Goal: Task Accomplishment & Management: Manage account settings

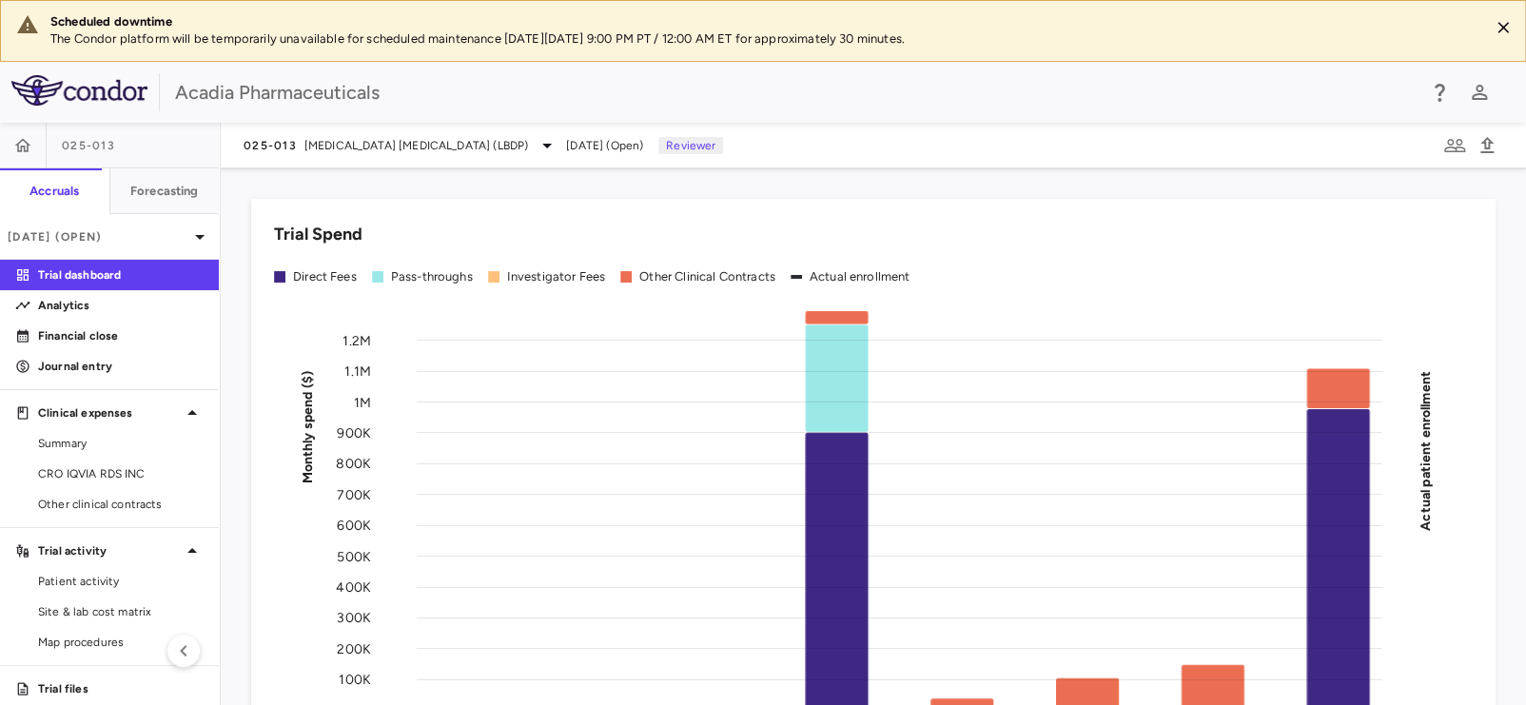
click at [153, 146] on div "025-013" at bounding box center [109, 146] width 219 height 46
click at [137, 336] on p "Financial close" at bounding box center [121, 335] width 166 height 17
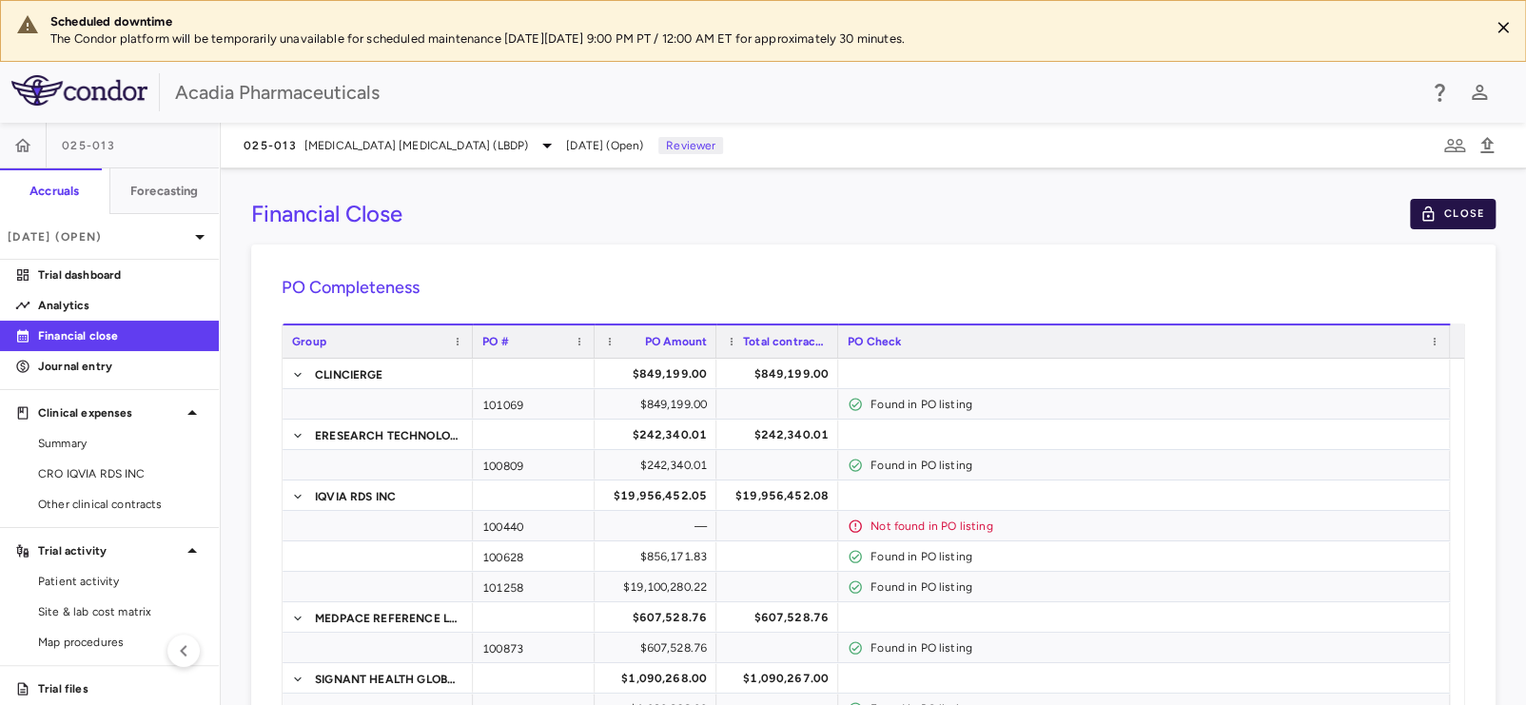
click at [1437, 215] on button "Close" at bounding box center [1453, 214] width 86 height 30
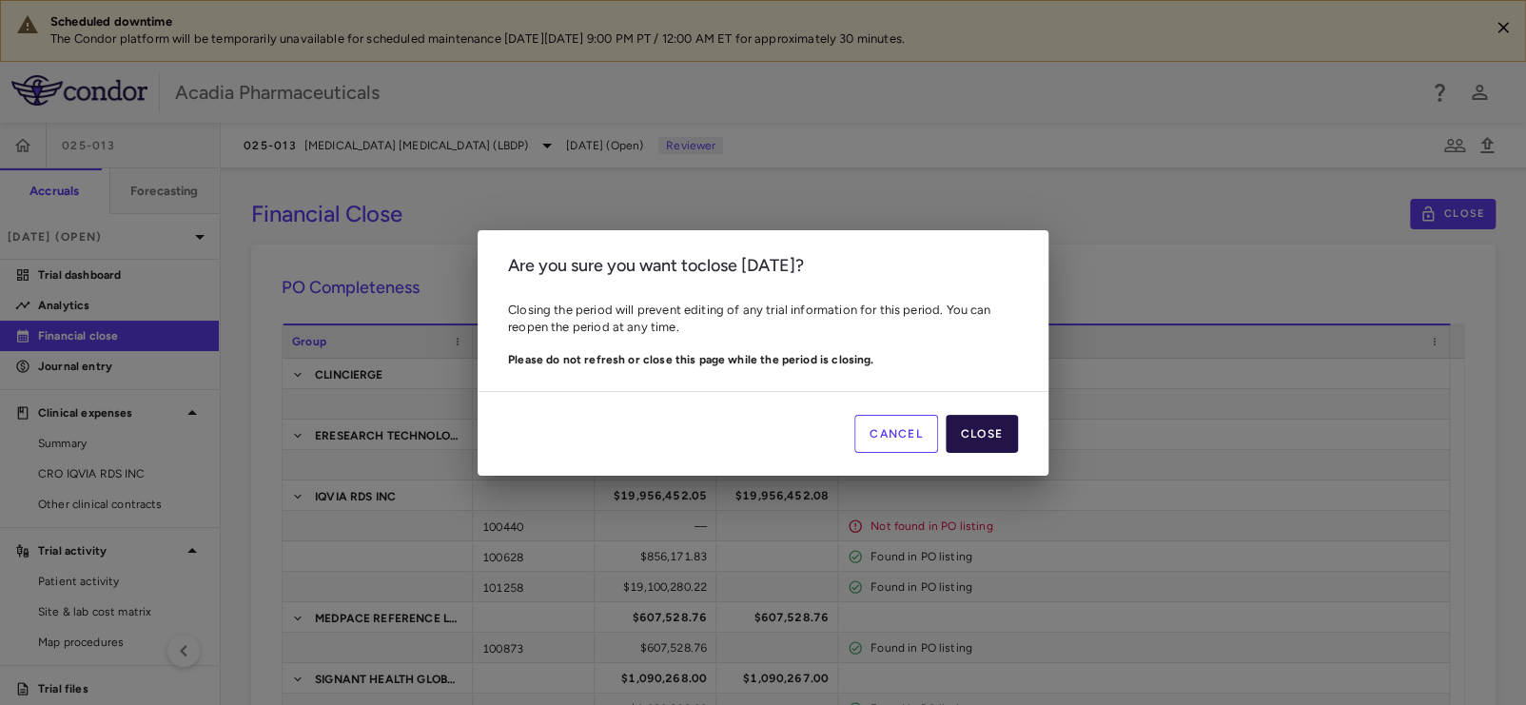
click at [970, 428] on button "Close" at bounding box center [982, 434] width 72 height 38
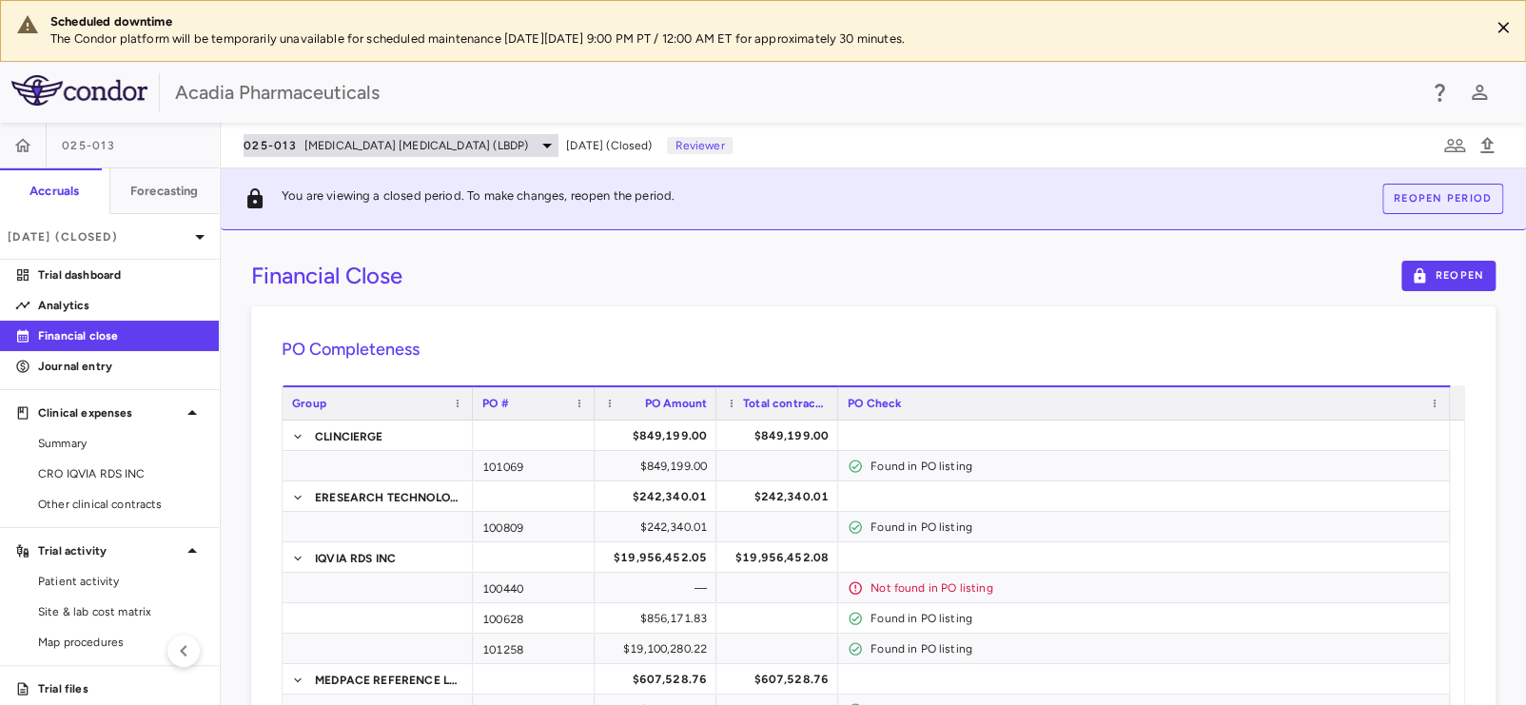
click at [338, 139] on span "Lewy Body Dementia Psychosis (LBDP)" at bounding box center [416, 145] width 224 height 17
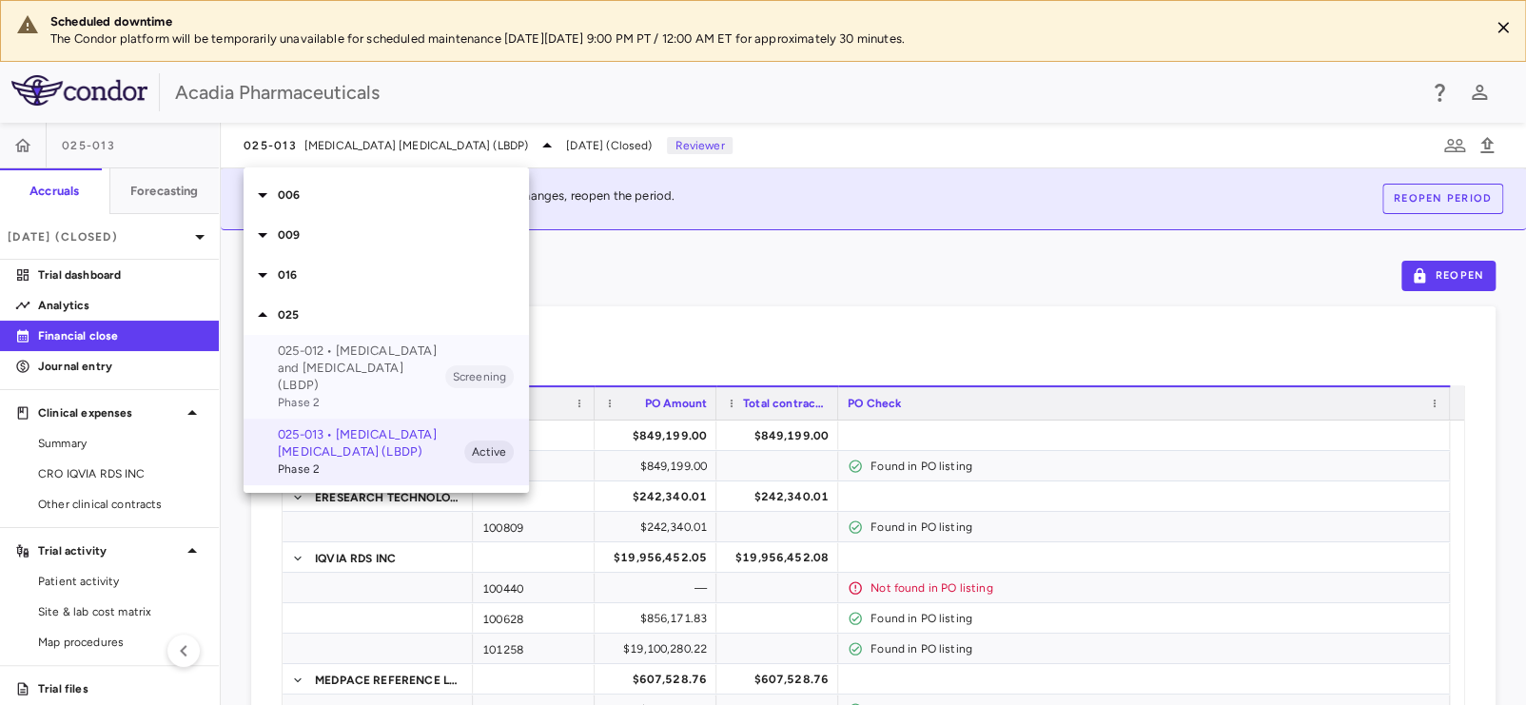
click at [304, 375] on p "025-012 • Lewy Body Dementia and Psychosis (LBDP)" at bounding box center [361, 368] width 167 height 51
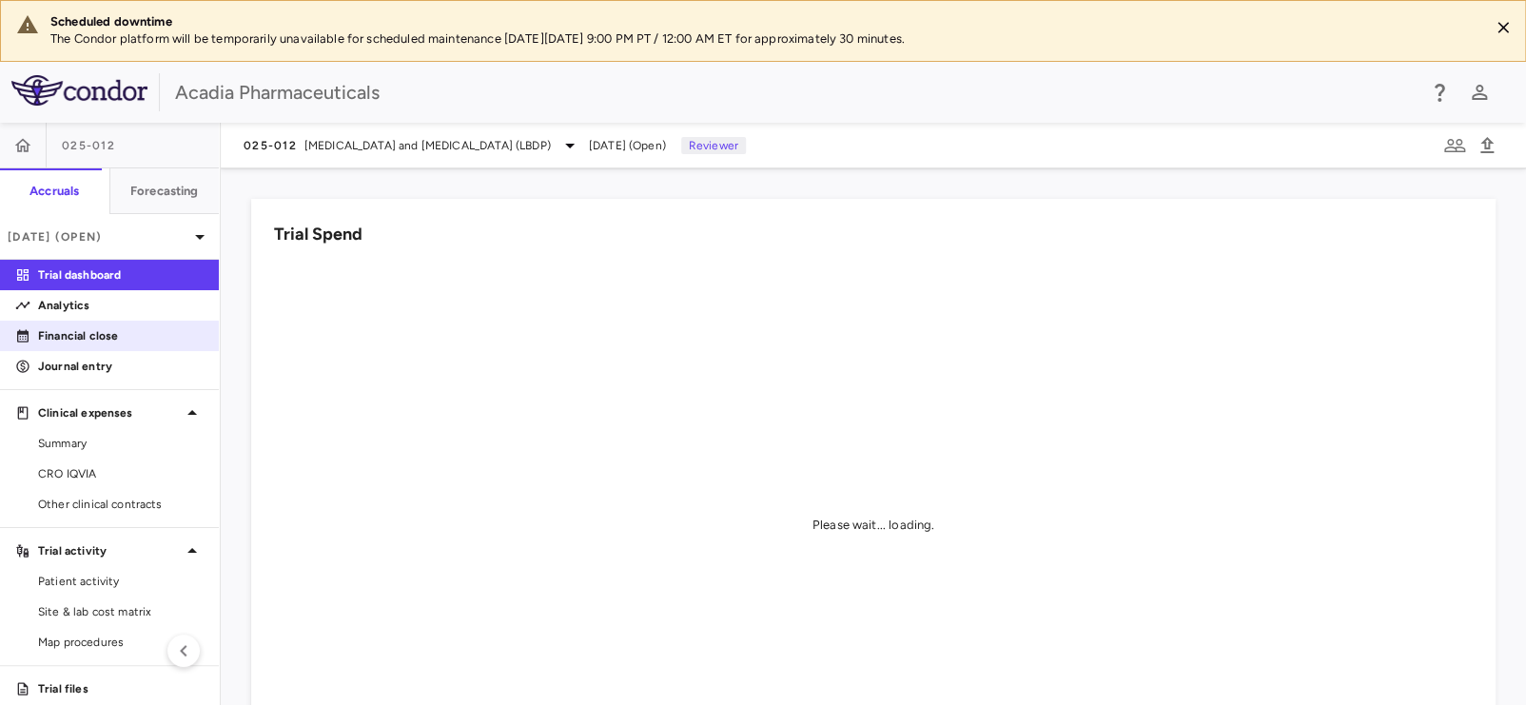
click at [117, 331] on p "Financial close" at bounding box center [121, 335] width 166 height 17
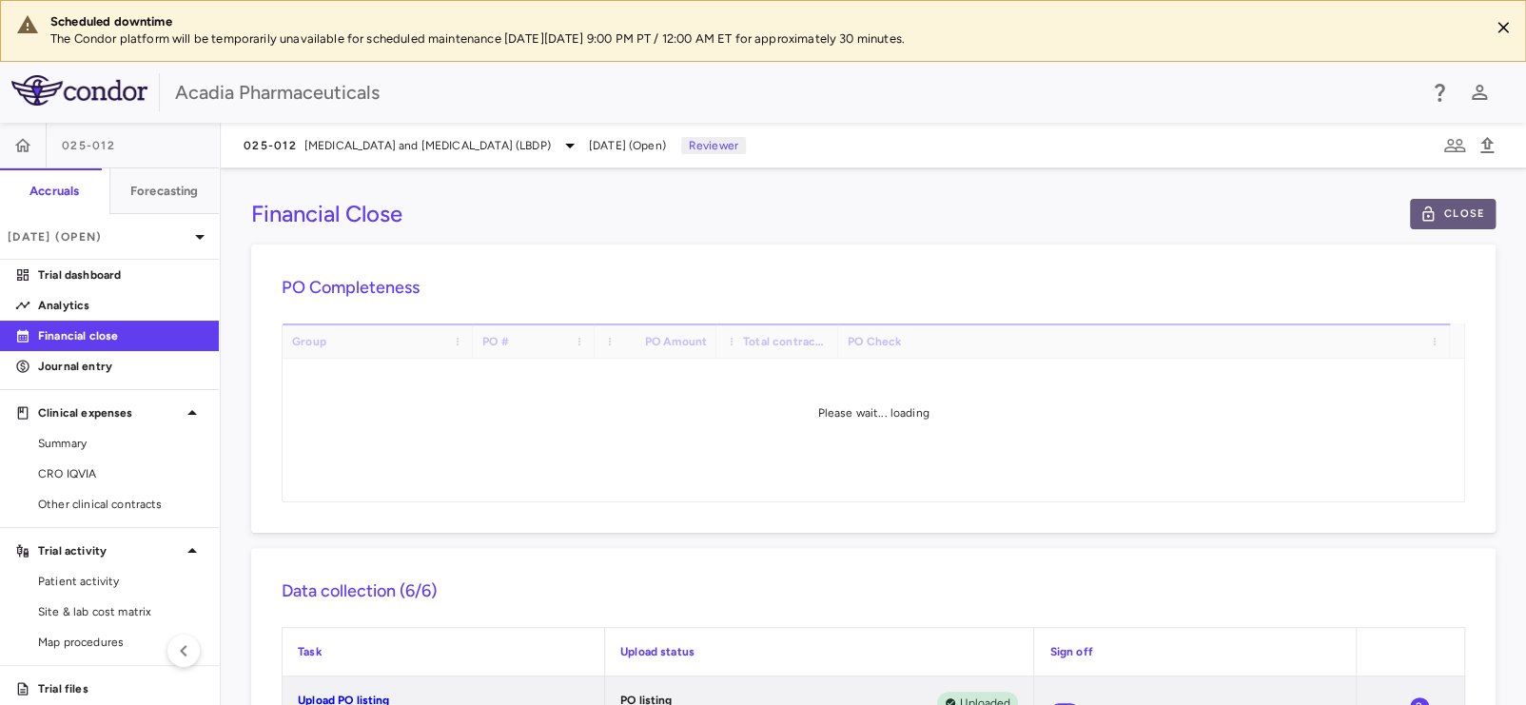
click at [1438, 215] on button "Close" at bounding box center [1453, 214] width 86 height 30
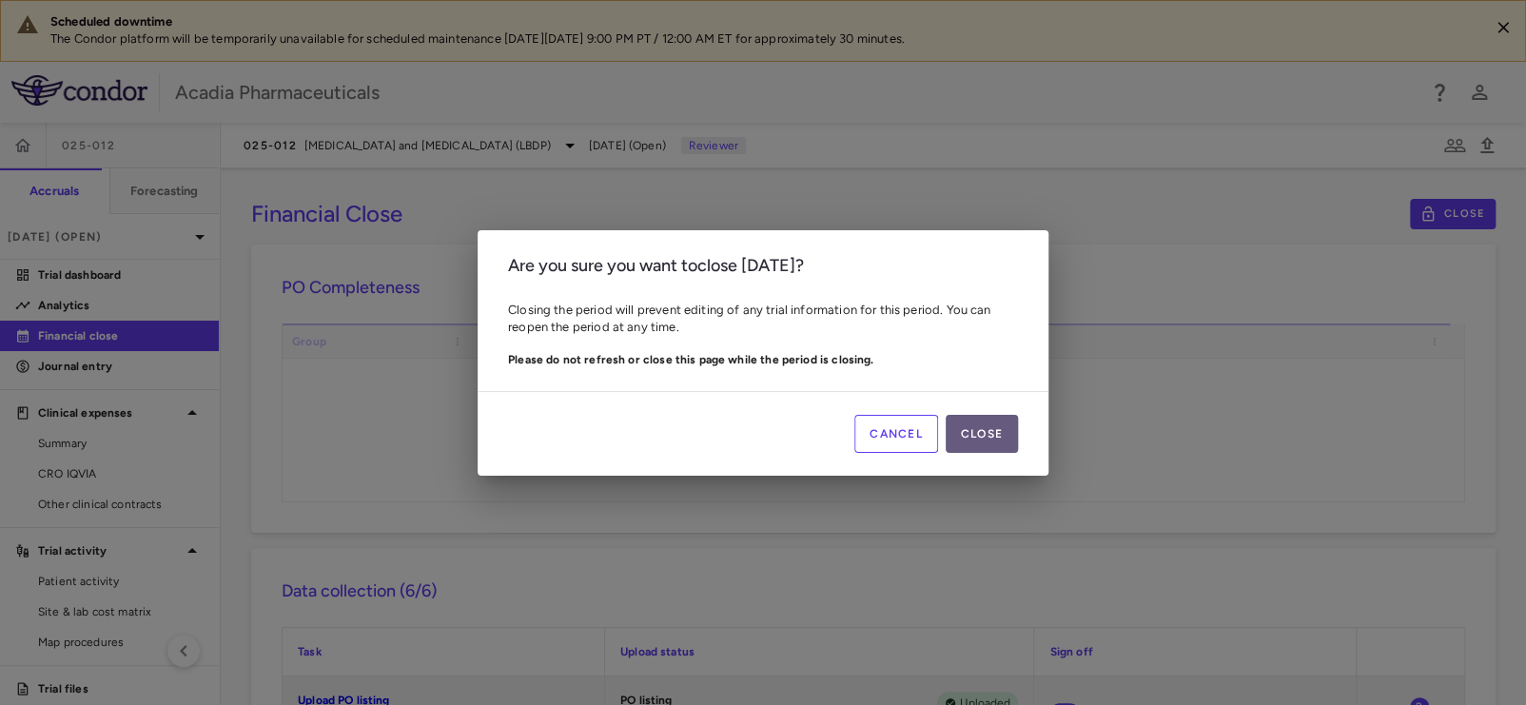
click at [971, 440] on button "Close" at bounding box center [982, 434] width 72 height 38
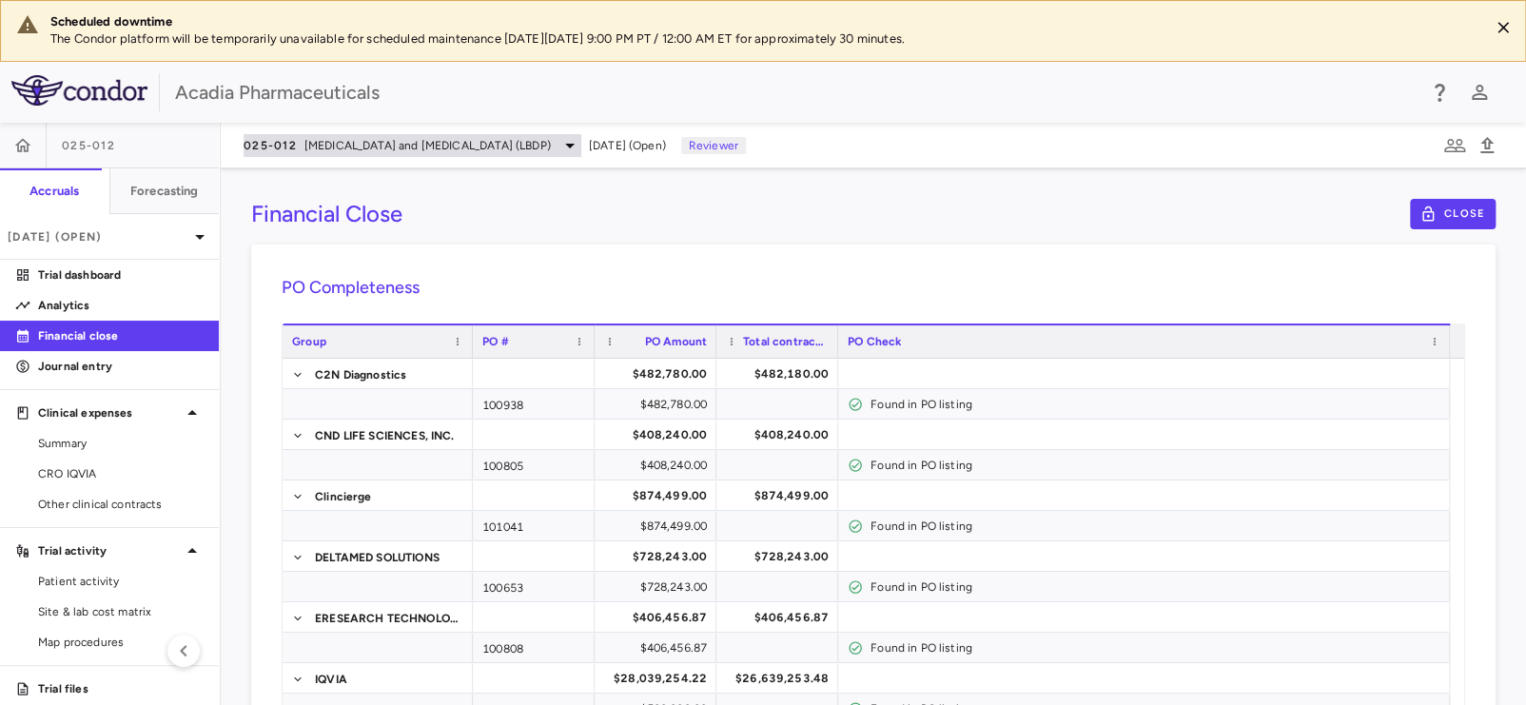
click at [341, 146] on span "Lewy Body Dementia and Psychosis (LBDP)" at bounding box center [427, 145] width 246 height 17
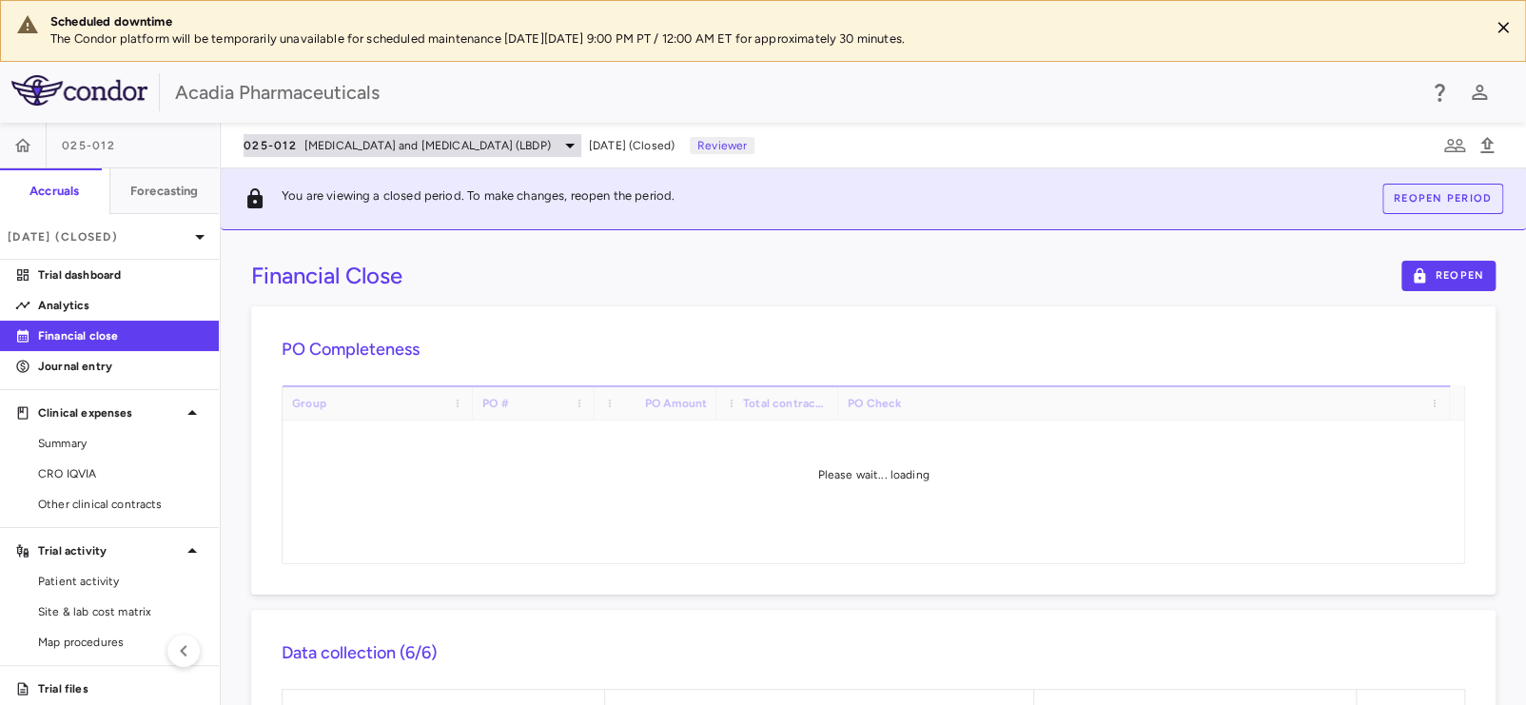
click at [364, 139] on span "Lewy Body Dementia and Psychosis (LBDP)" at bounding box center [427, 145] width 246 height 17
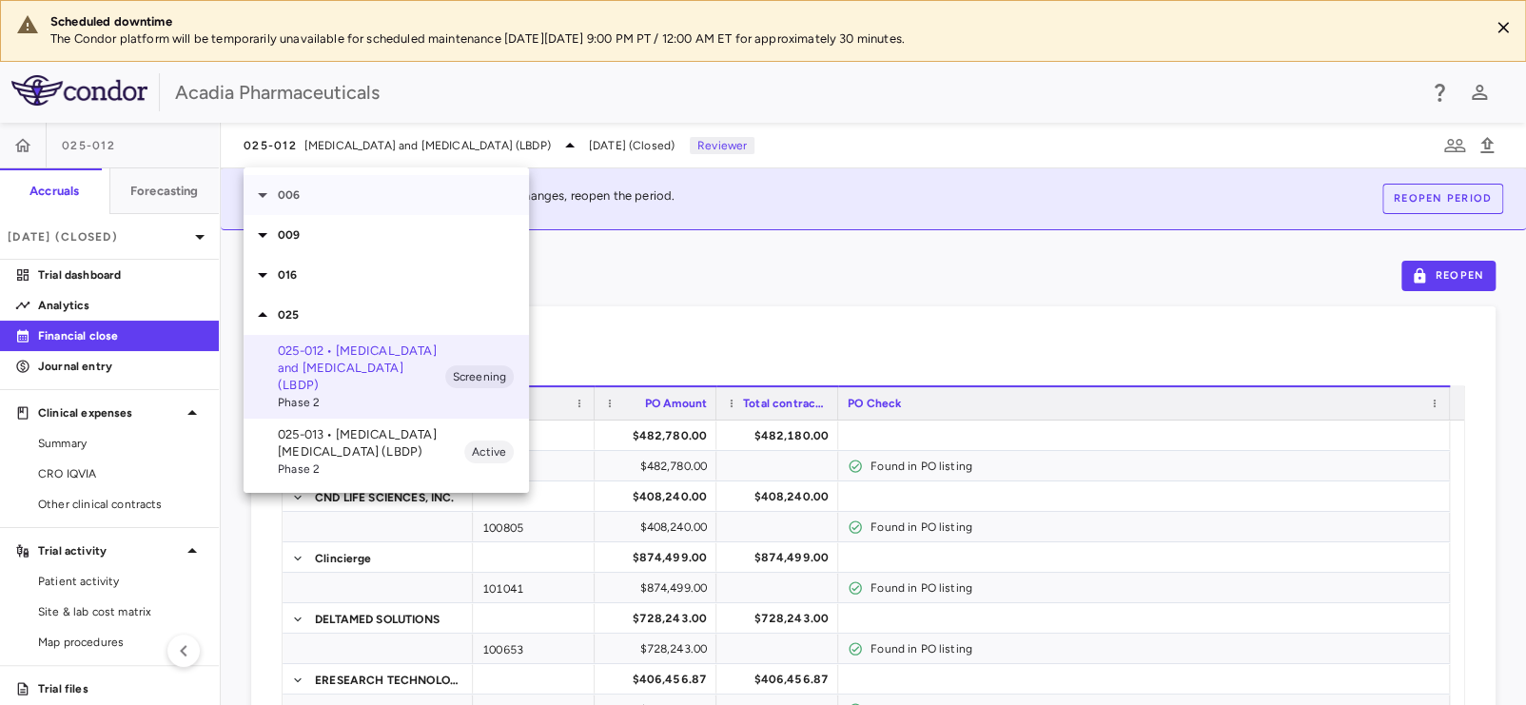
click at [267, 194] on icon at bounding box center [262, 195] width 23 height 23
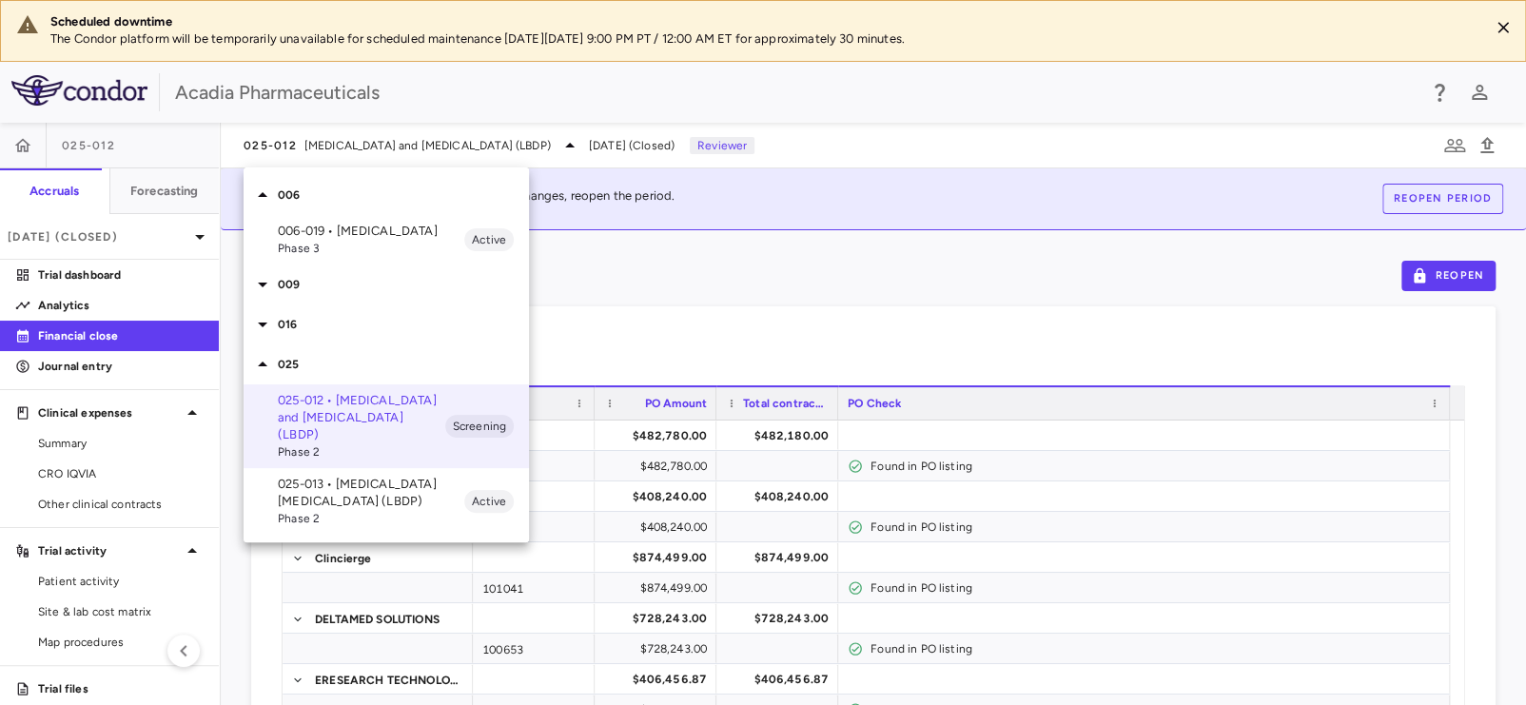
click at [330, 234] on p "006-019 • Rett Syndrome" at bounding box center [371, 231] width 186 height 17
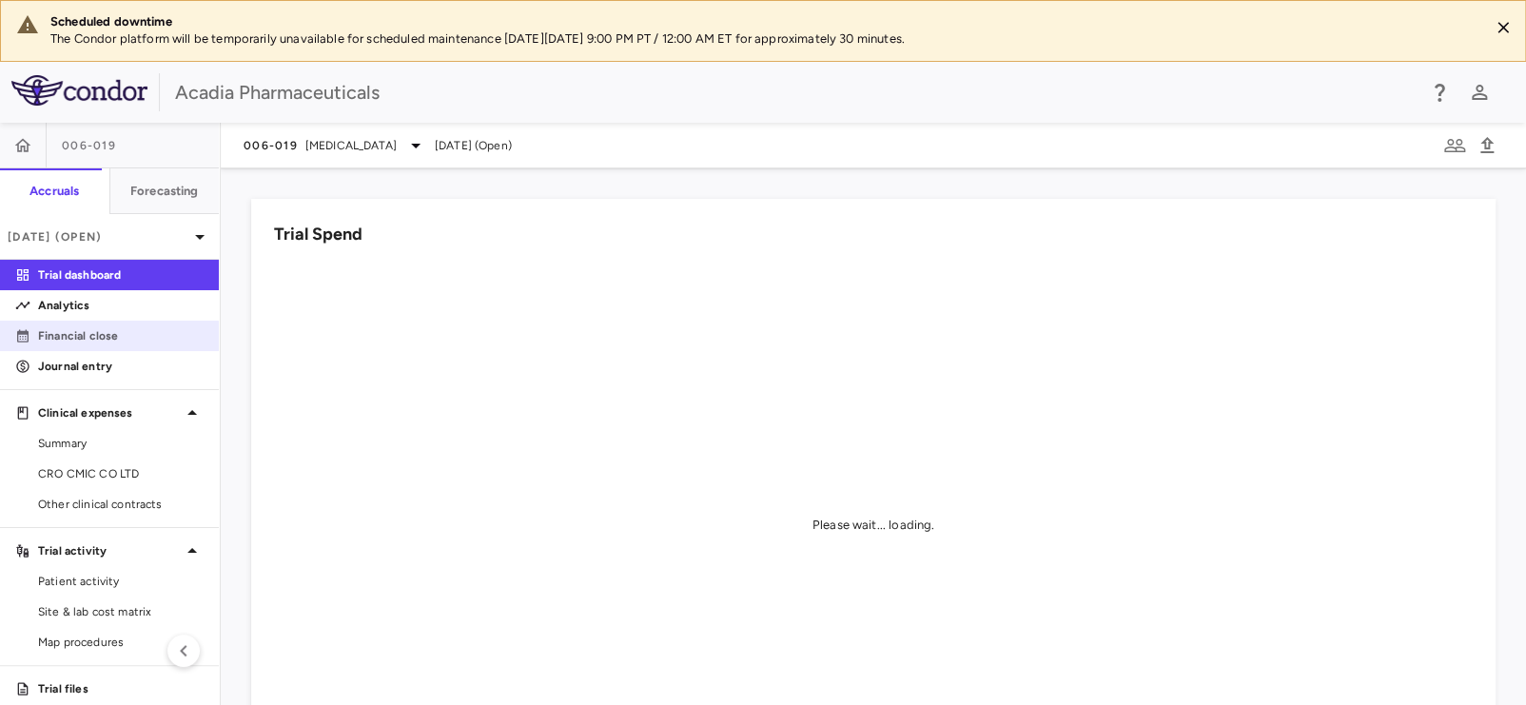
click at [121, 331] on p "Financial close" at bounding box center [121, 335] width 166 height 17
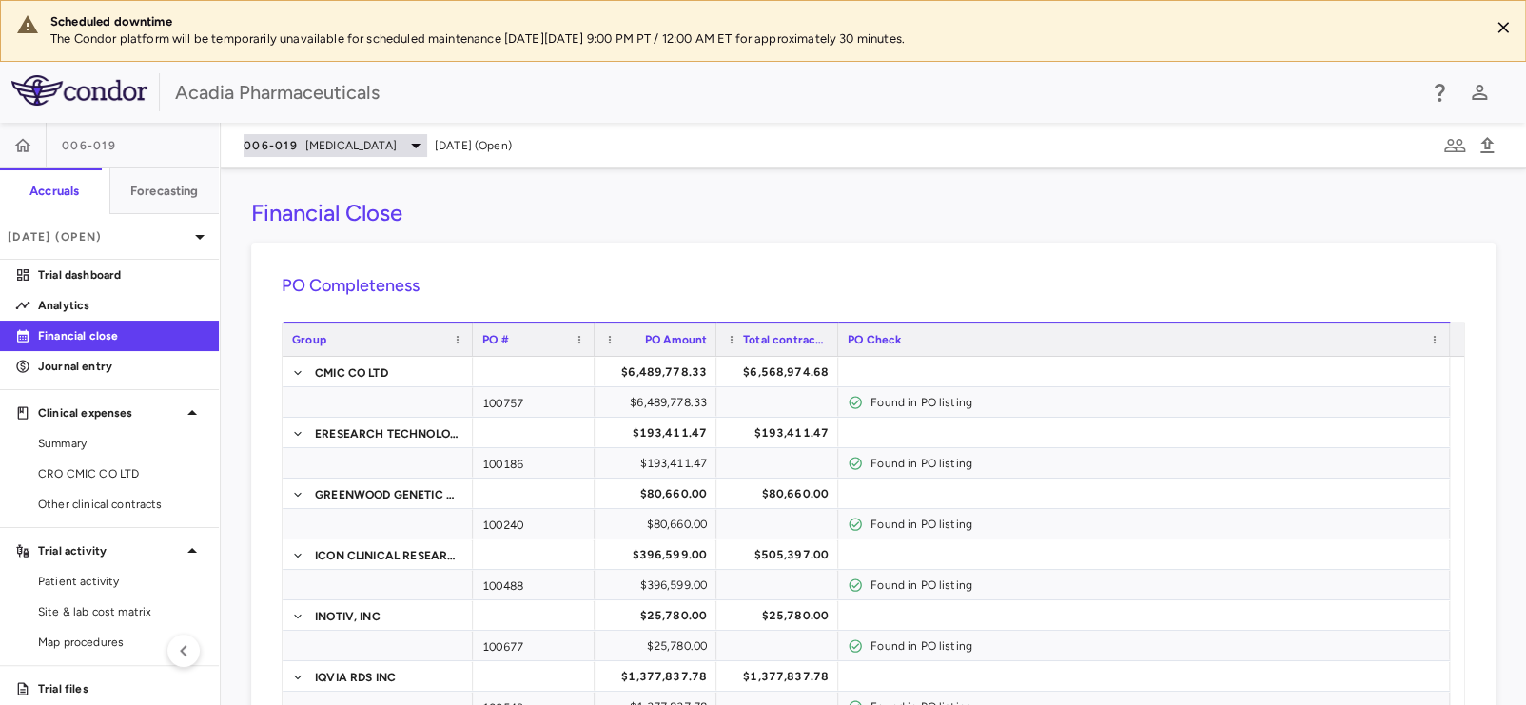
click at [312, 148] on span "Rett Syndrome" at bounding box center [350, 145] width 91 height 17
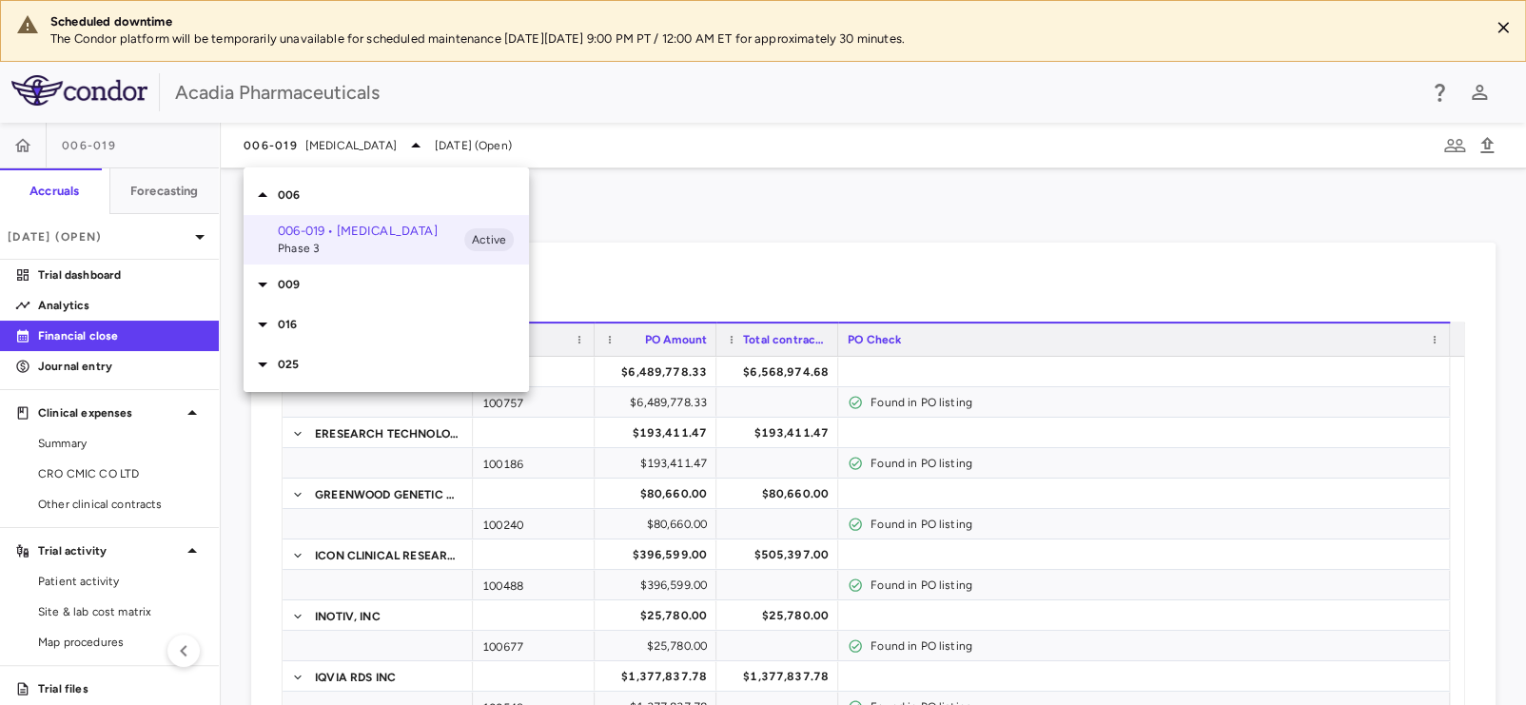
click at [255, 284] on icon at bounding box center [262, 284] width 23 height 23
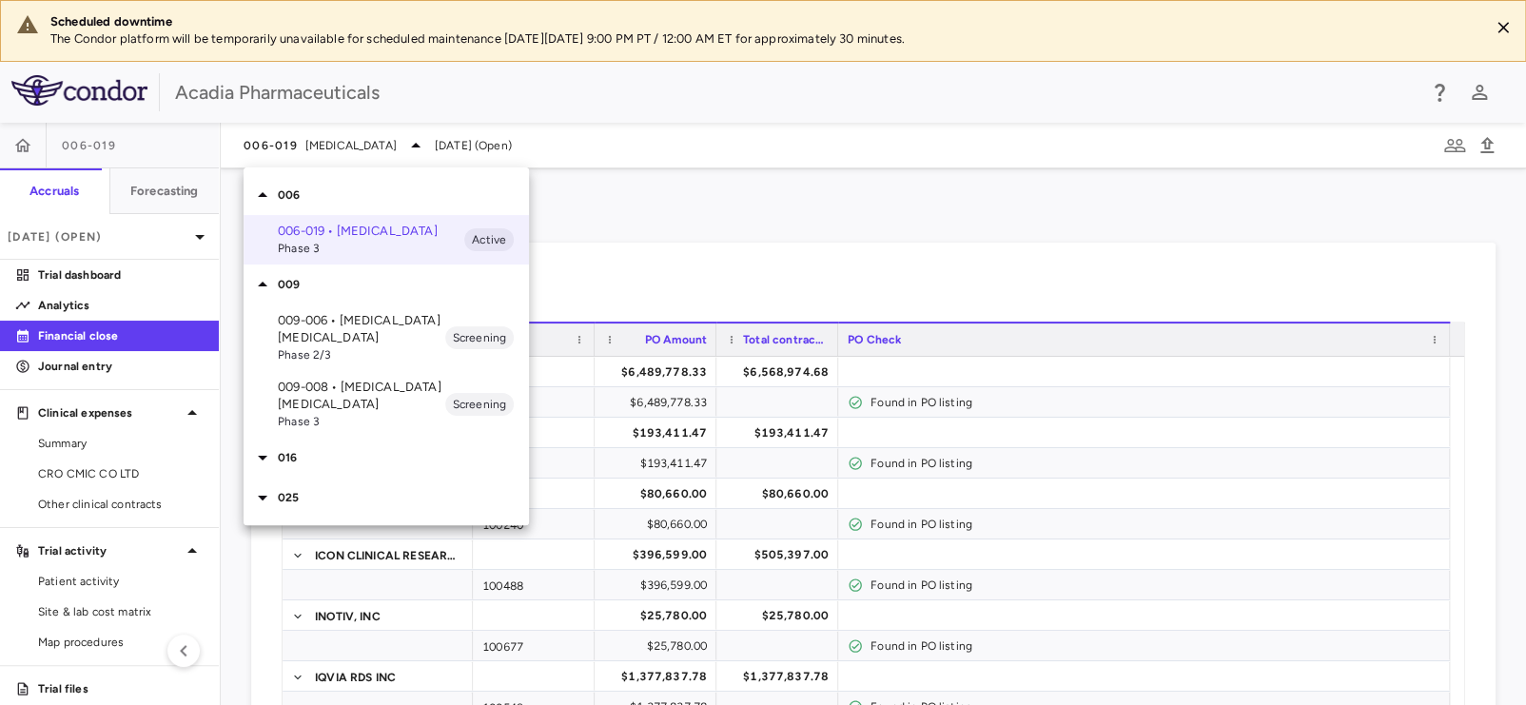
click at [328, 325] on p "009-006 • Alzheimer's Disease Psychosis" at bounding box center [361, 329] width 167 height 34
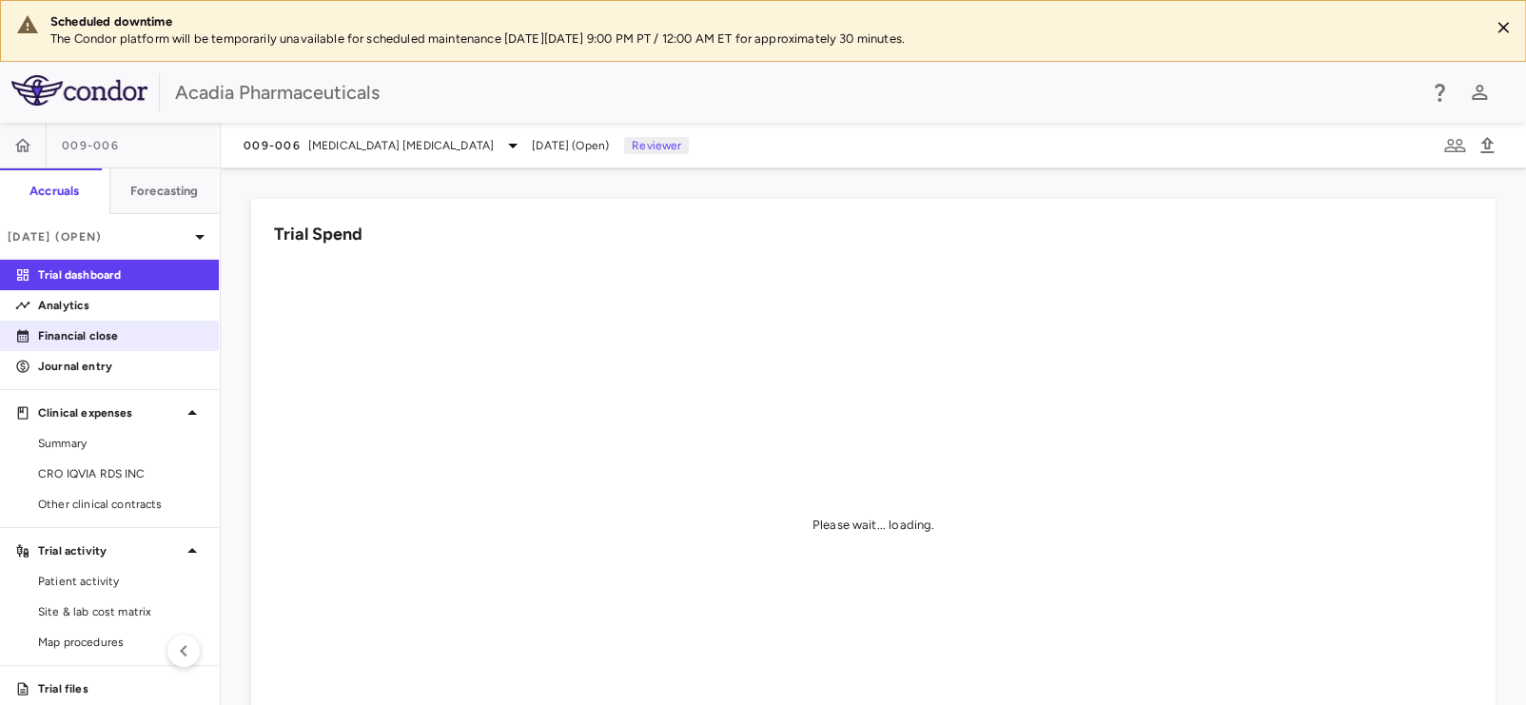
click at [88, 348] on link "Financial close" at bounding box center [109, 336] width 219 height 29
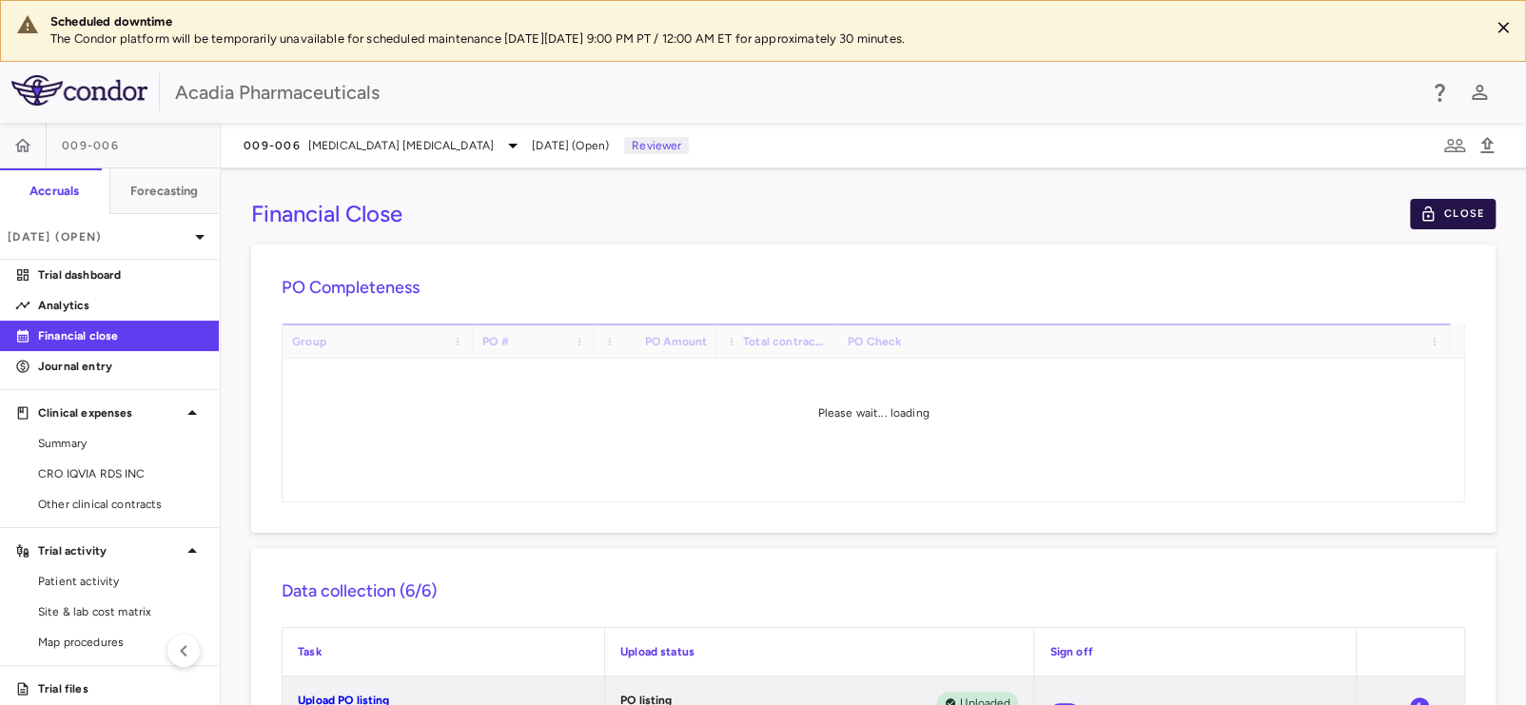
click at [1446, 204] on button "Close" at bounding box center [1453, 214] width 86 height 30
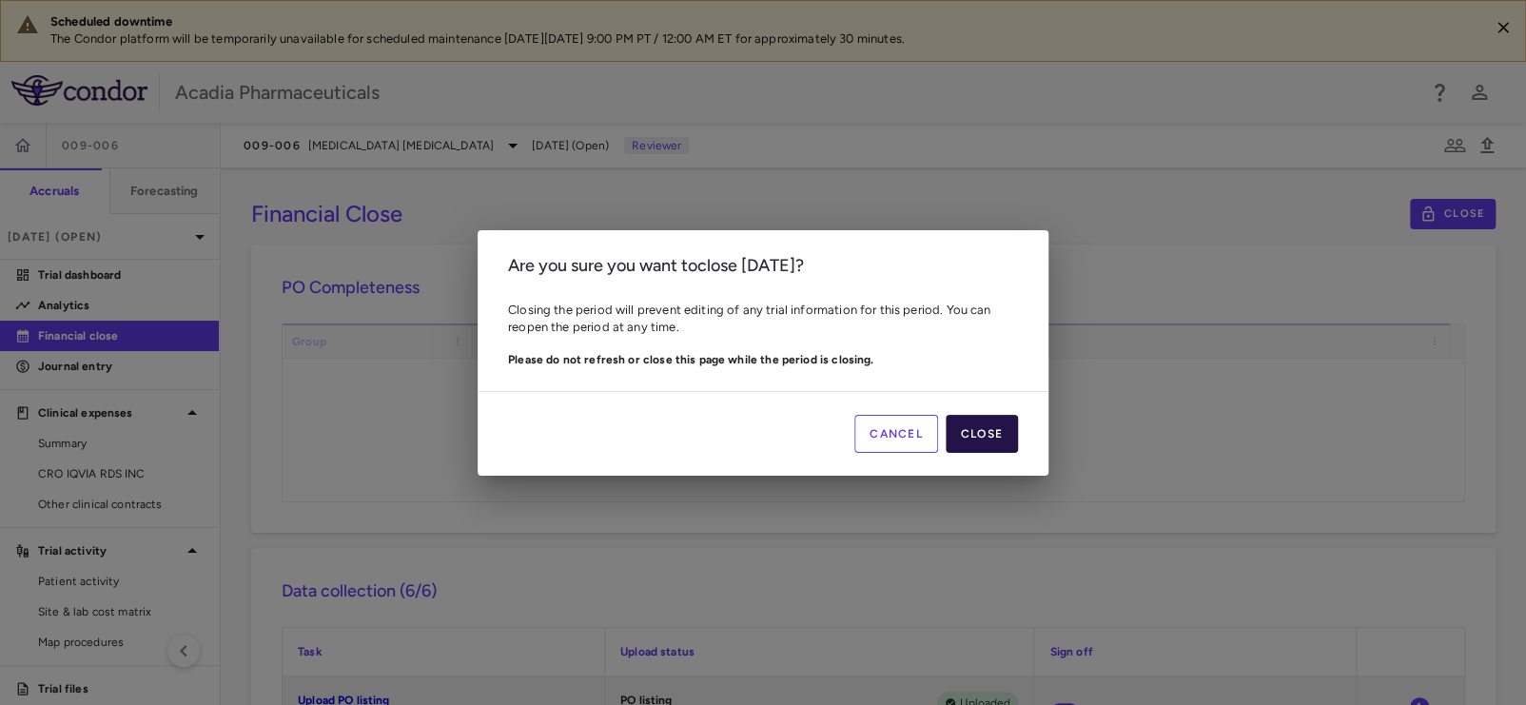
click at [969, 439] on button "Close" at bounding box center [982, 434] width 72 height 38
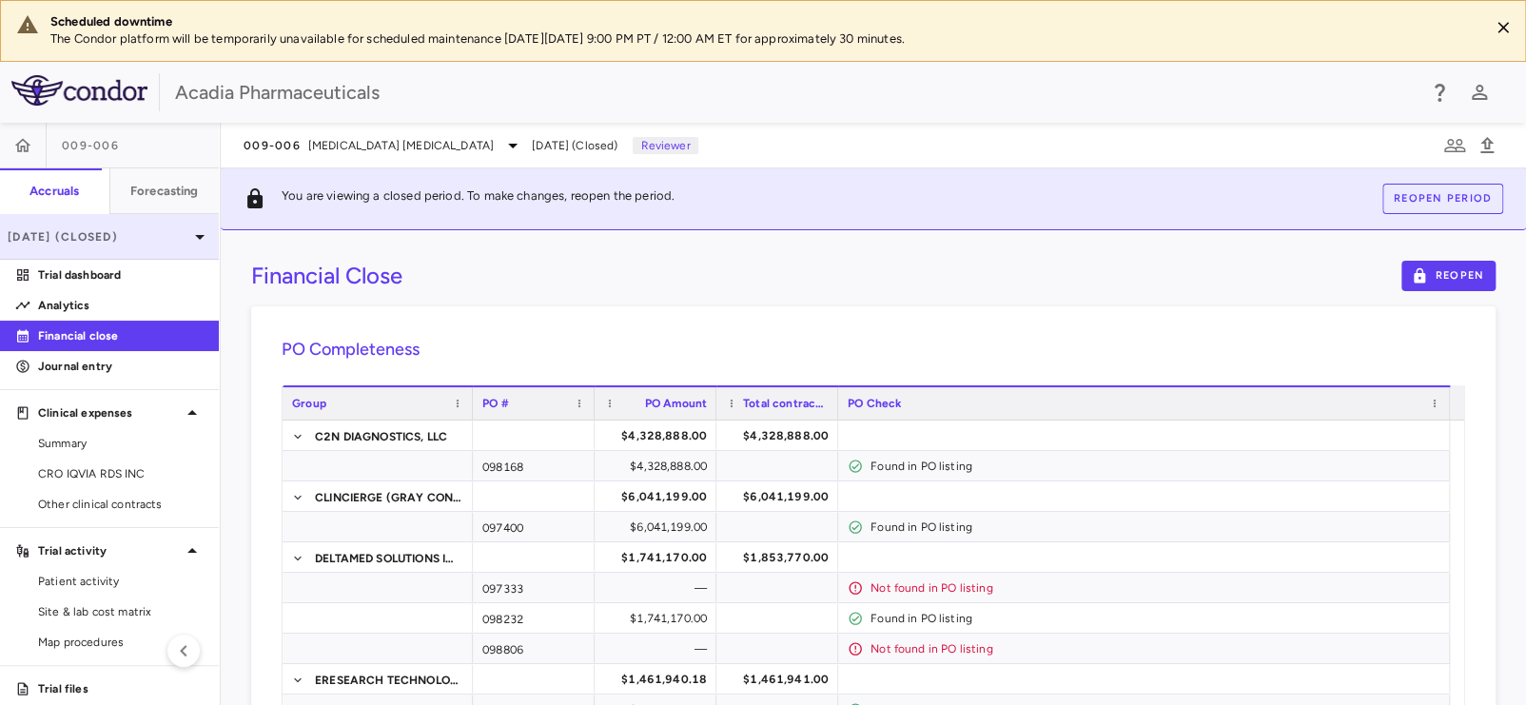
click at [153, 244] on p "Jul 2025 (Closed)" at bounding box center [98, 236] width 181 height 17
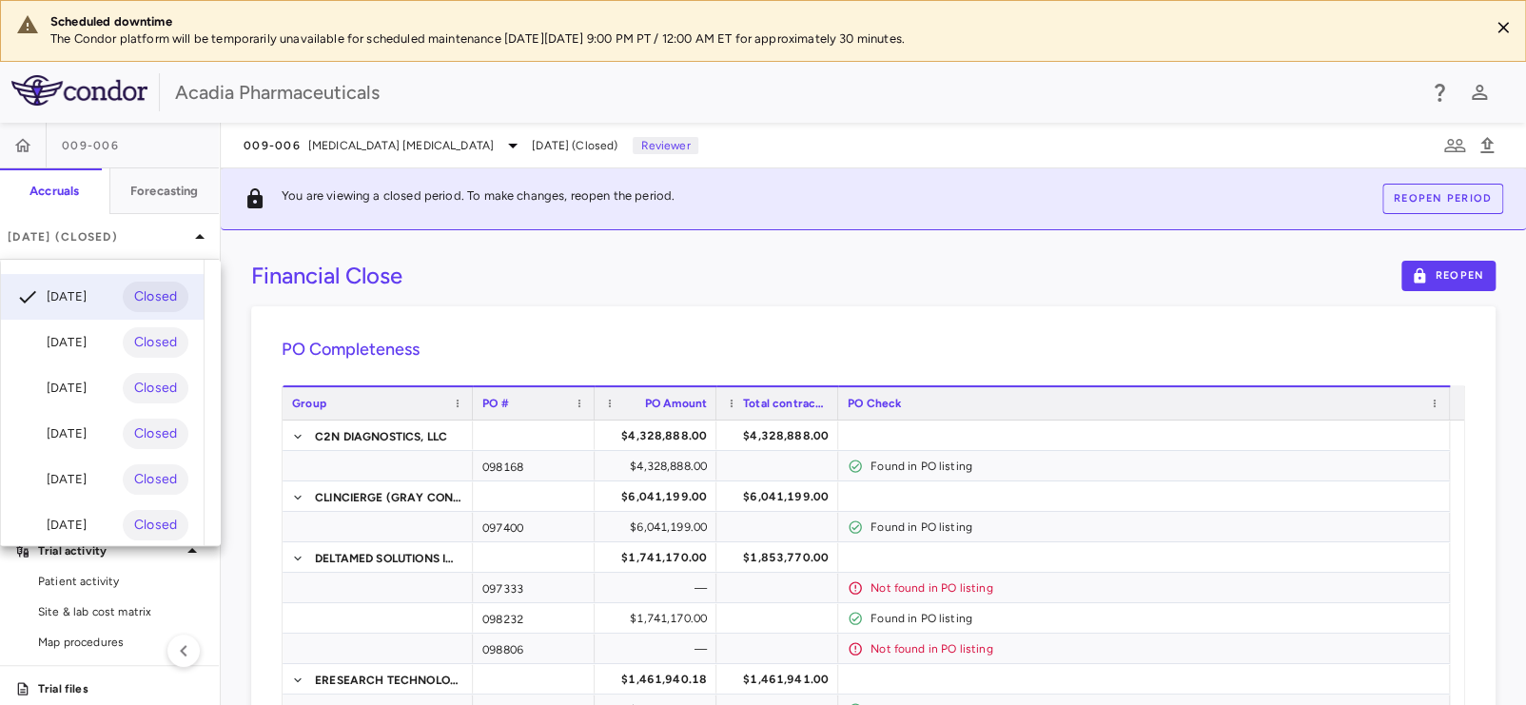
scroll to position [127, 0]
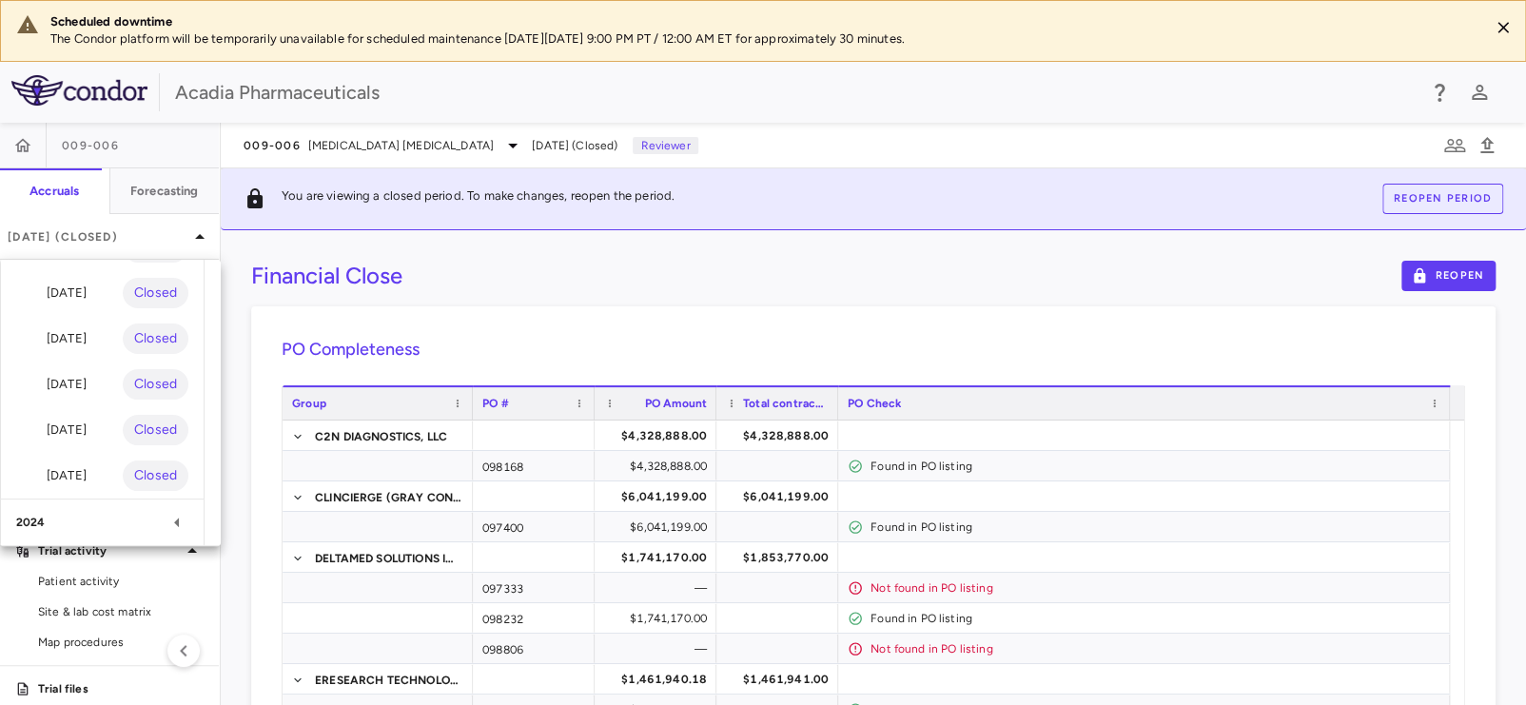
click at [177, 521] on icon at bounding box center [176, 523] width 5 height 10
click at [125, 344] on div "Dec 2024 Open" at bounding box center [102, 340] width 203 height 46
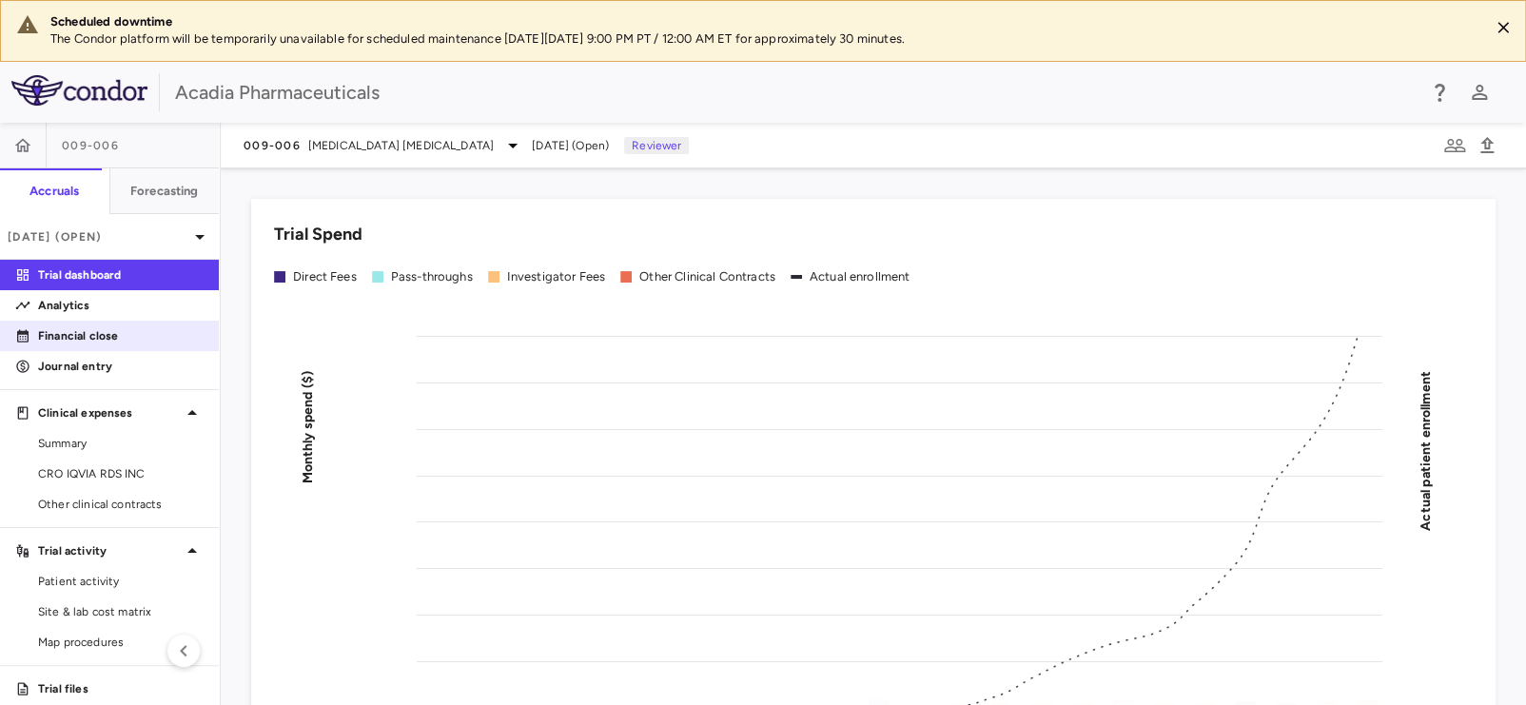
click at [114, 343] on p "Financial close" at bounding box center [121, 335] width 166 height 17
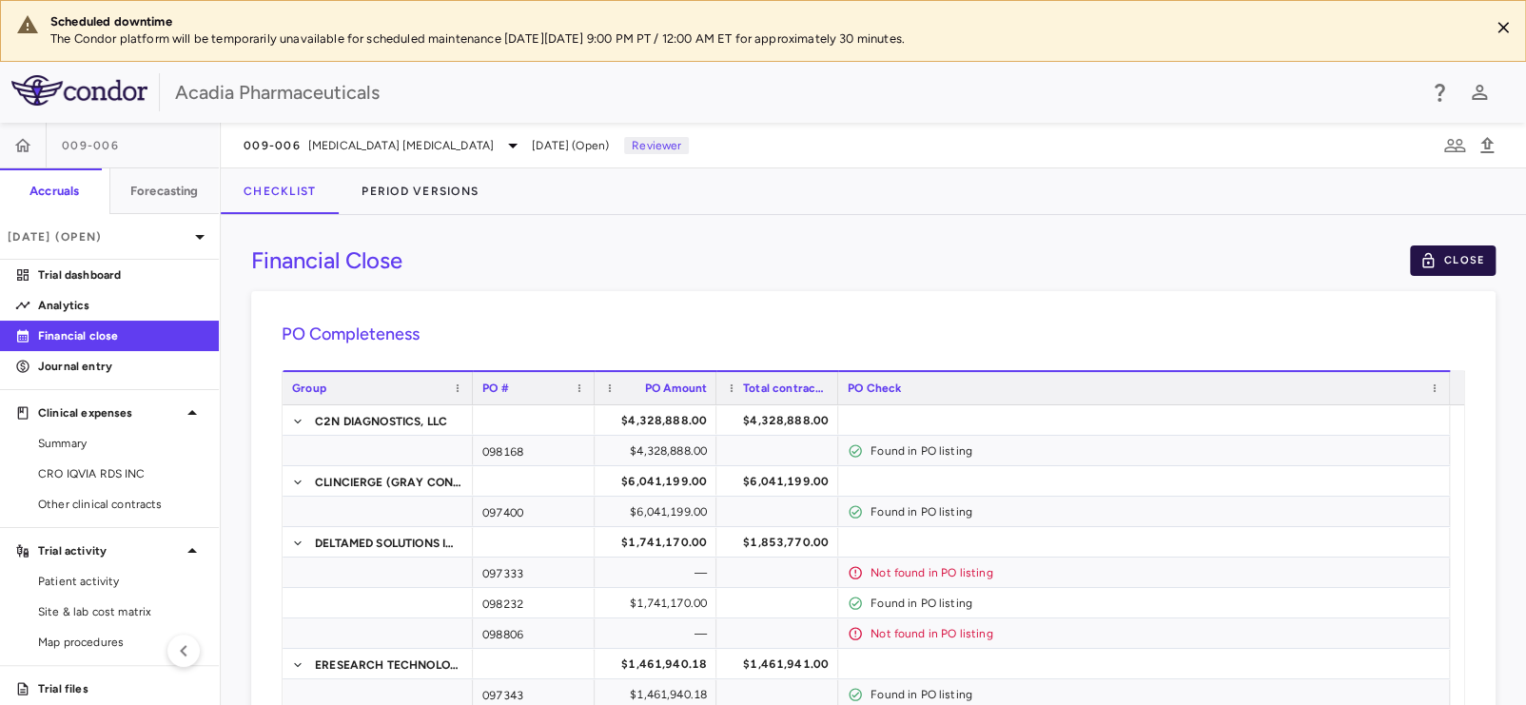
click at [1441, 262] on button "Close" at bounding box center [1453, 260] width 86 height 30
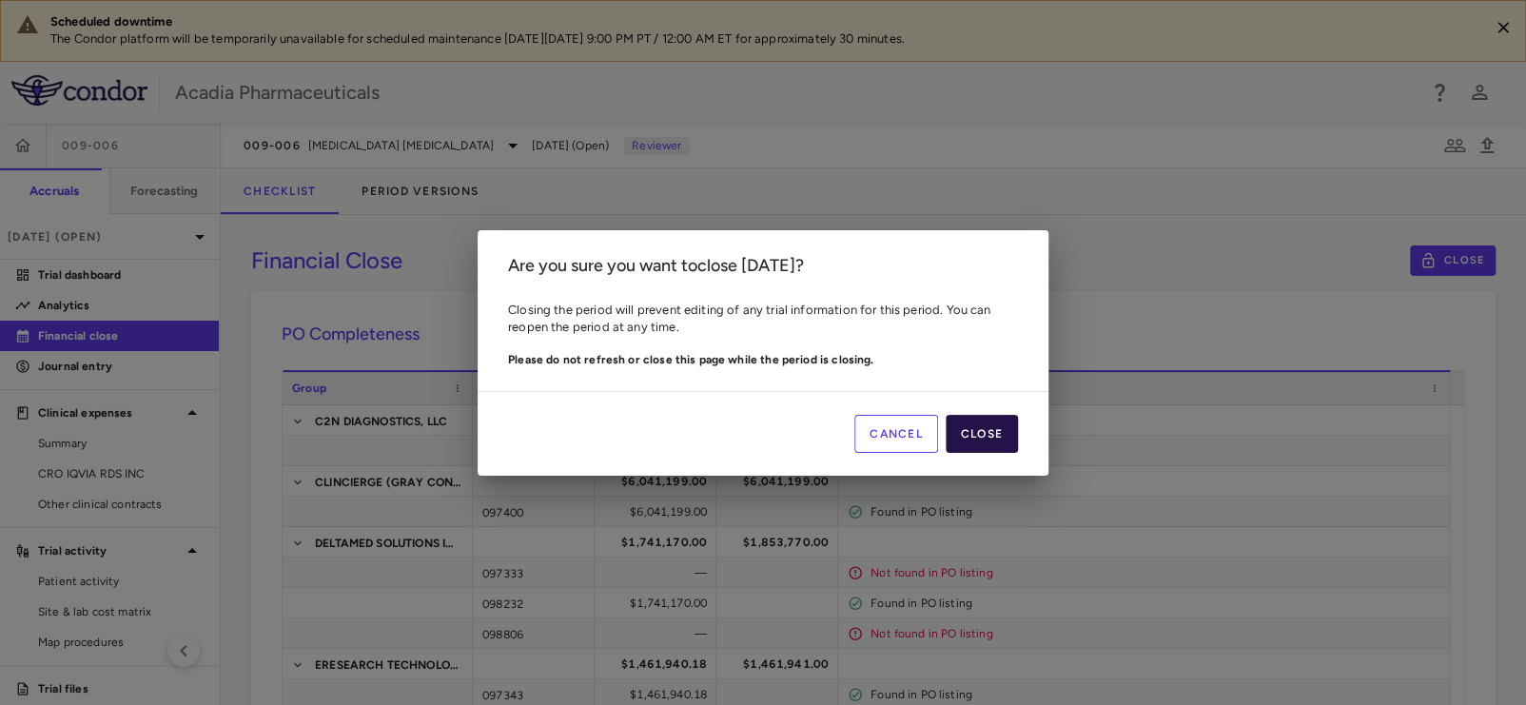
click at [1002, 425] on button "Close" at bounding box center [982, 434] width 72 height 38
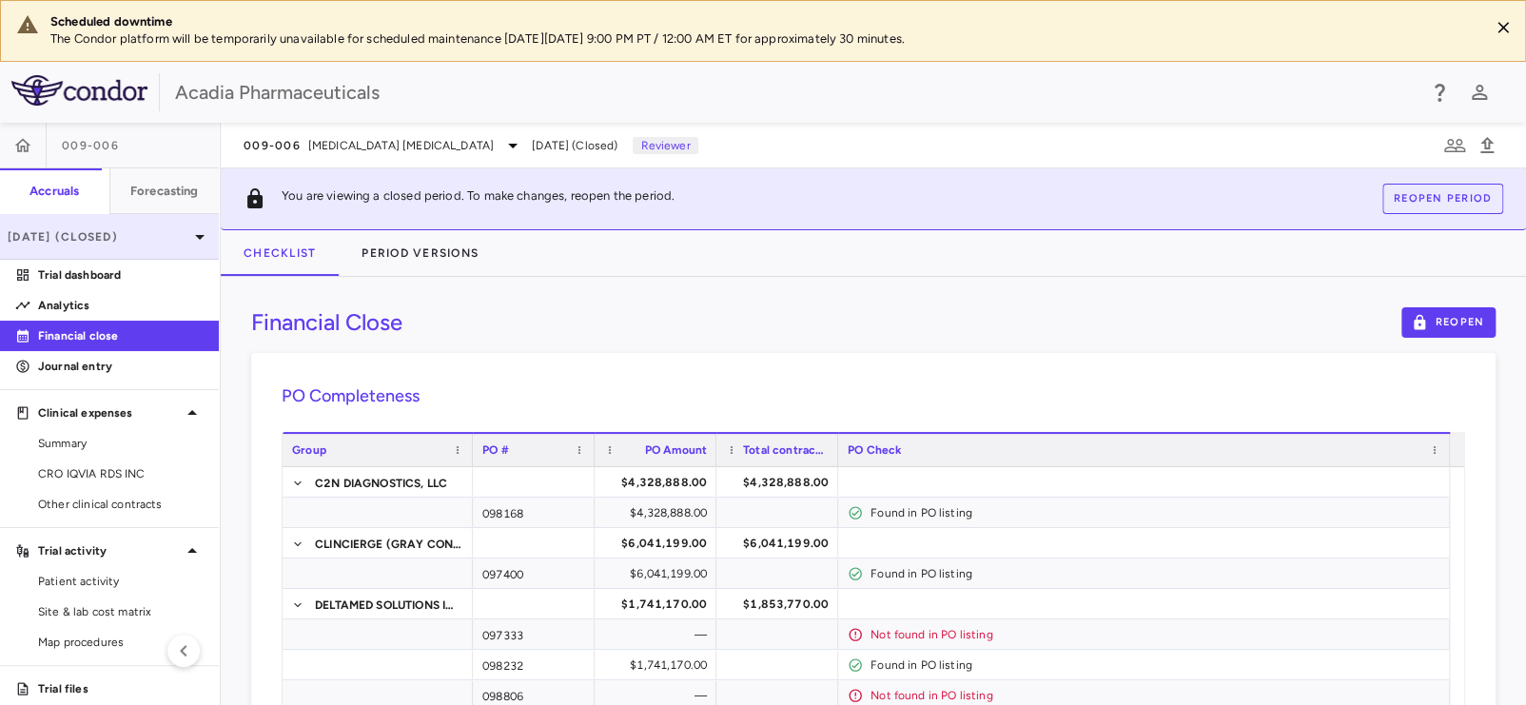
click at [144, 242] on p "Dec 2024 (Closed)" at bounding box center [98, 236] width 181 height 17
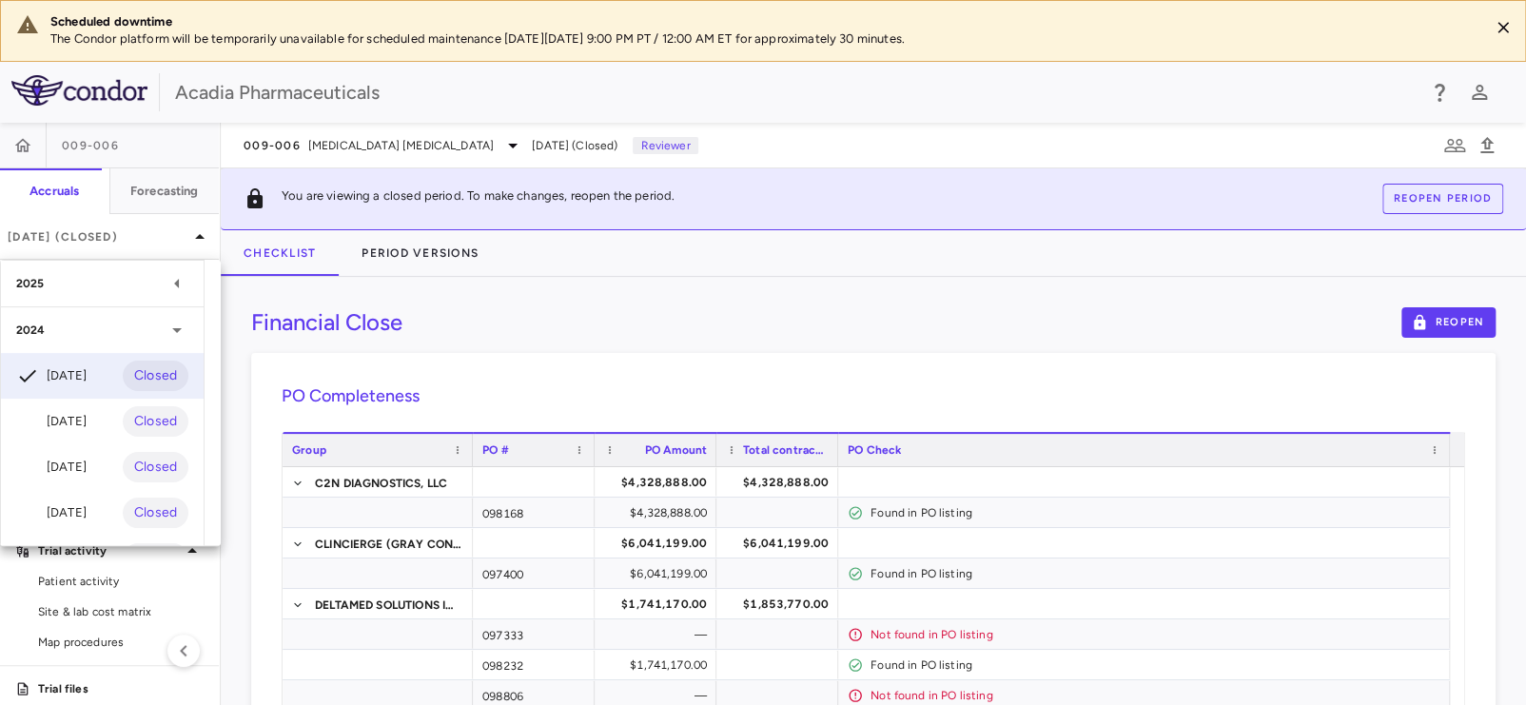
click at [171, 289] on icon at bounding box center [177, 283] width 23 height 23
click at [425, 144] on div at bounding box center [763, 352] width 1526 height 705
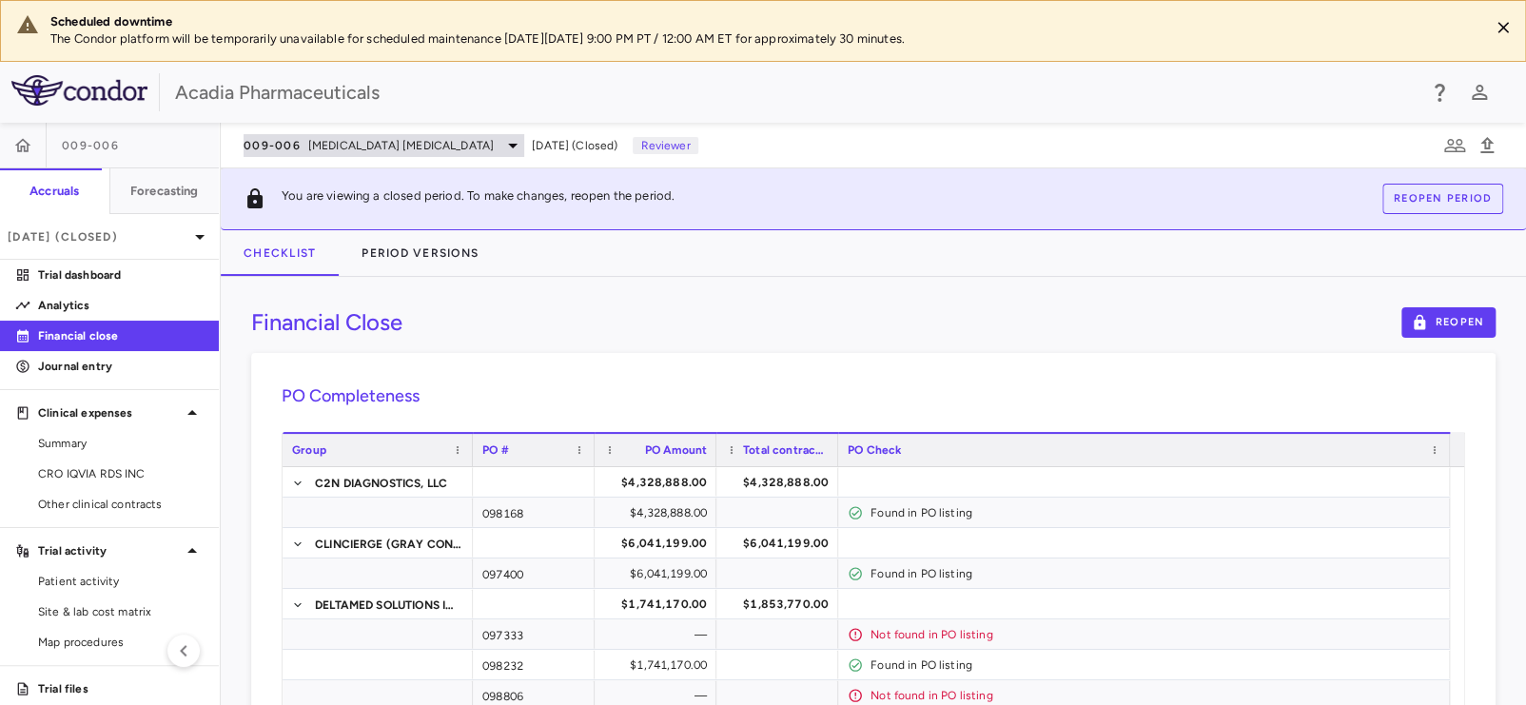
click at [432, 145] on span "Alzheimer's Disease Psychosis" at bounding box center [401, 145] width 186 height 17
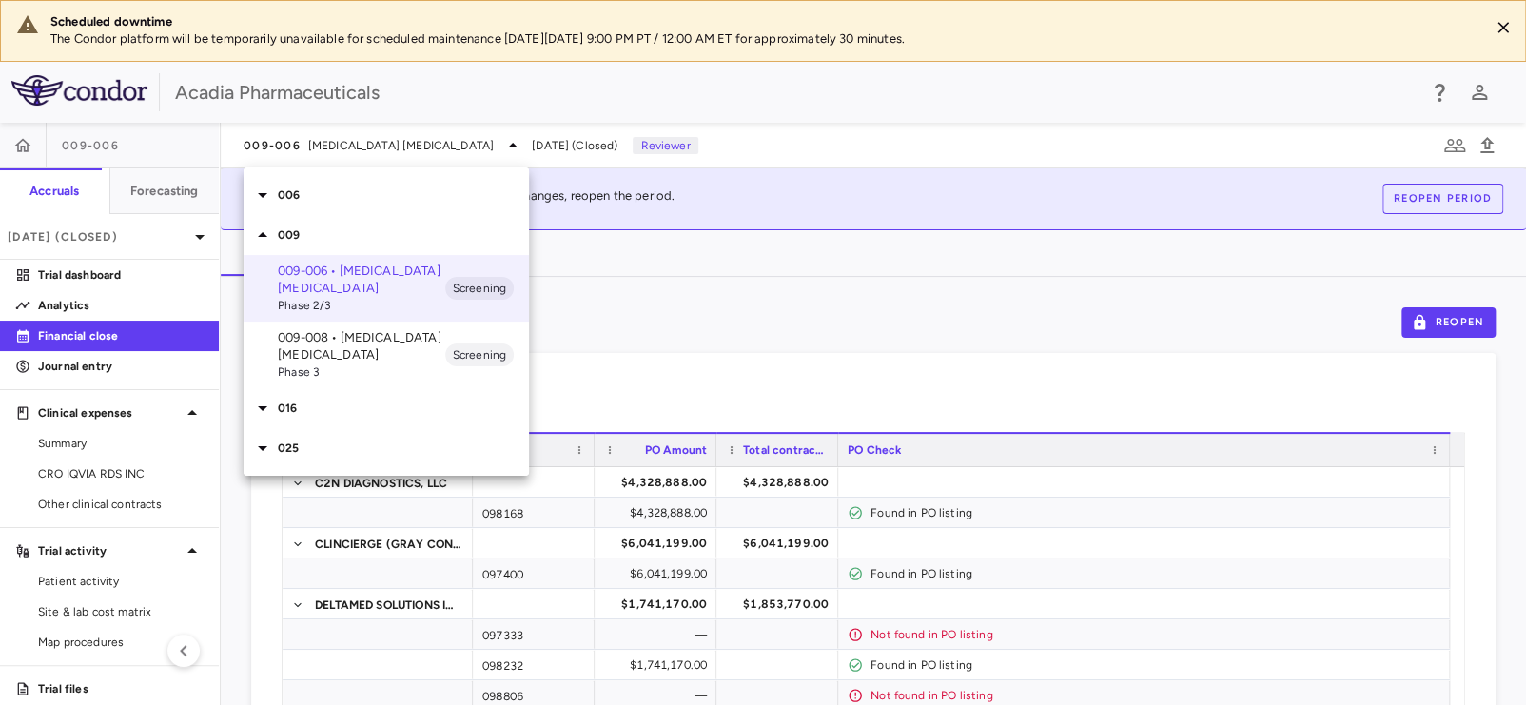
click at [171, 240] on div at bounding box center [763, 352] width 1526 height 705
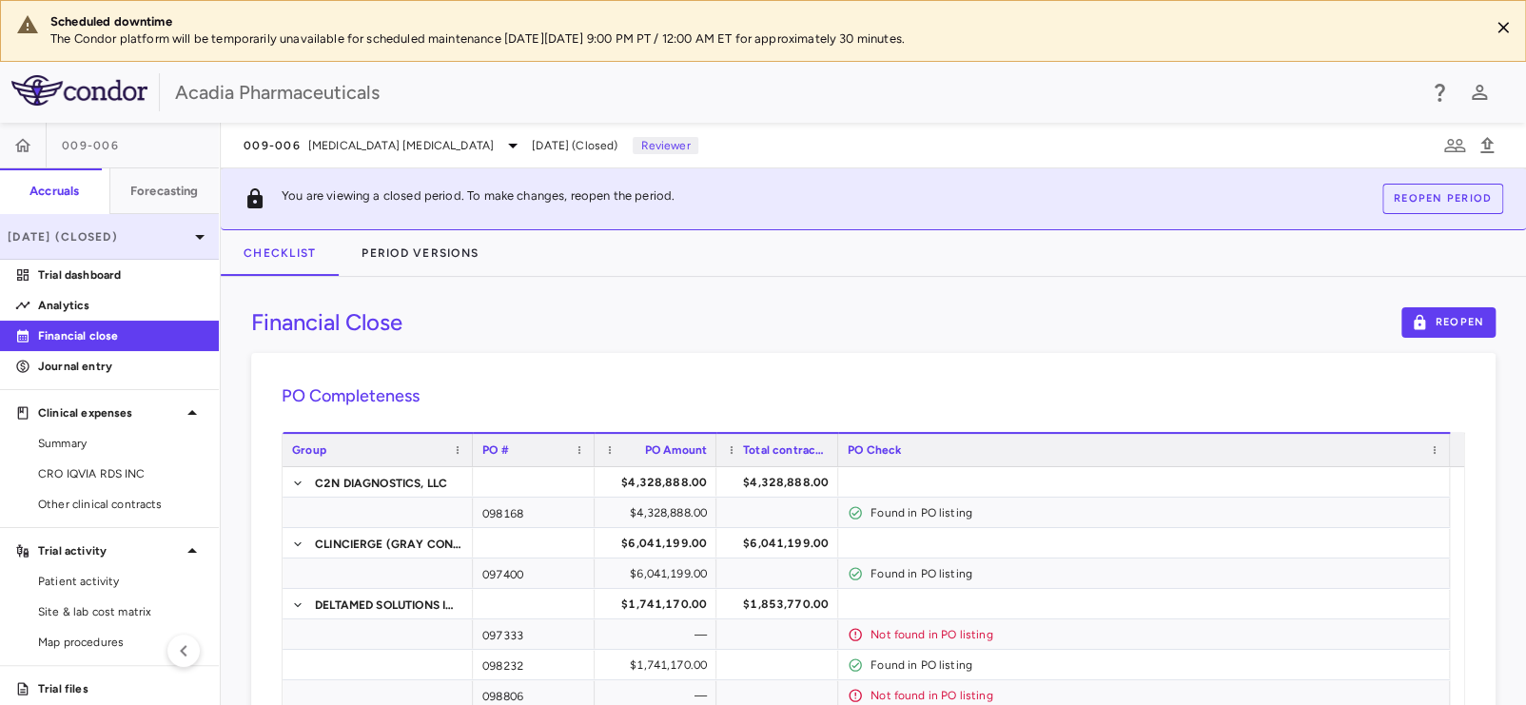
click at [188, 239] on icon at bounding box center [199, 236] width 23 height 23
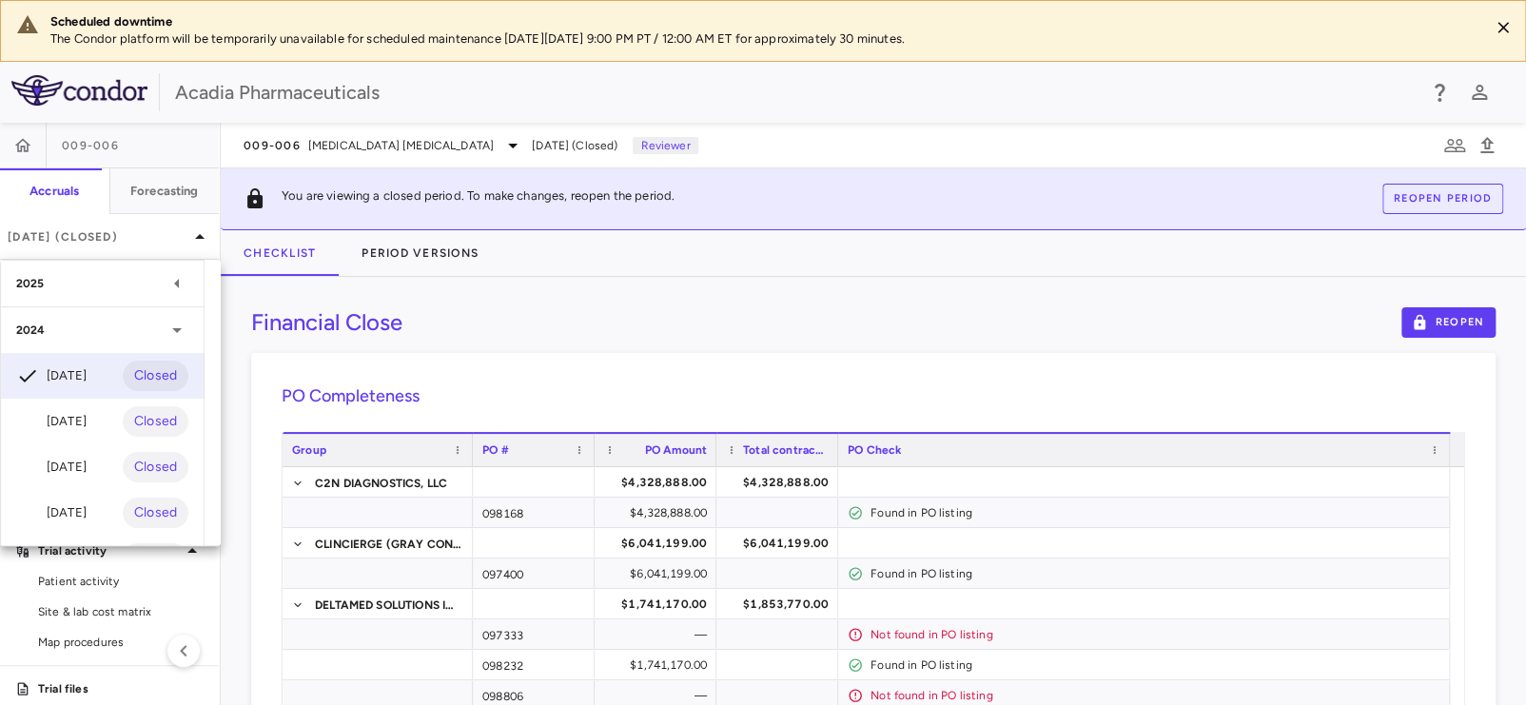
click at [186, 286] on icon at bounding box center [177, 283] width 23 height 23
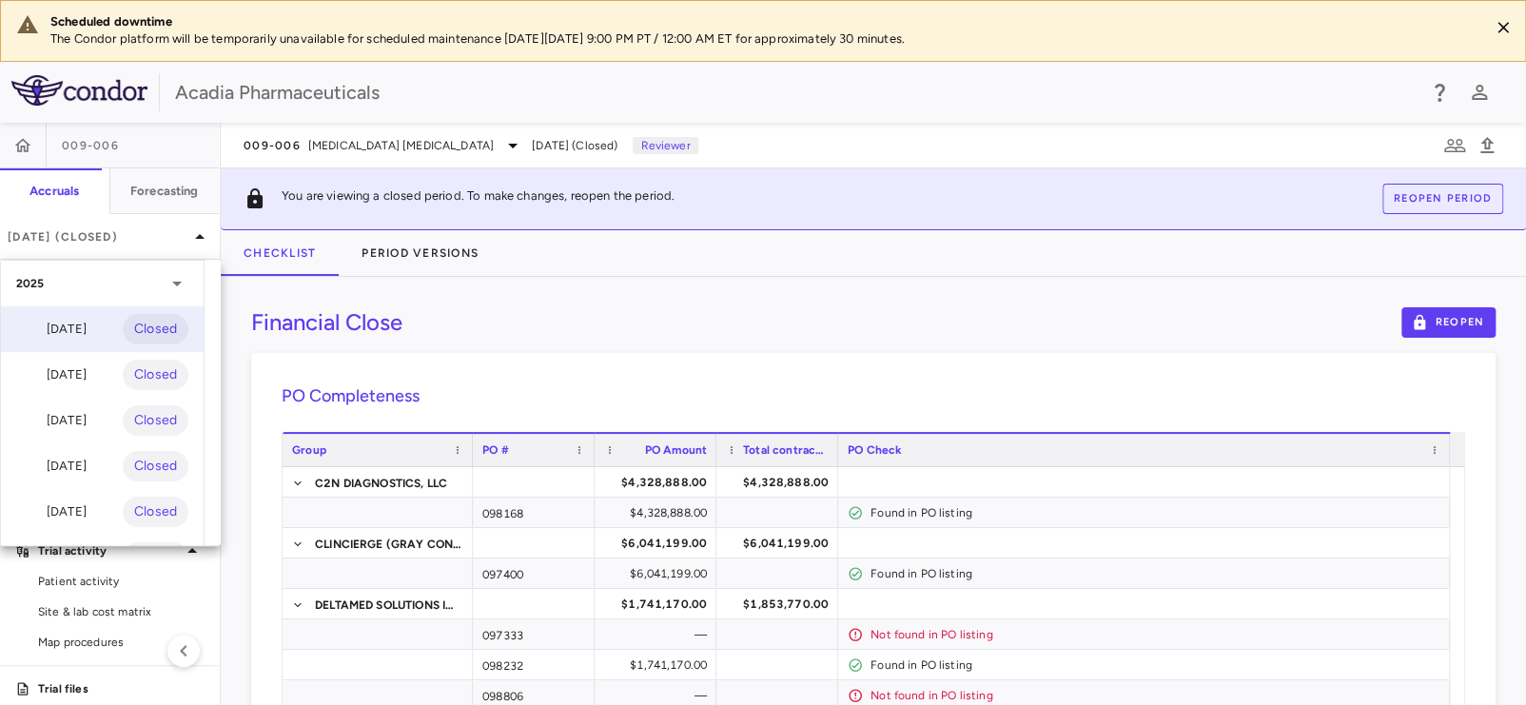
click at [97, 326] on div "Jul 2025 Closed" at bounding box center [102, 329] width 203 height 46
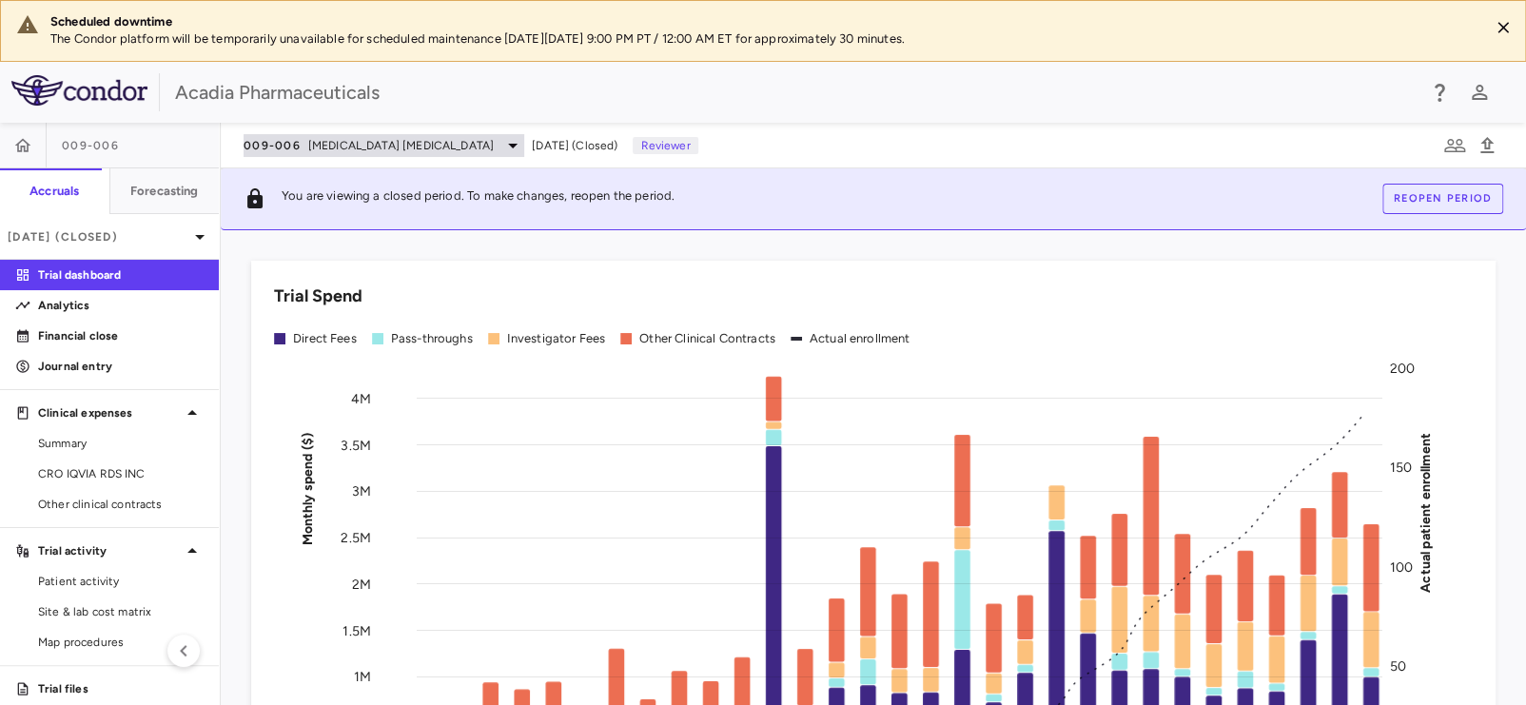
click at [415, 147] on span "Alzheimer's Disease Psychosis" at bounding box center [401, 145] width 186 height 17
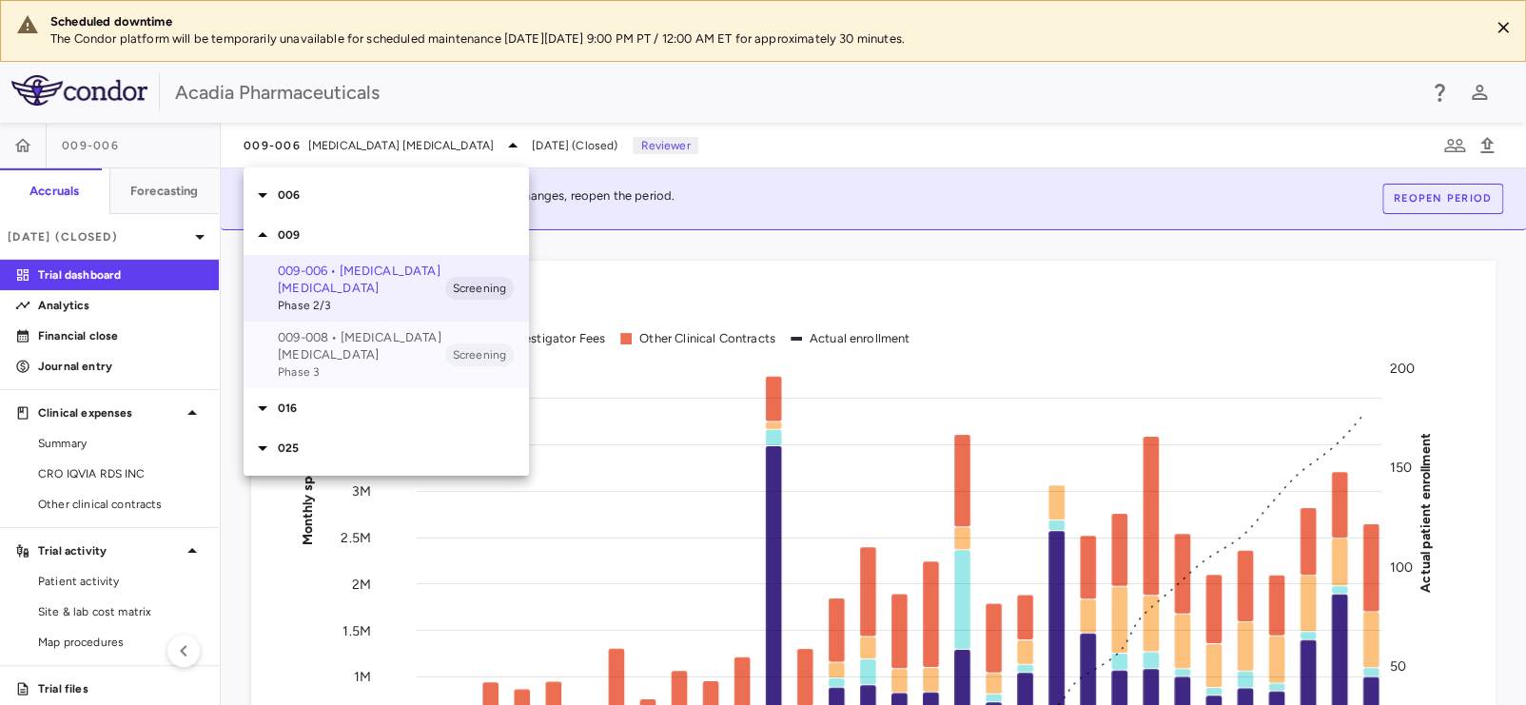
click at [333, 353] on p "009-008 • Alzheimer's Disease Psychosis" at bounding box center [361, 346] width 167 height 34
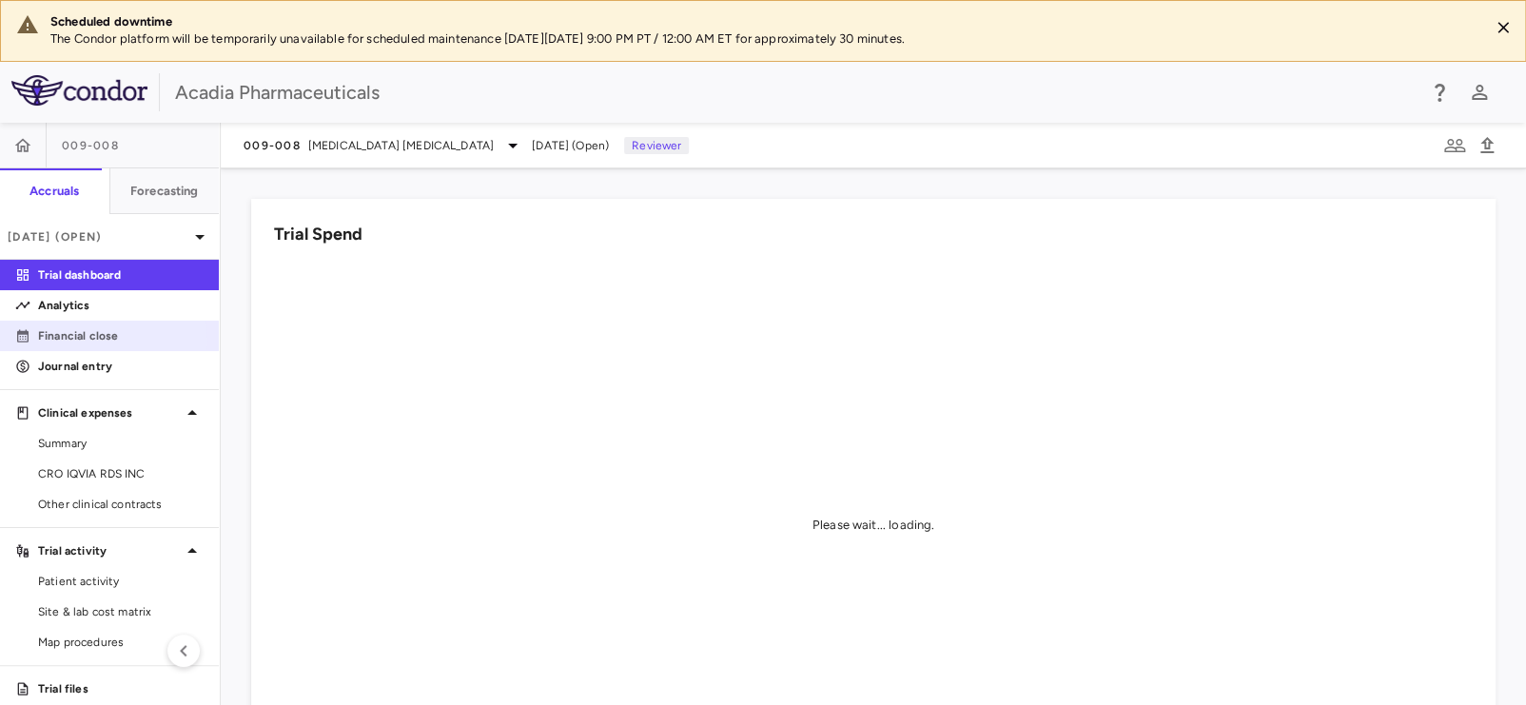
click at [81, 341] on p "Financial close" at bounding box center [121, 335] width 166 height 17
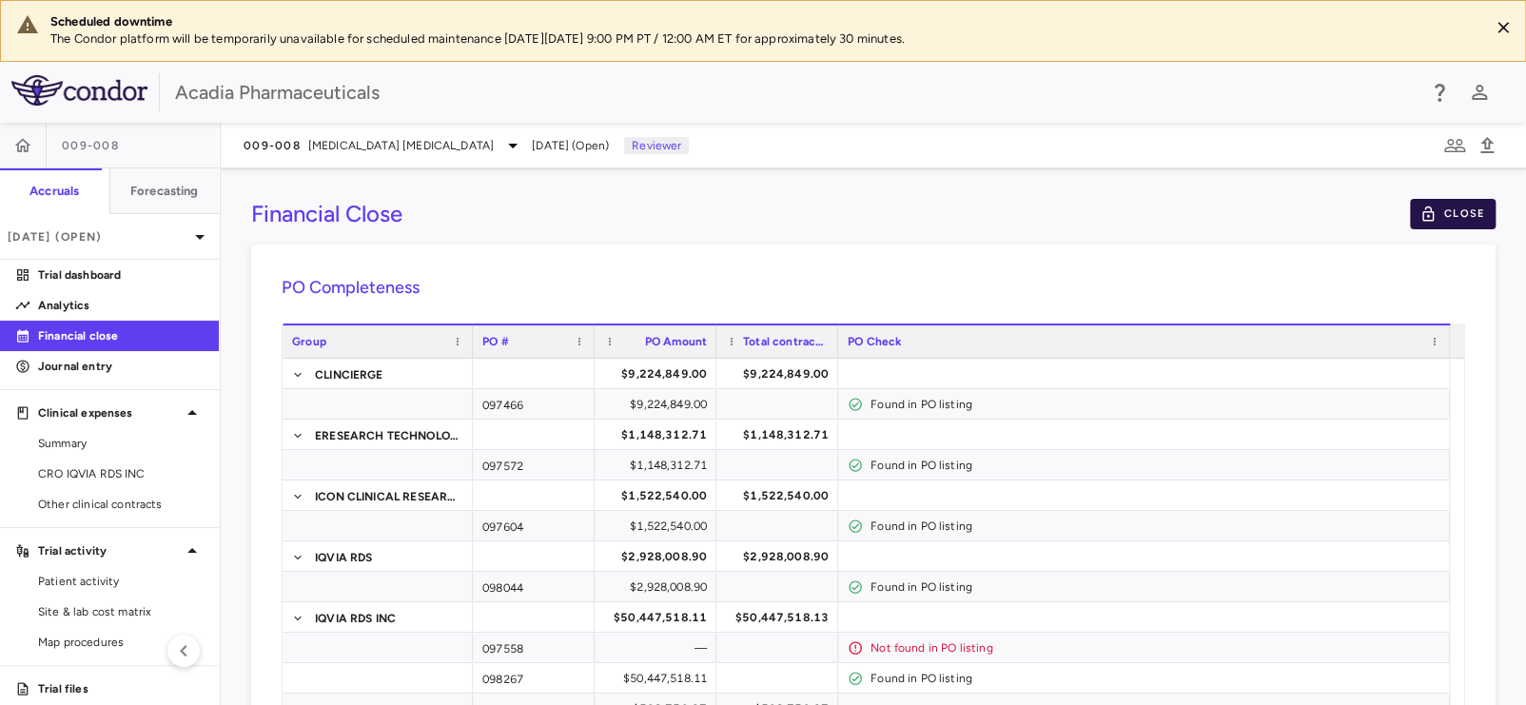
click at [1436, 215] on button "Close" at bounding box center [1453, 214] width 86 height 30
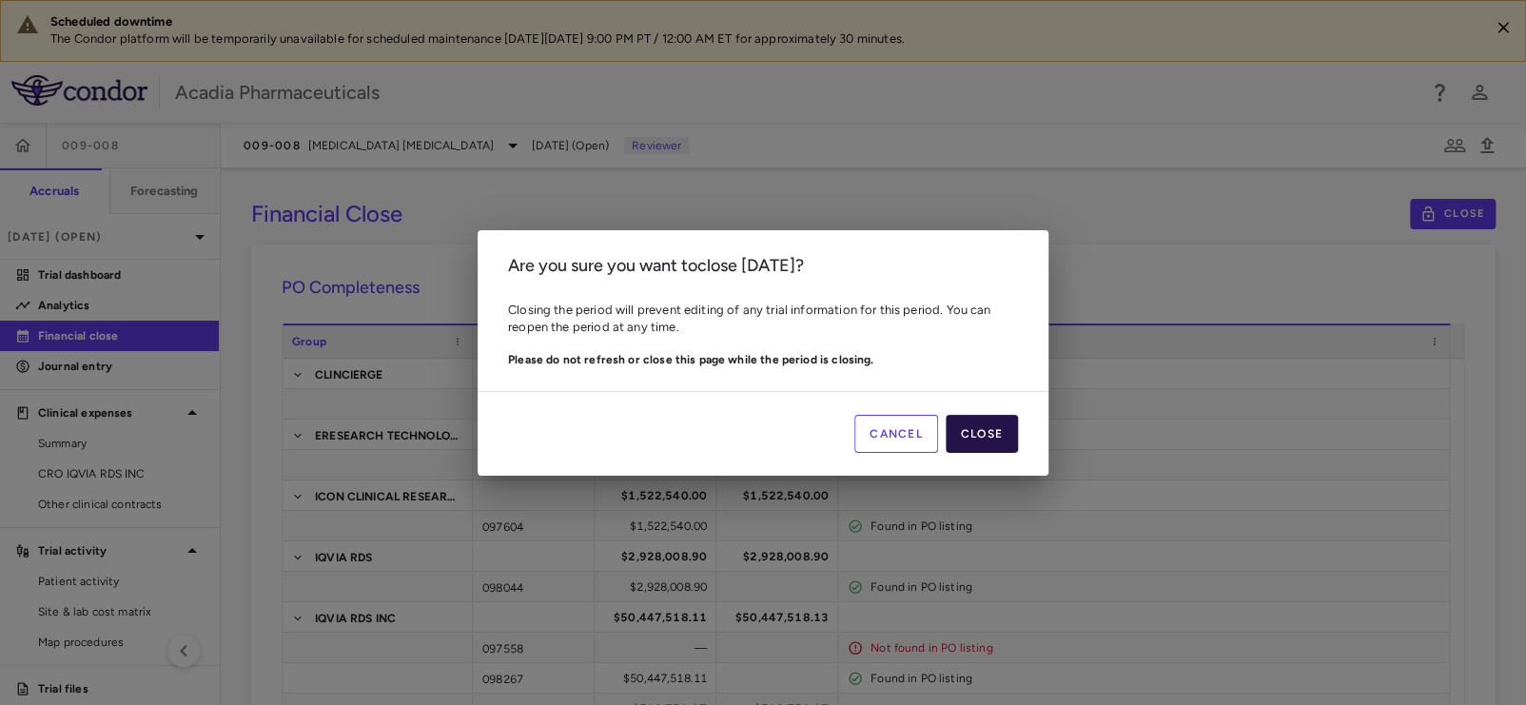
click at [1000, 437] on button "Close" at bounding box center [982, 434] width 72 height 38
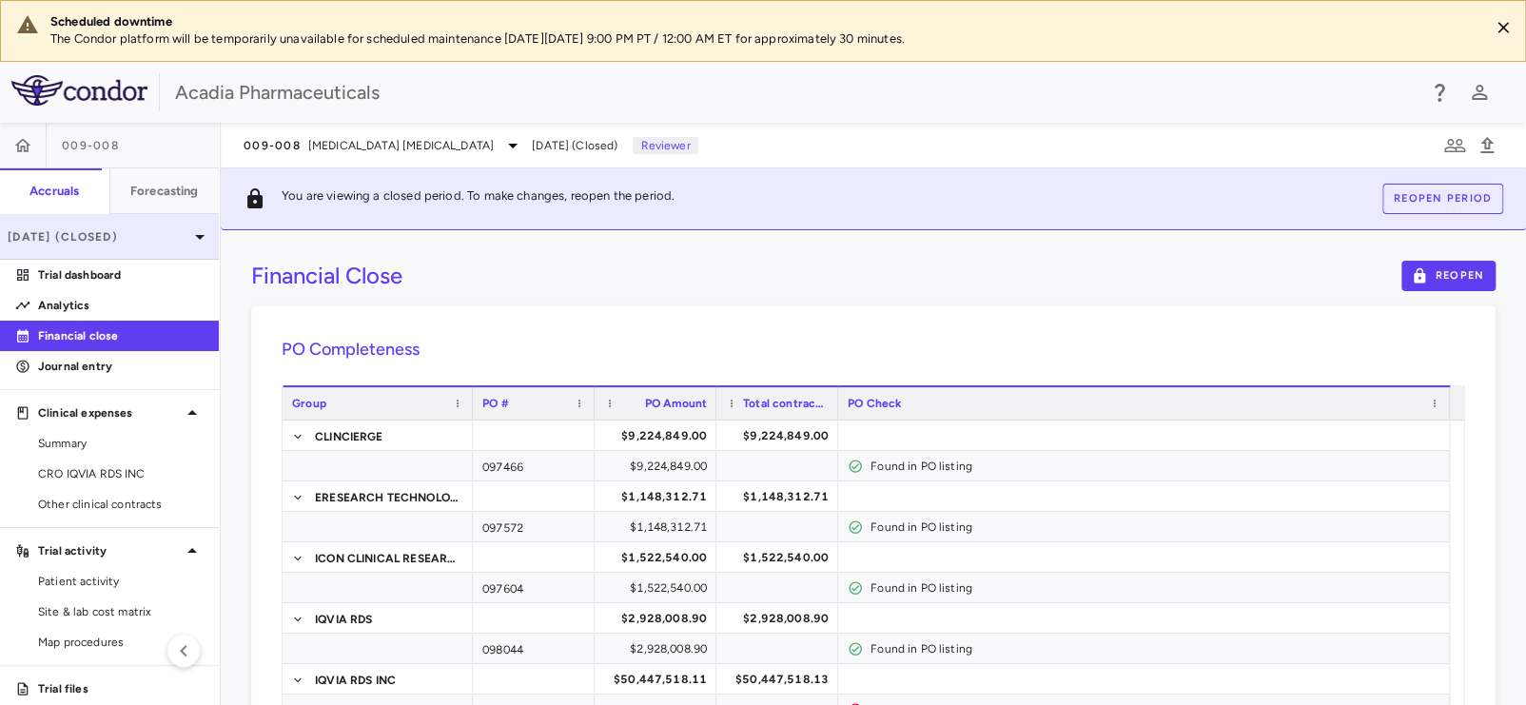
click at [129, 232] on p "Jul 2025 (Closed)" at bounding box center [98, 236] width 181 height 17
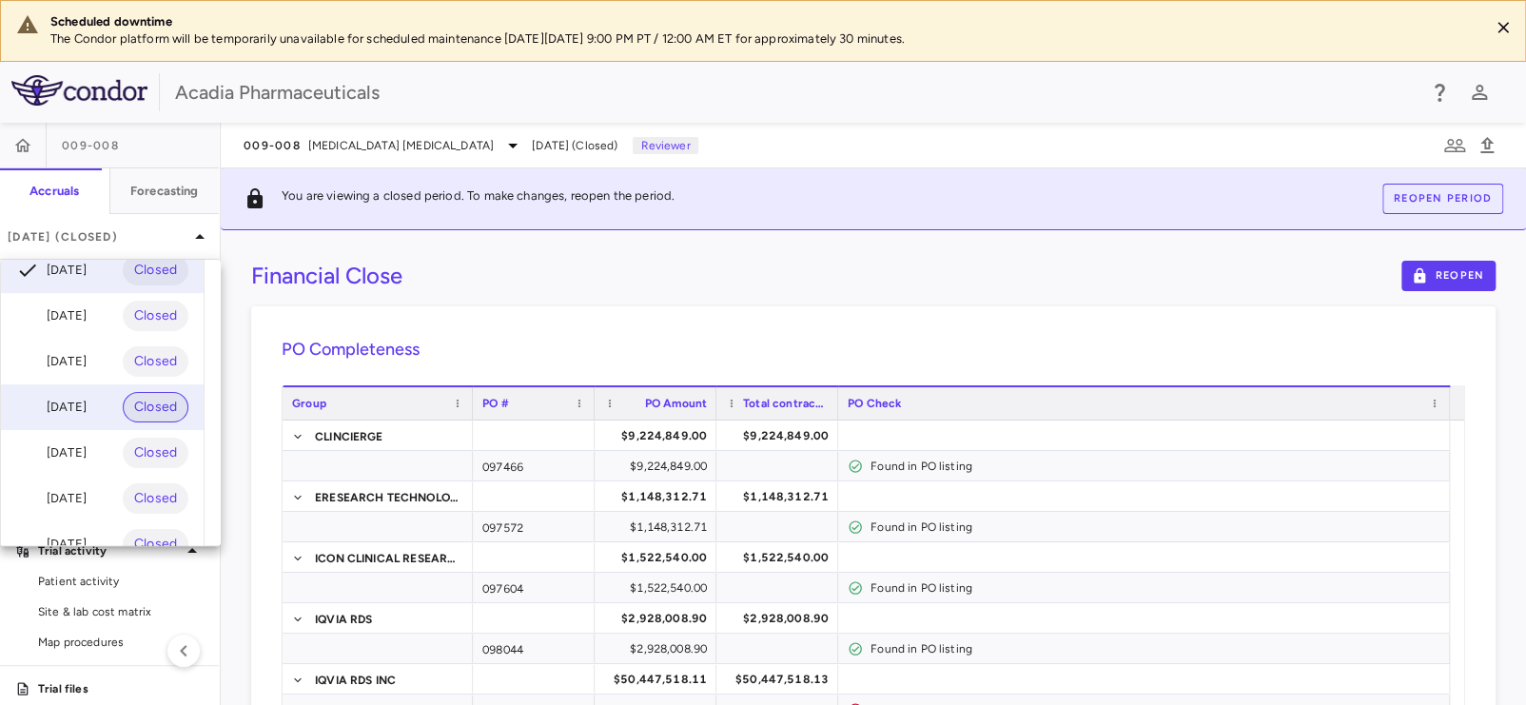
scroll to position [127, 0]
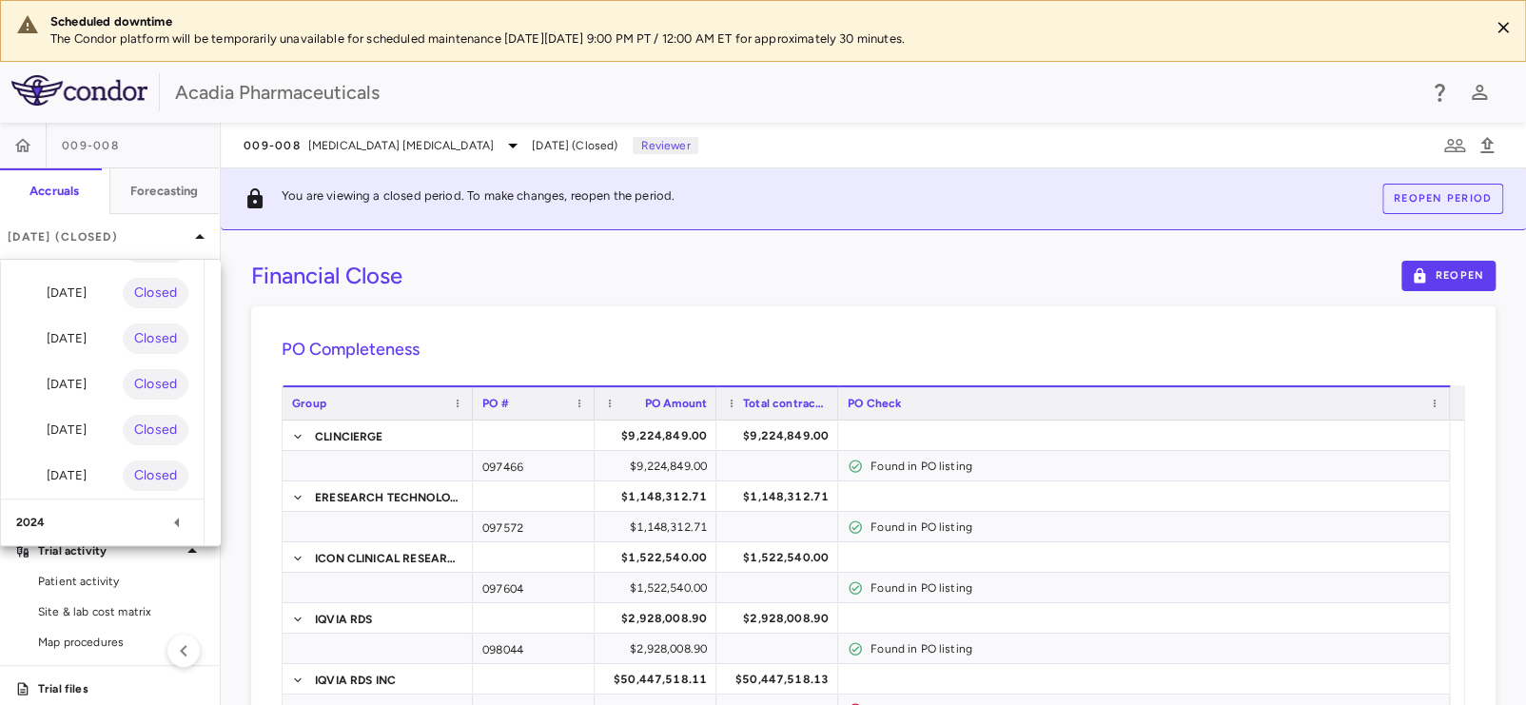
click at [164, 517] on div "2024" at bounding box center [90, 522] width 149 height 17
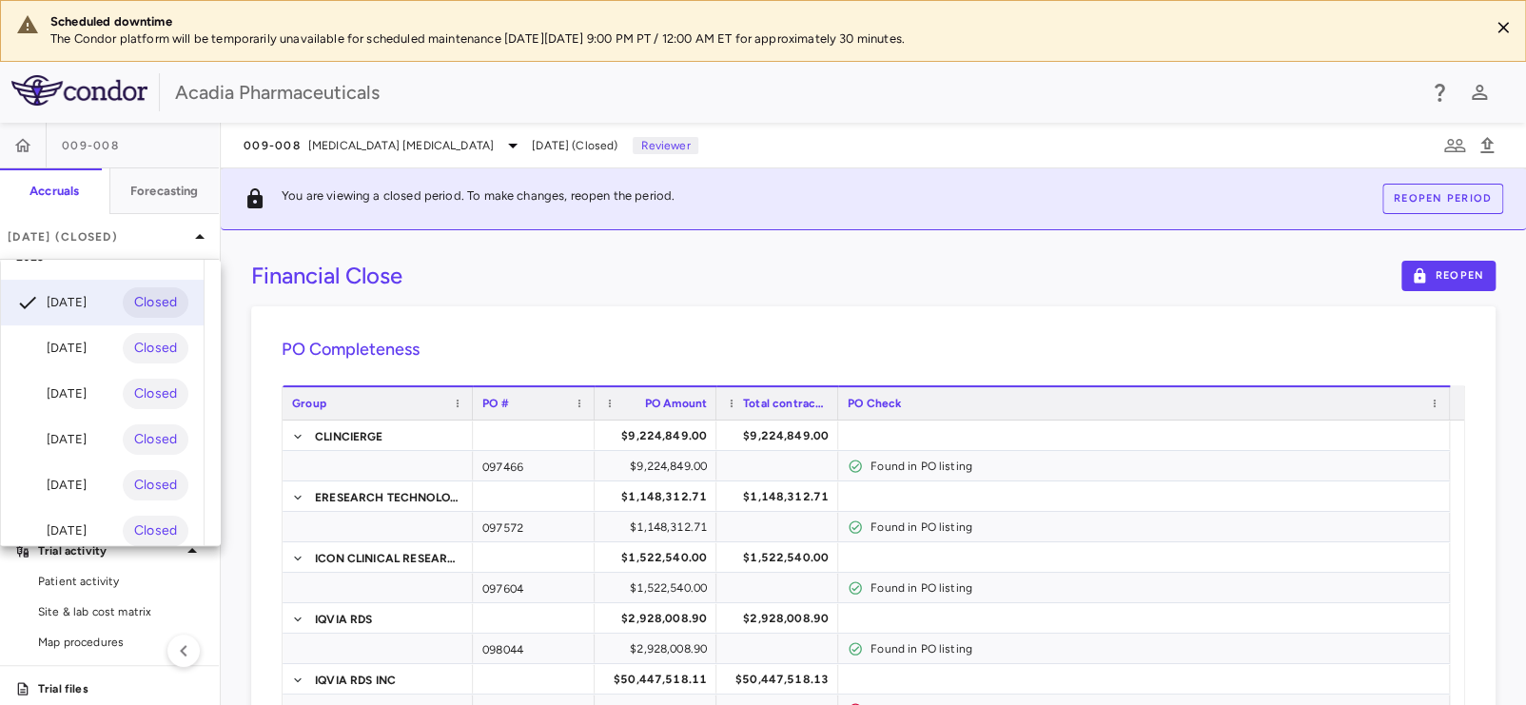
scroll to position [0, 0]
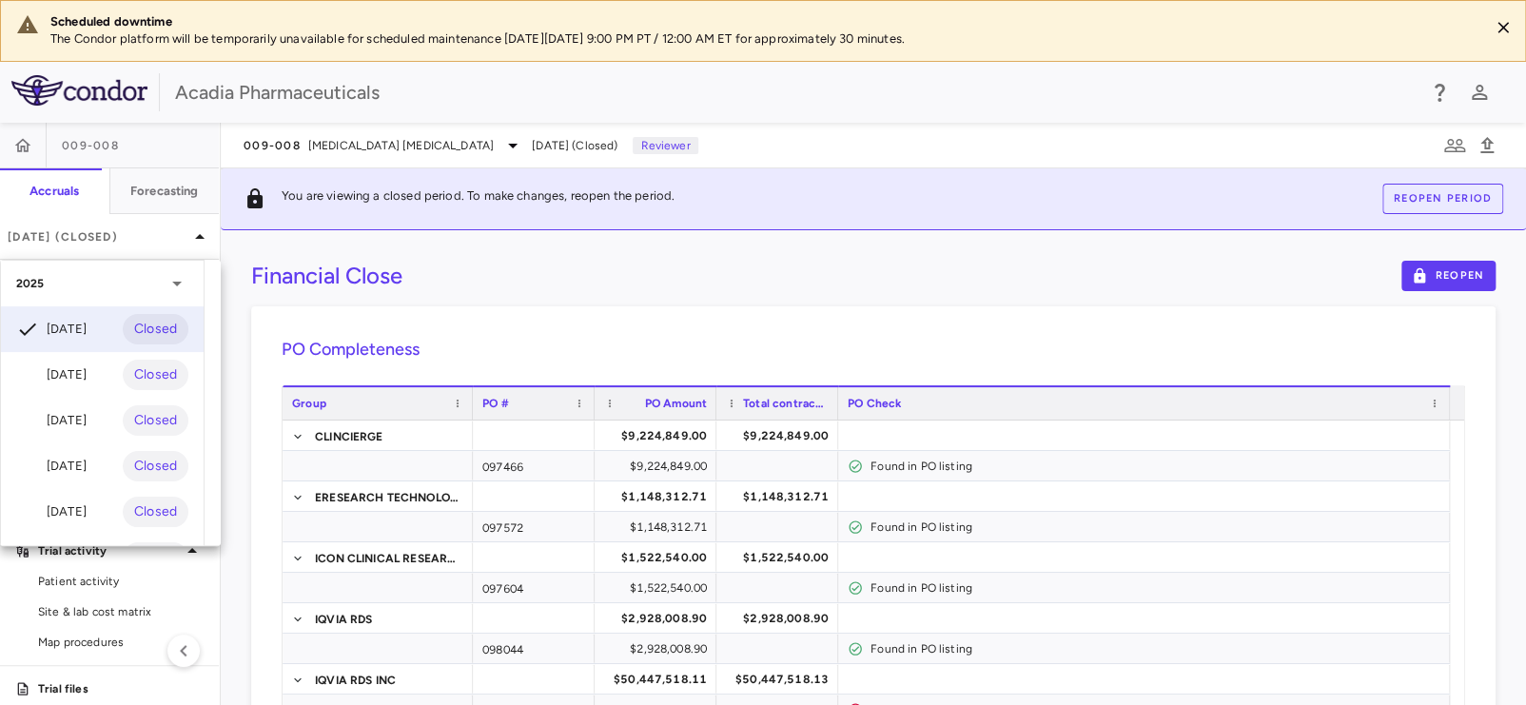
click at [322, 148] on div at bounding box center [763, 352] width 1526 height 705
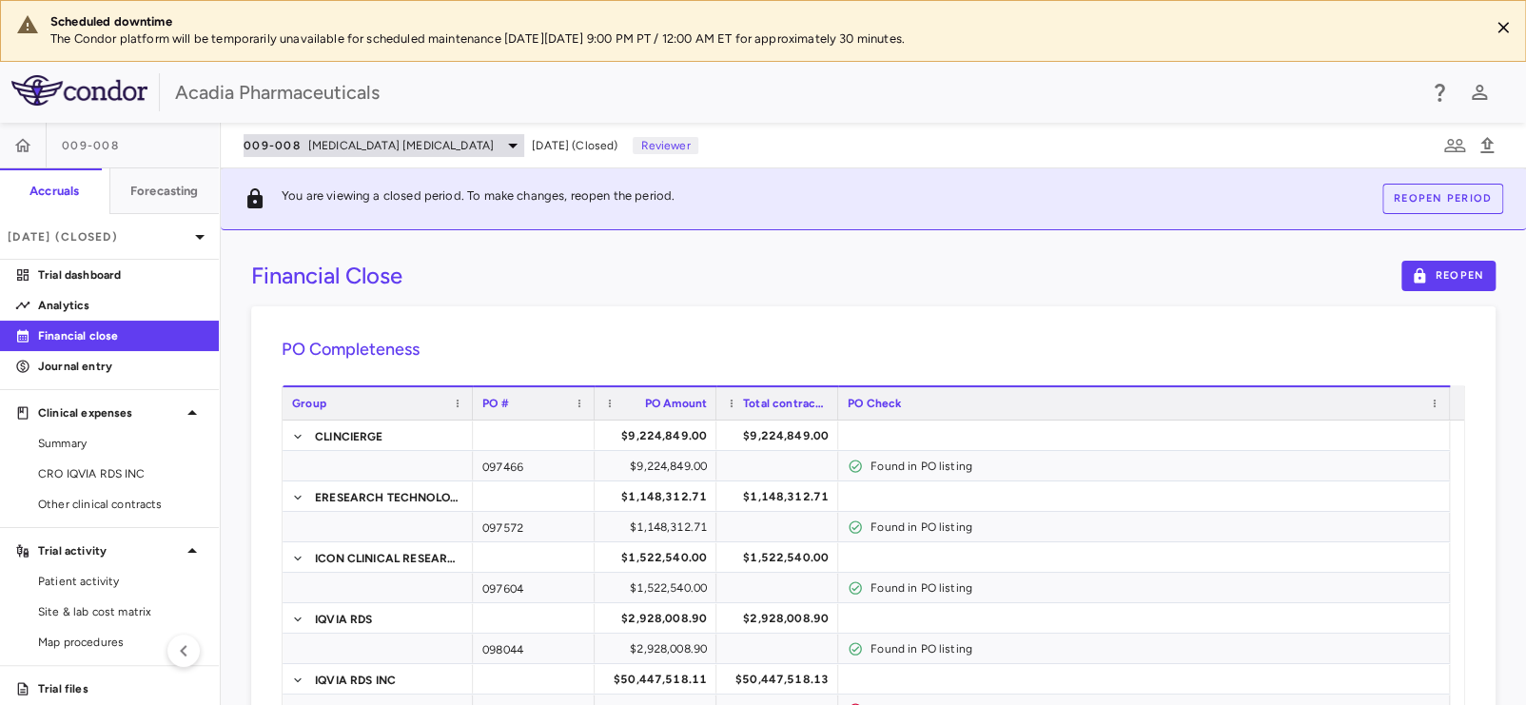
click at [331, 148] on span "Alzheimer's Disease Psychosis" at bounding box center [401, 145] width 186 height 17
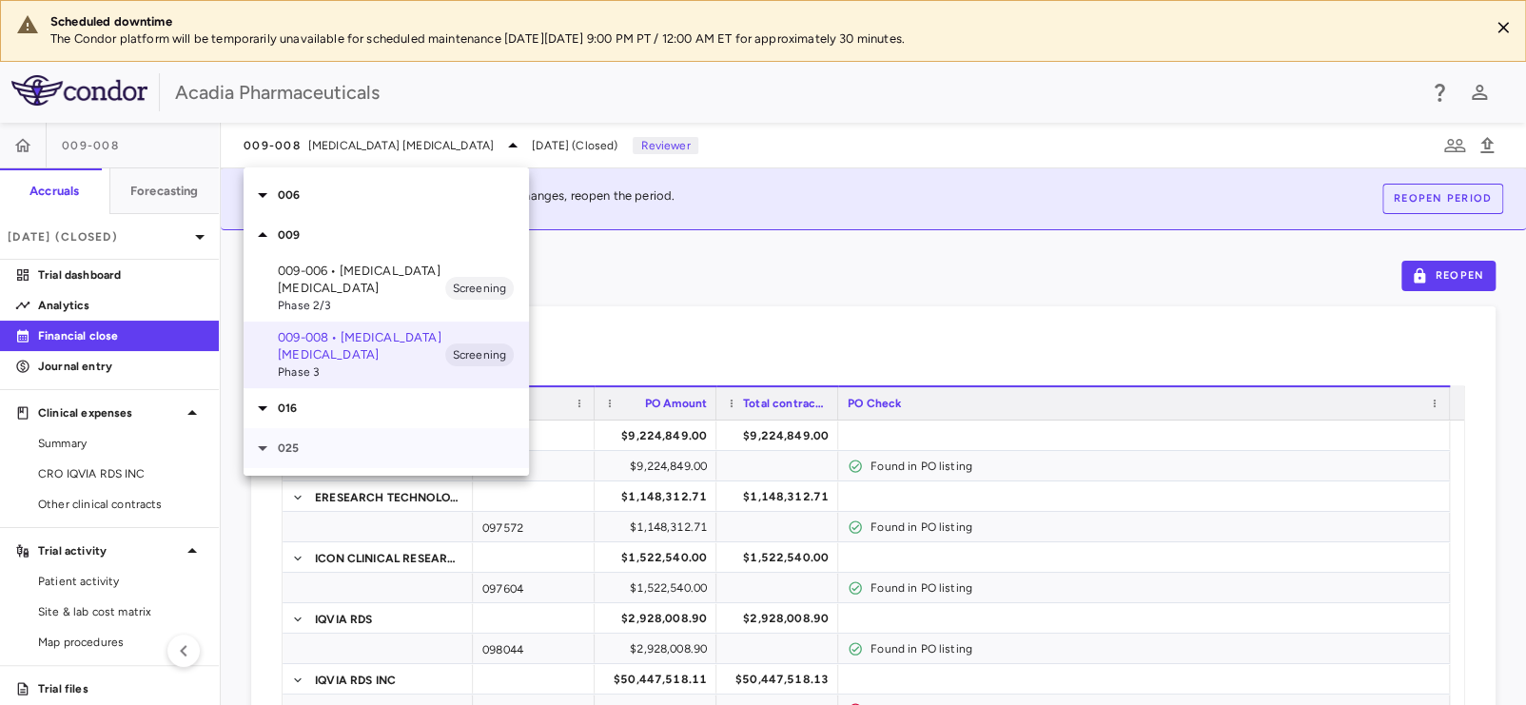
click at [261, 443] on icon at bounding box center [262, 448] width 23 height 23
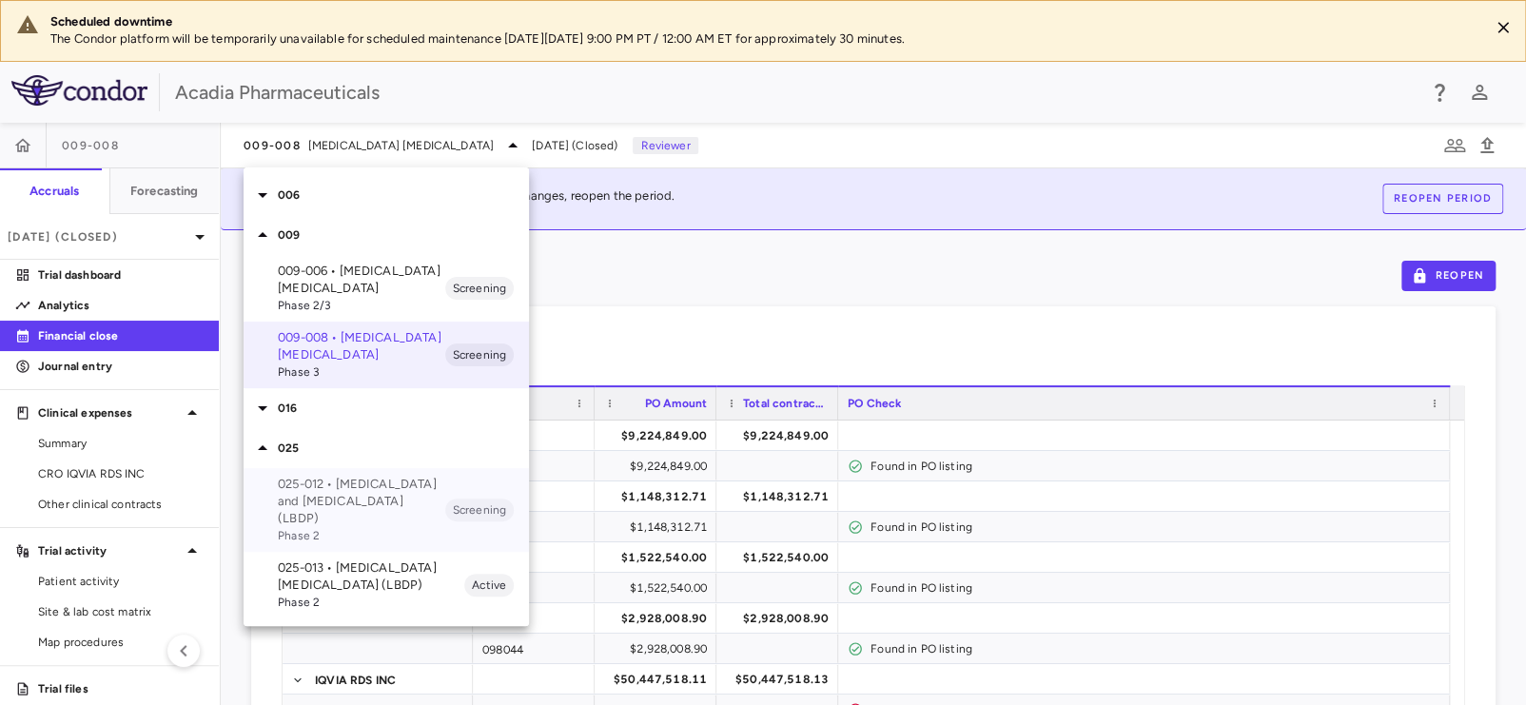
click at [335, 477] on p "025-012 • Lewy Body Dementia and Psychosis (LBDP)" at bounding box center [361, 501] width 167 height 51
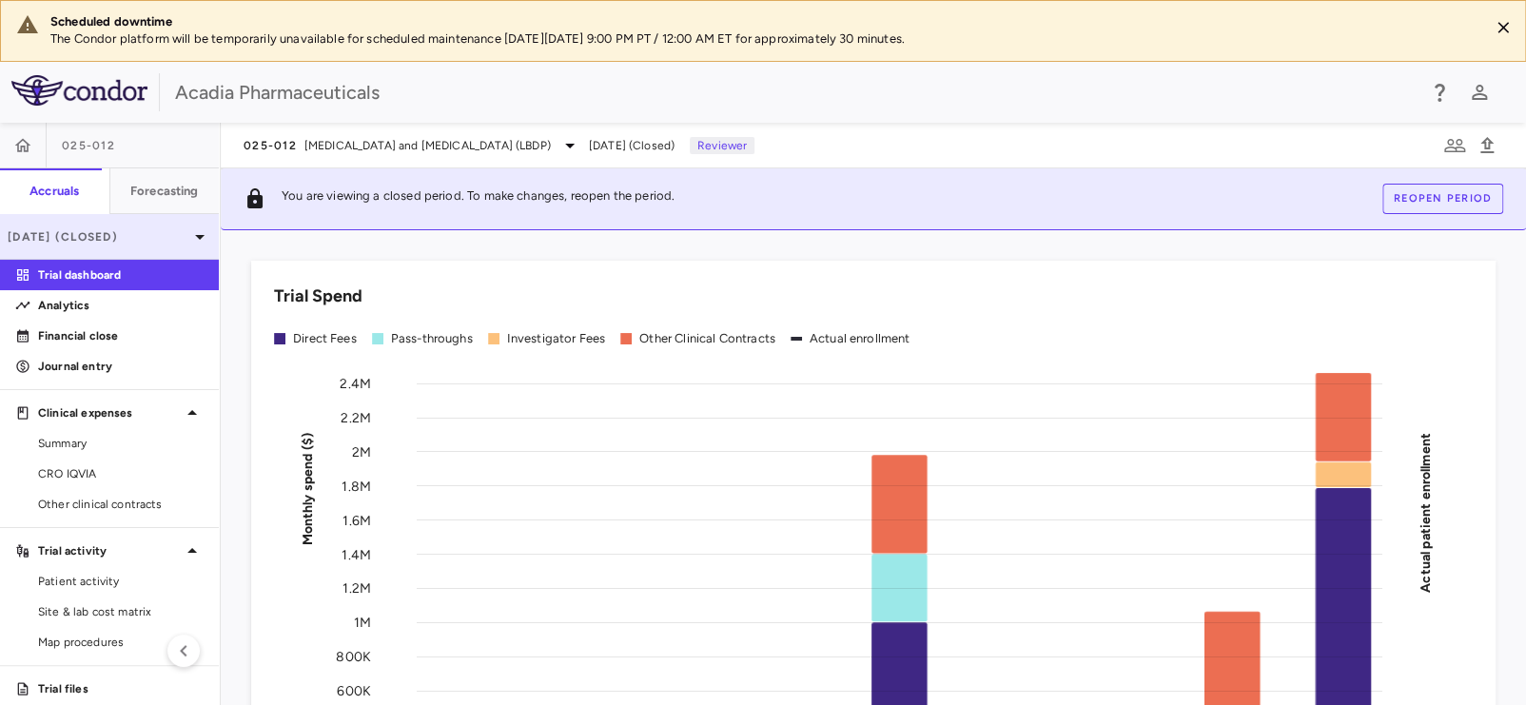
click at [154, 238] on p "Jul 2025 (Closed)" at bounding box center [98, 236] width 181 height 17
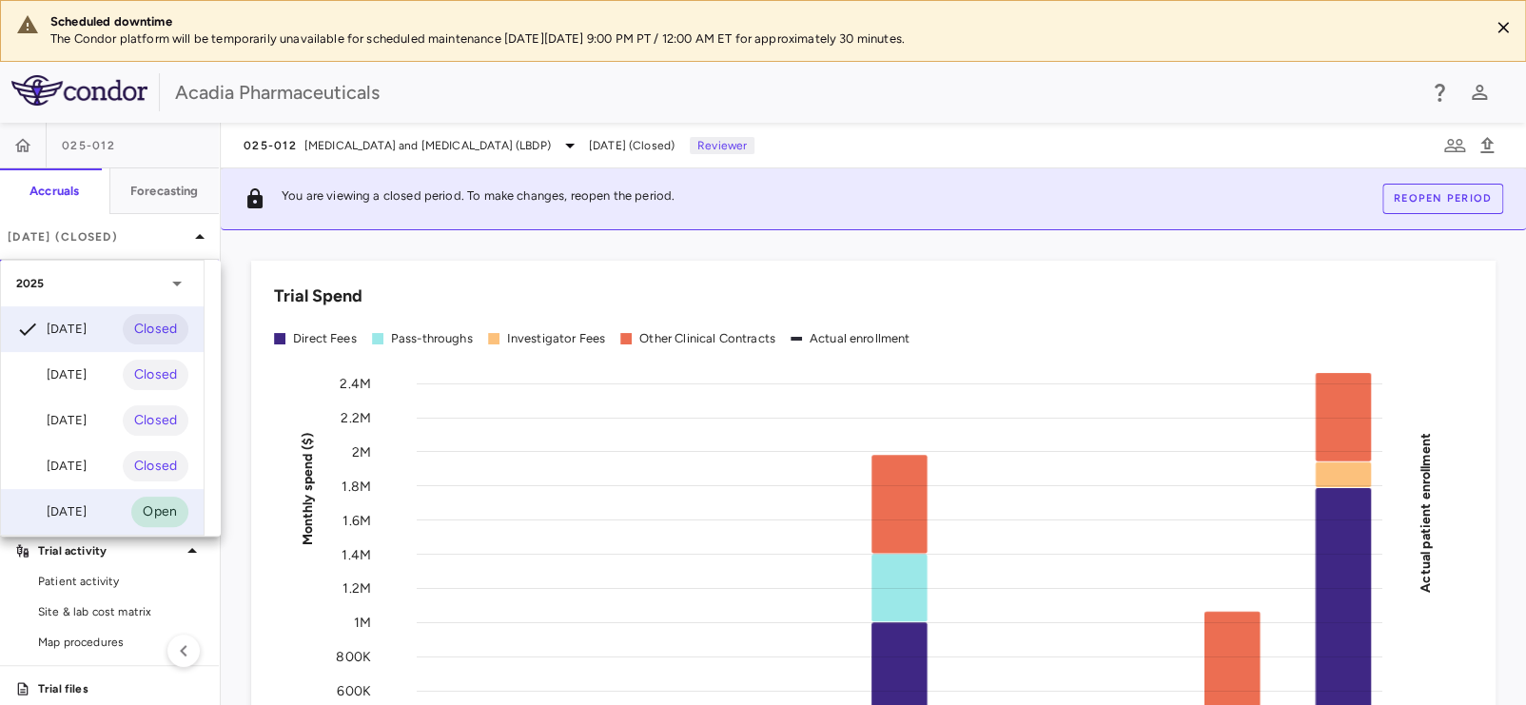
click at [87, 500] on div "Mar 2025" at bounding box center [51, 511] width 70 height 23
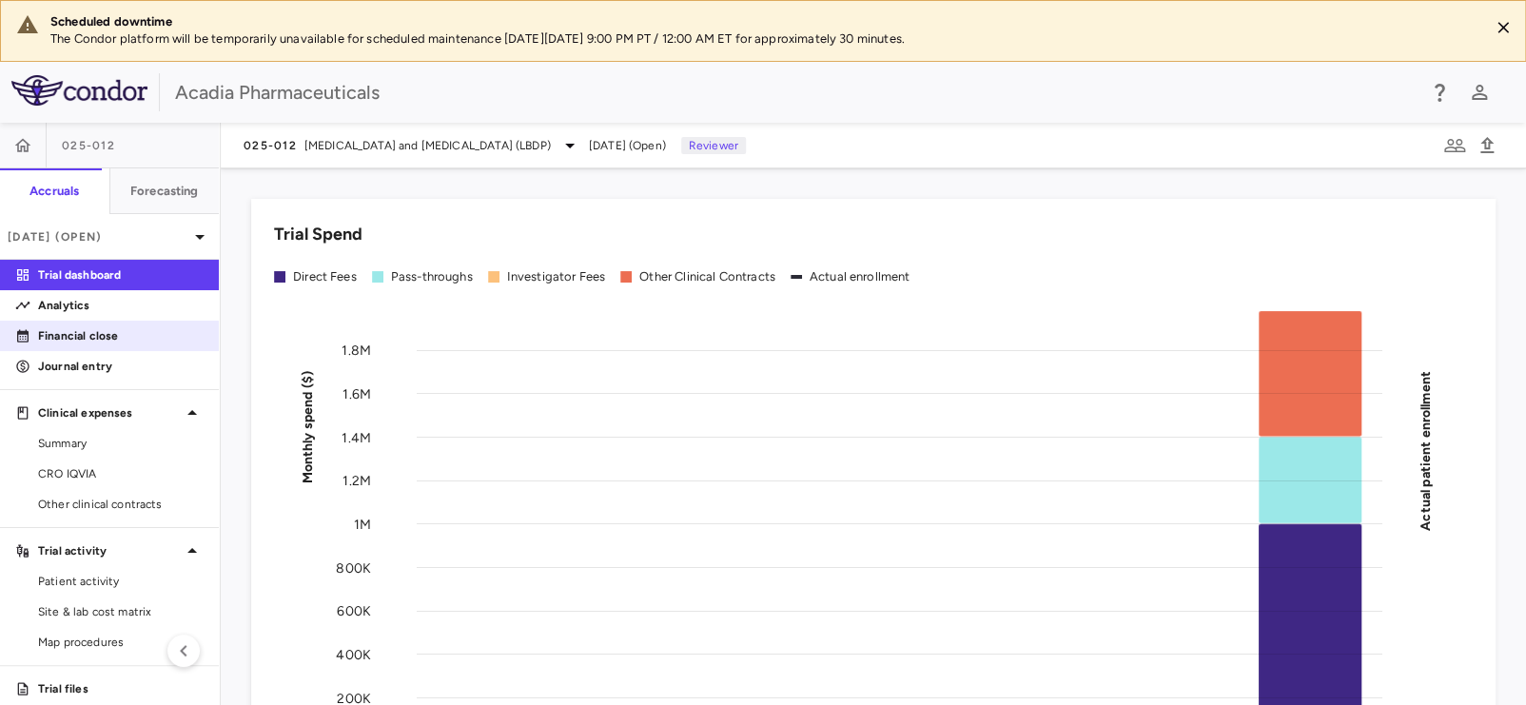
click at [60, 332] on p "Financial close" at bounding box center [121, 335] width 166 height 17
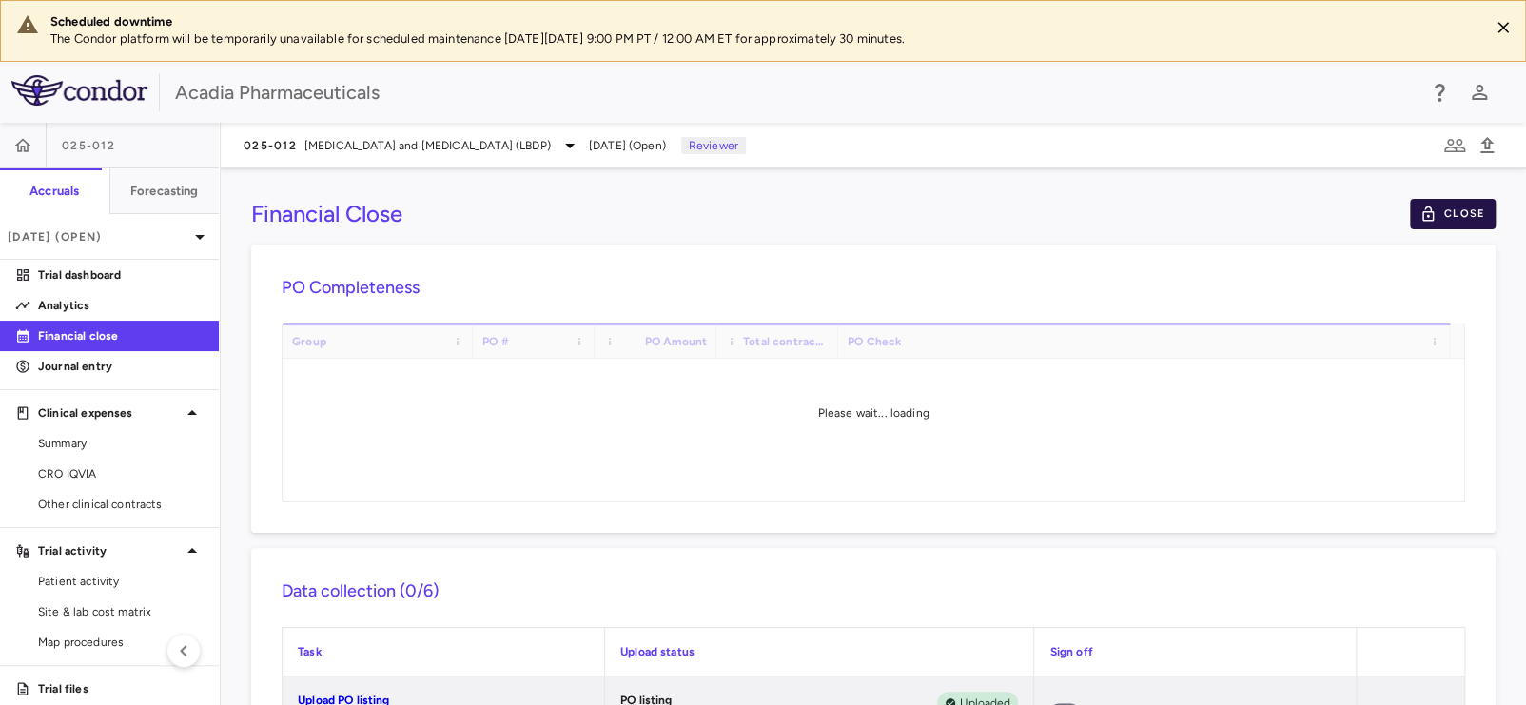
click at [1427, 215] on button "Close" at bounding box center [1453, 214] width 86 height 30
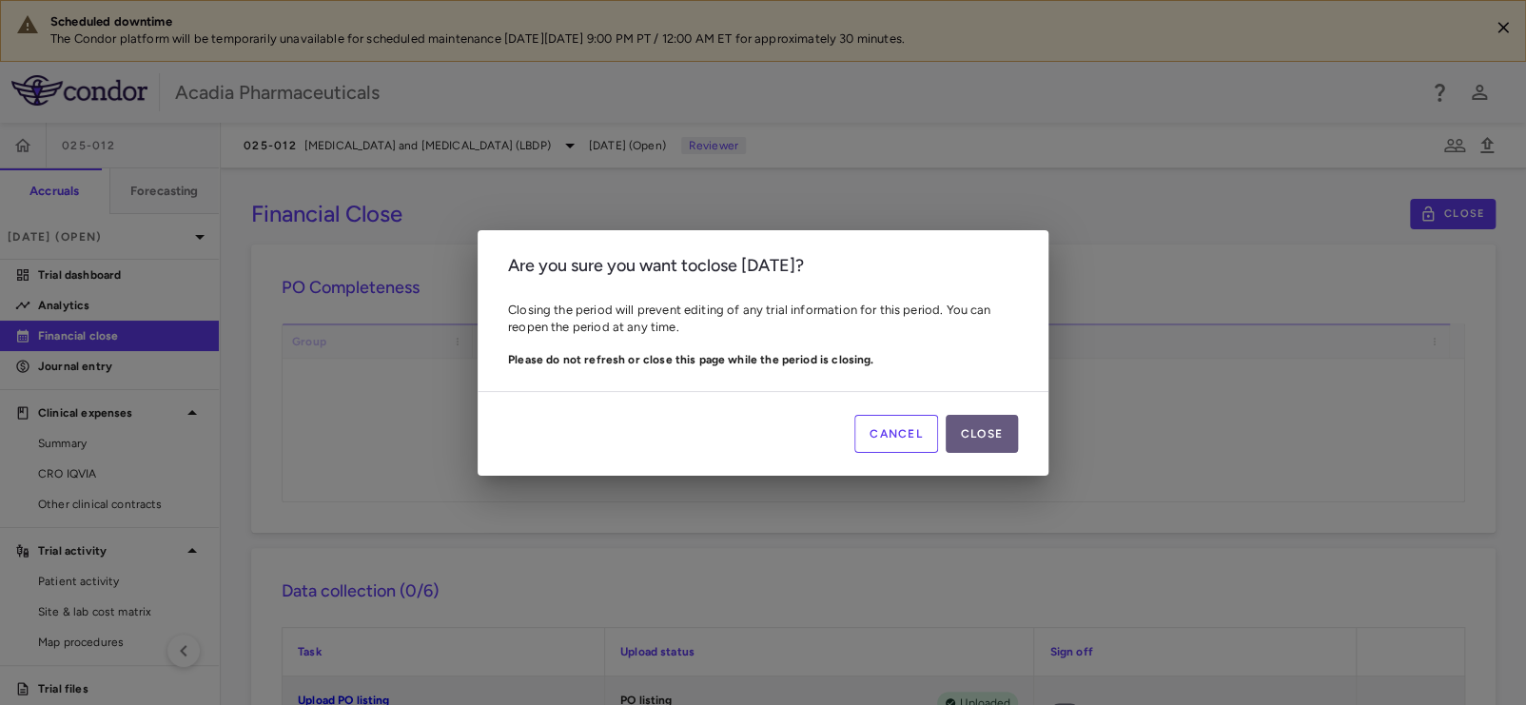
click at [1007, 422] on button "Close" at bounding box center [982, 434] width 72 height 38
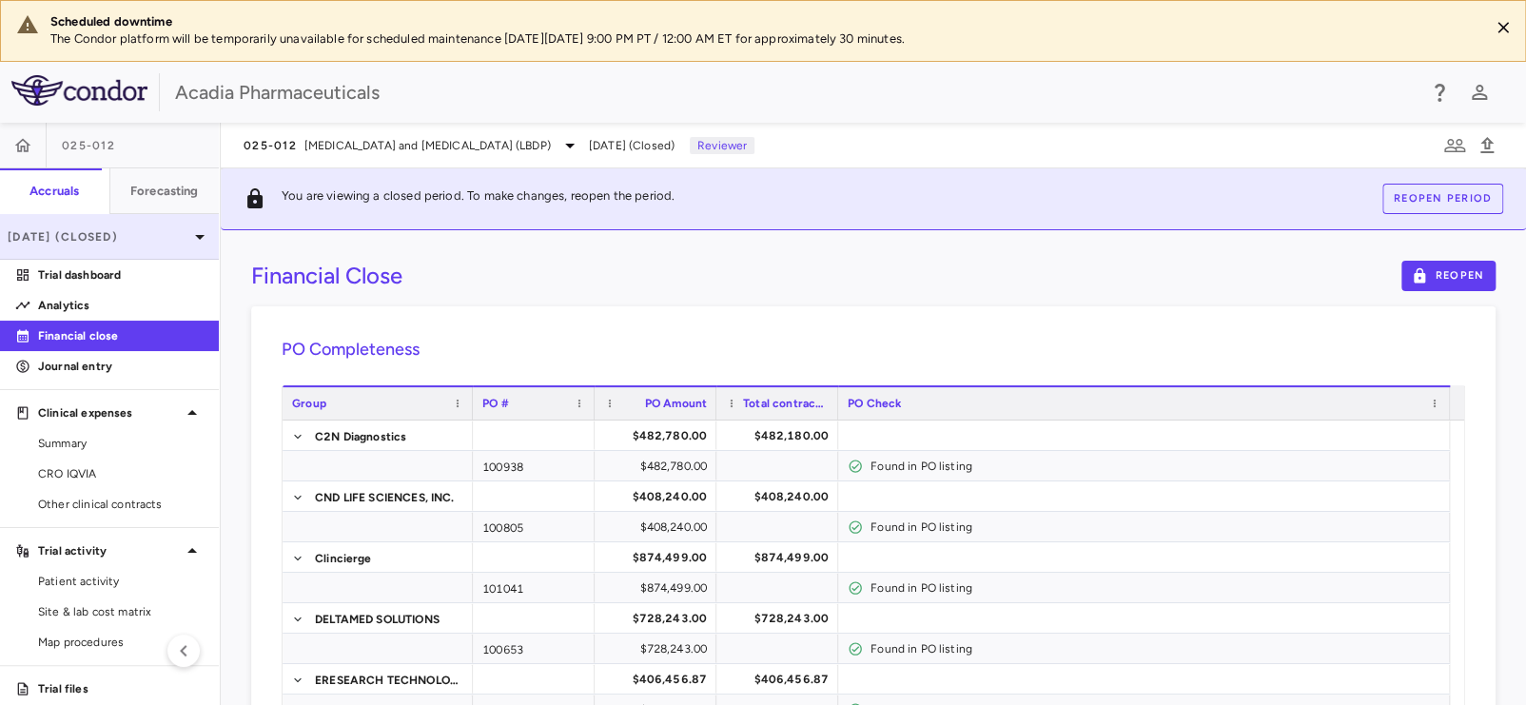
click at [139, 232] on p "Mar 2025 (Closed)" at bounding box center [98, 236] width 181 height 17
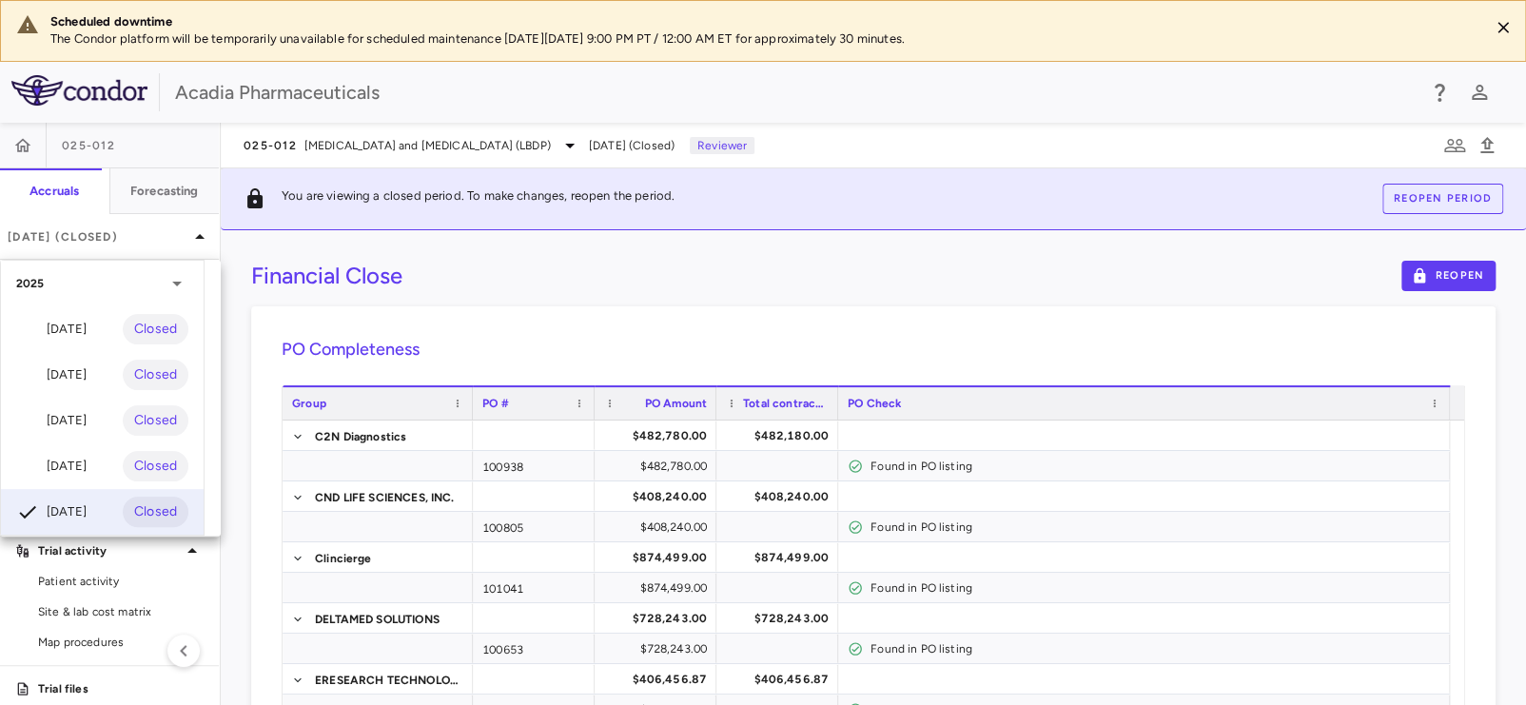
click at [74, 333] on div "Jul 2025" at bounding box center [51, 329] width 70 height 23
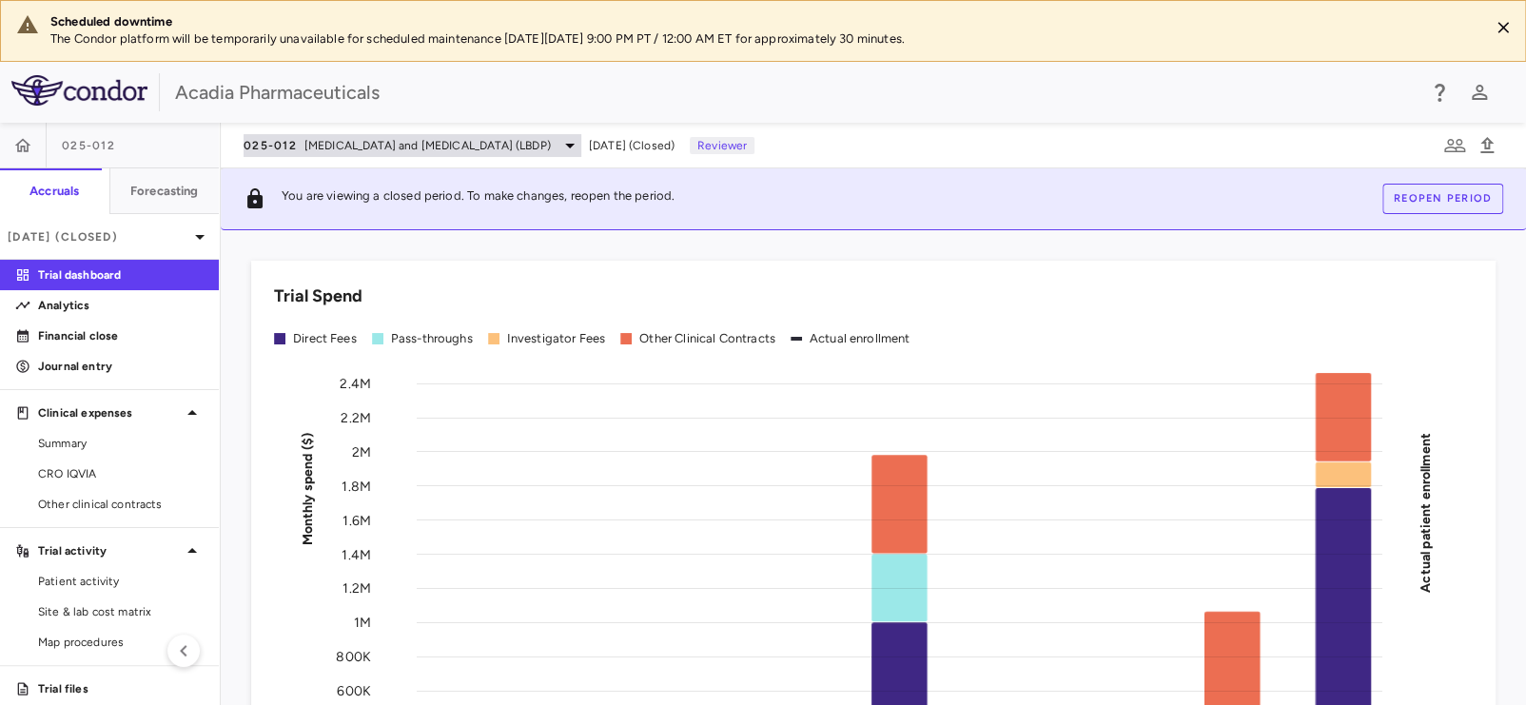
click at [350, 144] on span "Lewy Body Dementia and Psychosis (LBDP)" at bounding box center [427, 145] width 246 height 17
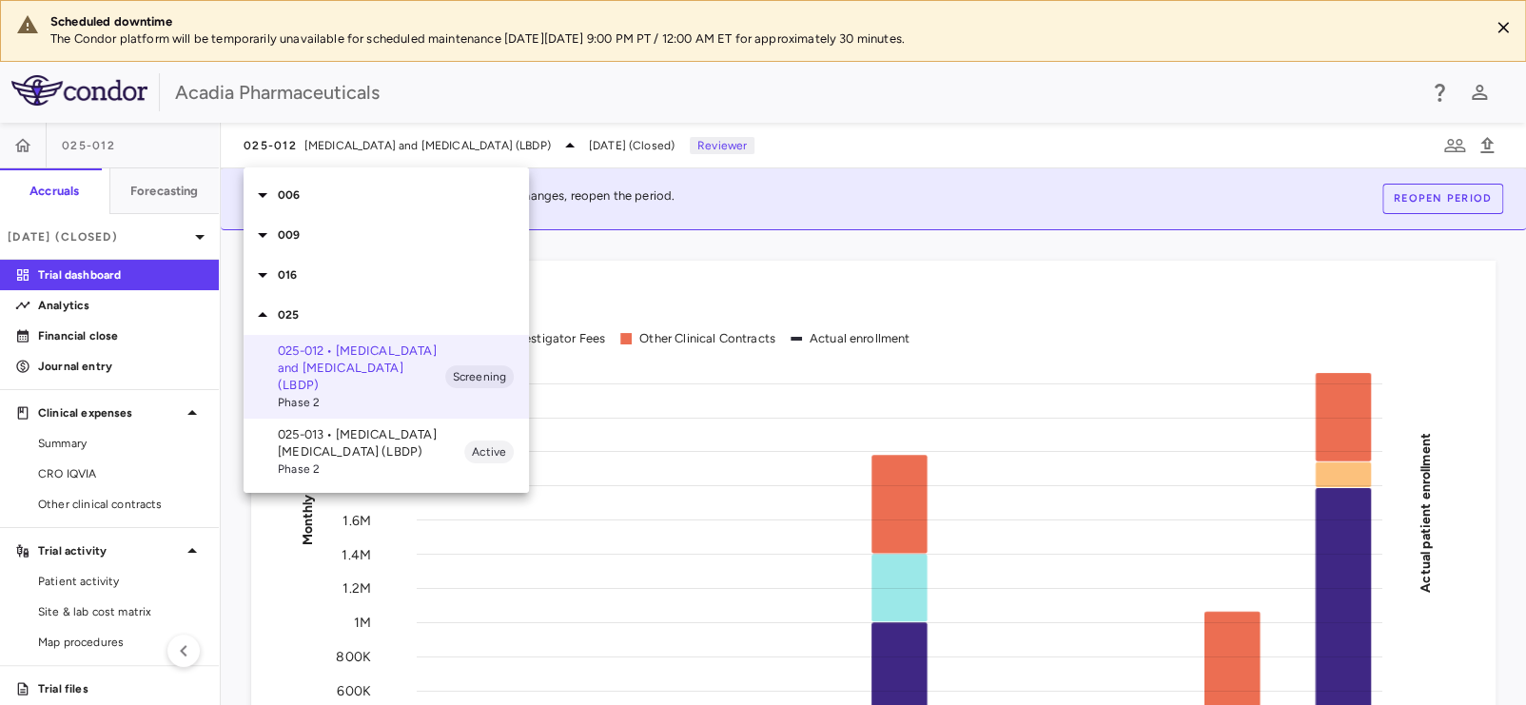
click at [317, 433] on p "025-013 • Lewy Body Dementia Psychosis (LBDP)" at bounding box center [371, 443] width 186 height 34
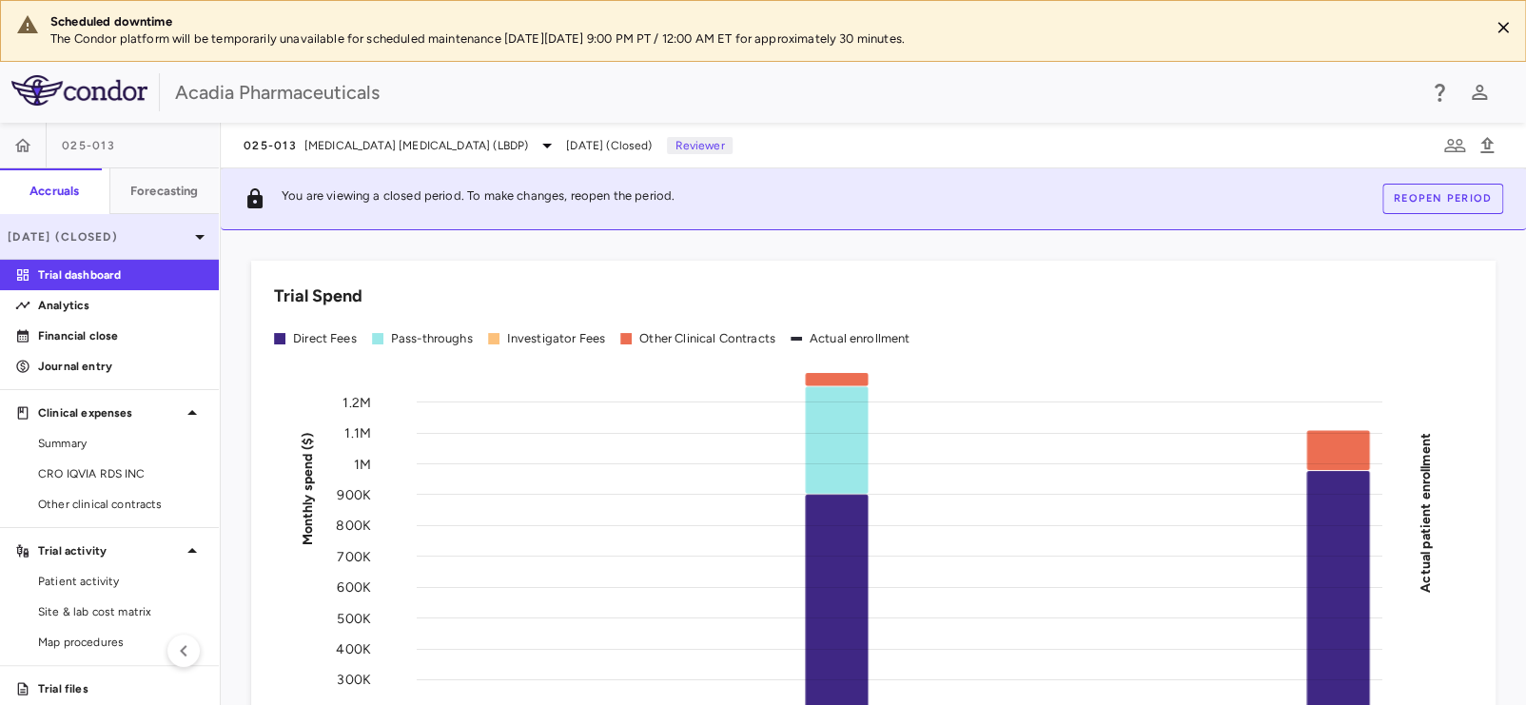
click at [134, 240] on p "Jul 2025 (Closed)" at bounding box center [98, 236] width 181 height 17
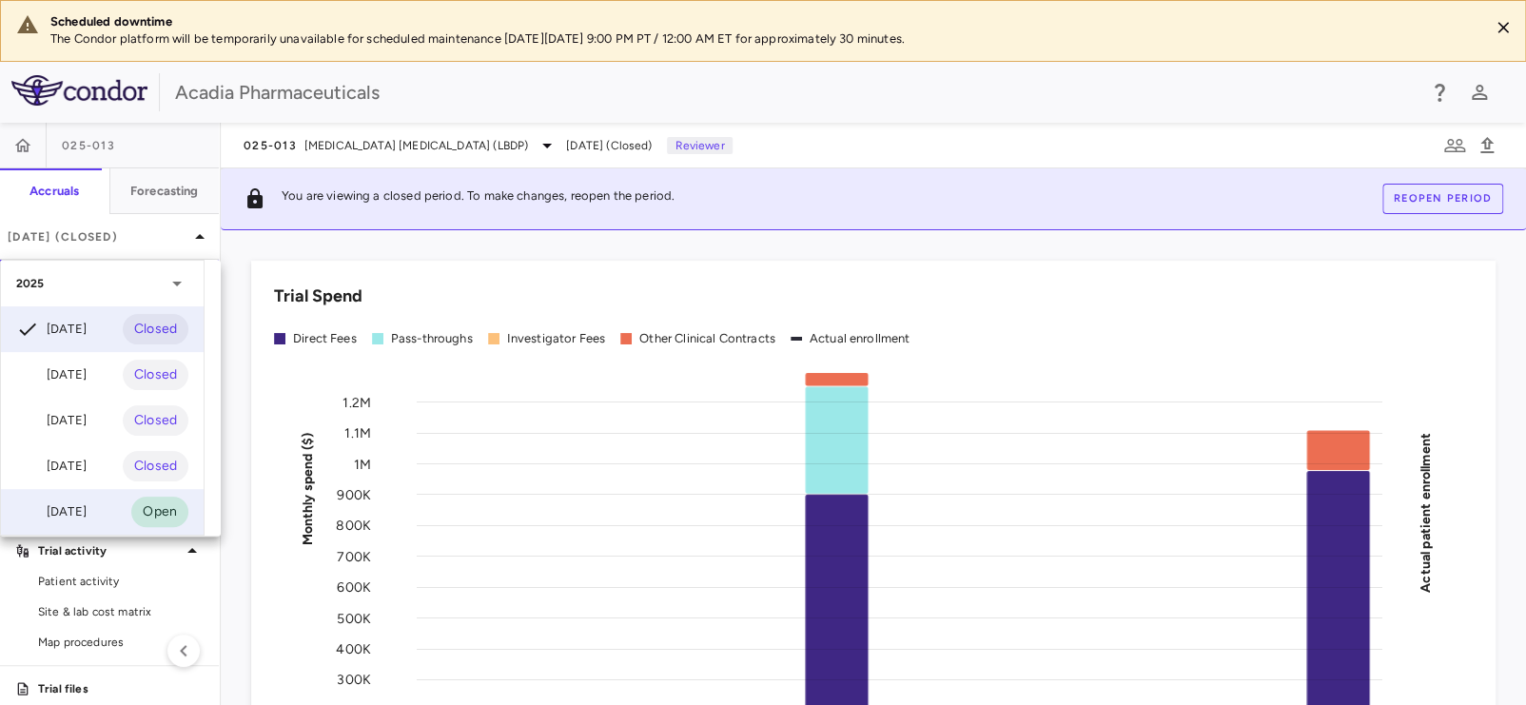
click at [104, 513] on div "Mar 2025 Open" at bounding box center [102, 512] width 203 height 46
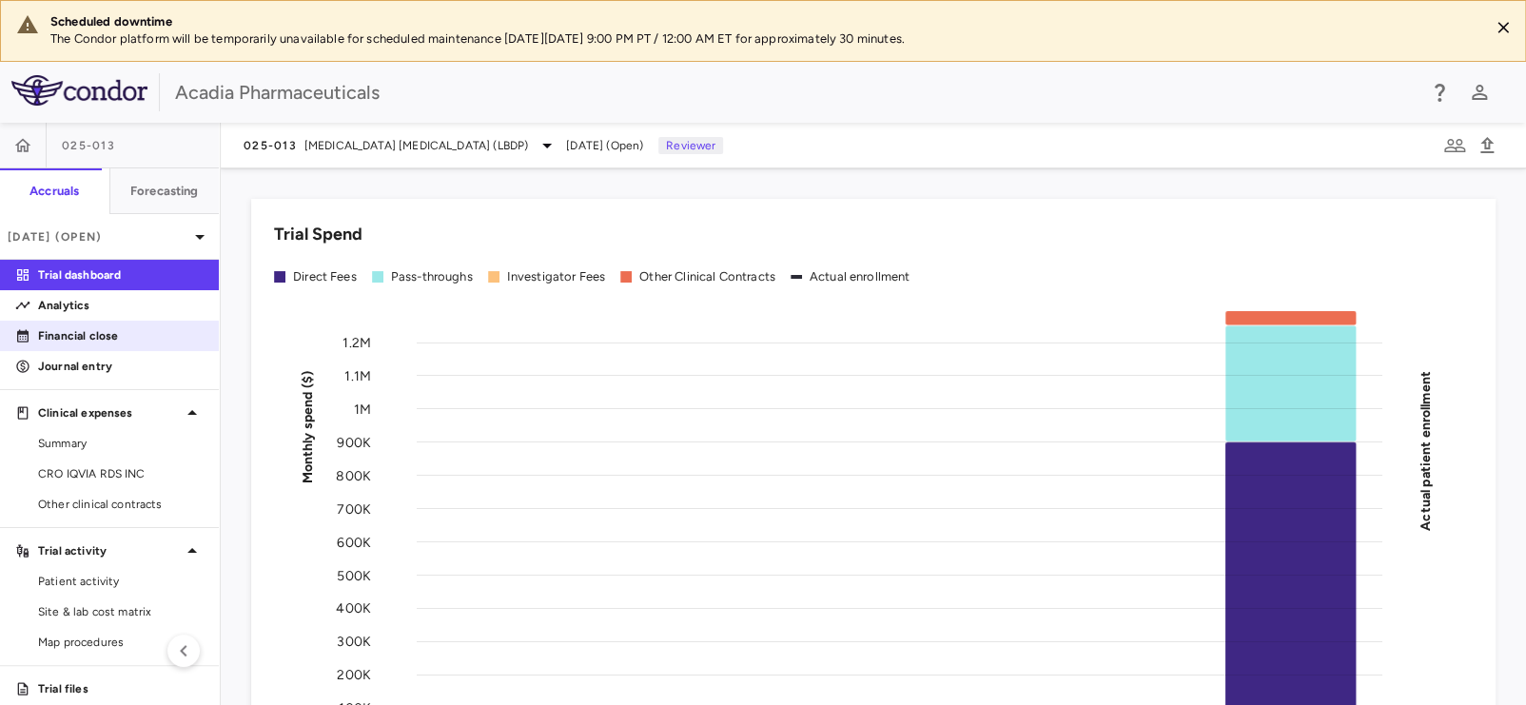
click at [119, 339] on p "Financial close" at bounding box center [121, 335] width 166 height 17
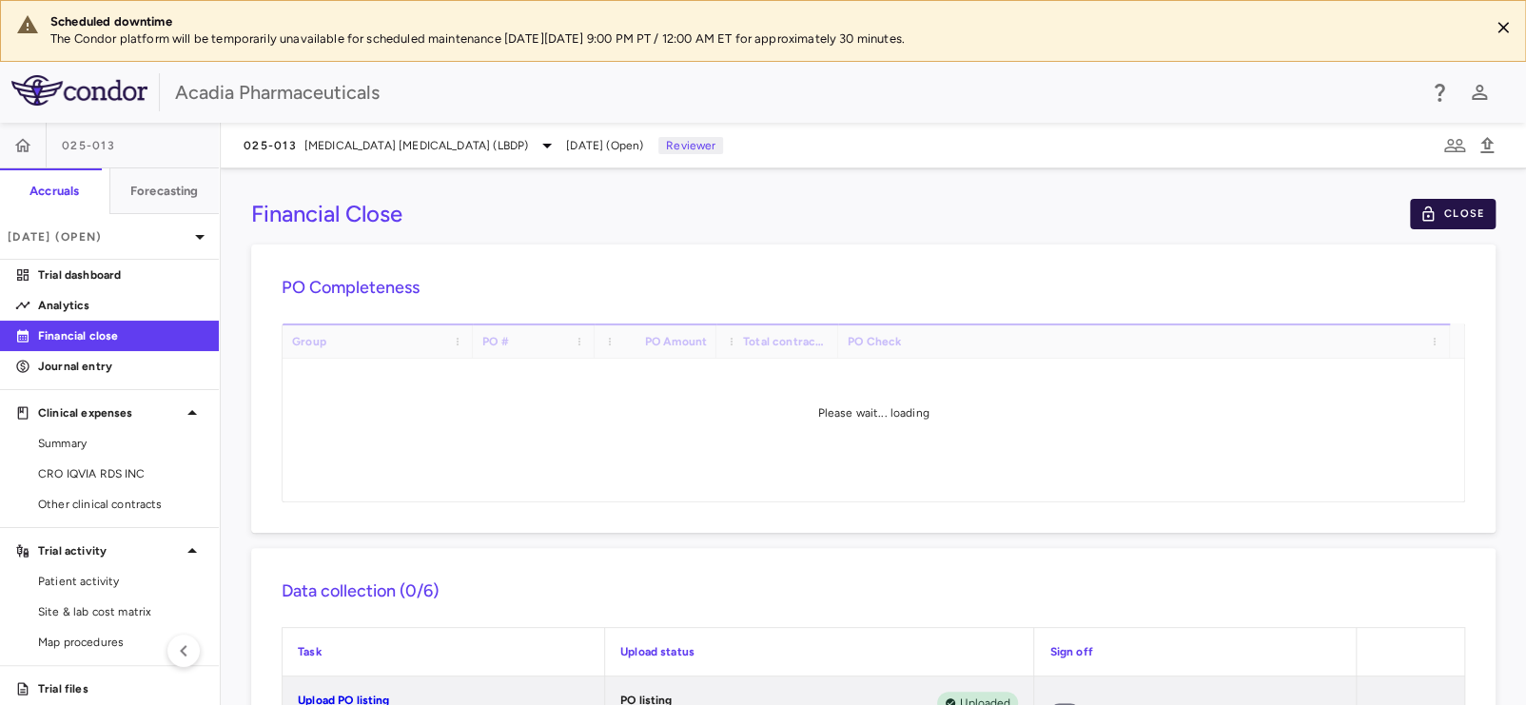
click at [1435, 211] on button "Close" at bounding box center [1453, 214] width 86 height 30
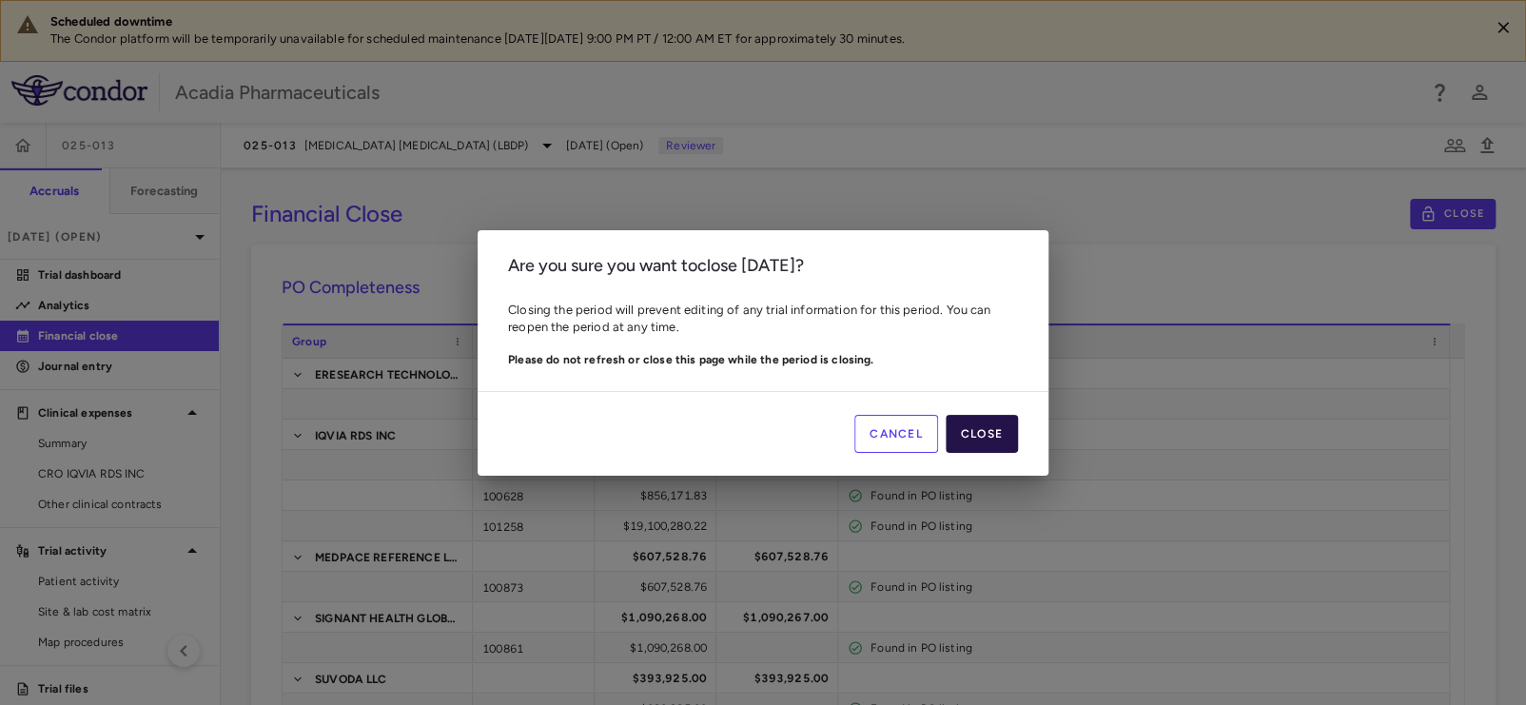
click at [1015, 420] on button "Close" at bounding box center [982, 434] width 72 height 38
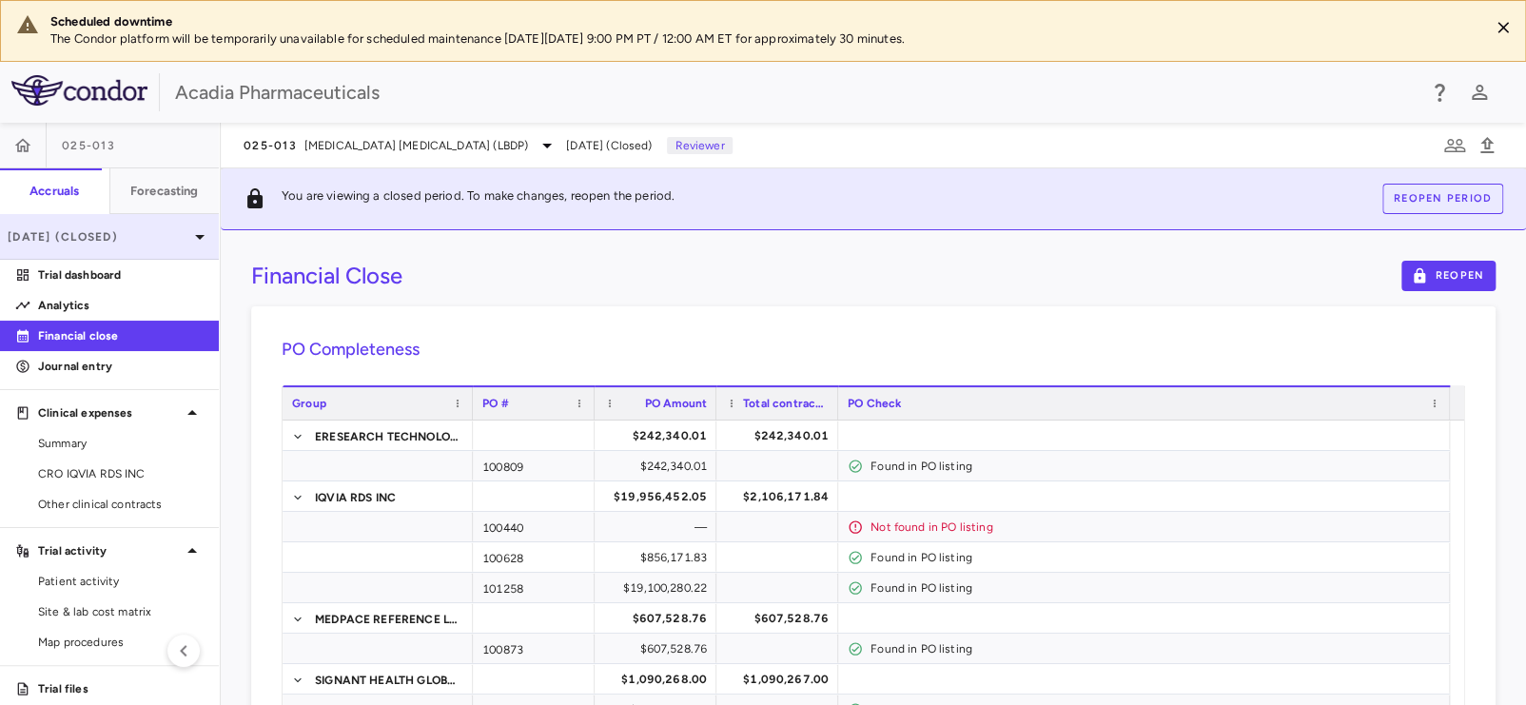
click at [146, 232] on p "Mar 2025 (Closed)" at bounding box center [98, 236] width 181 height 17
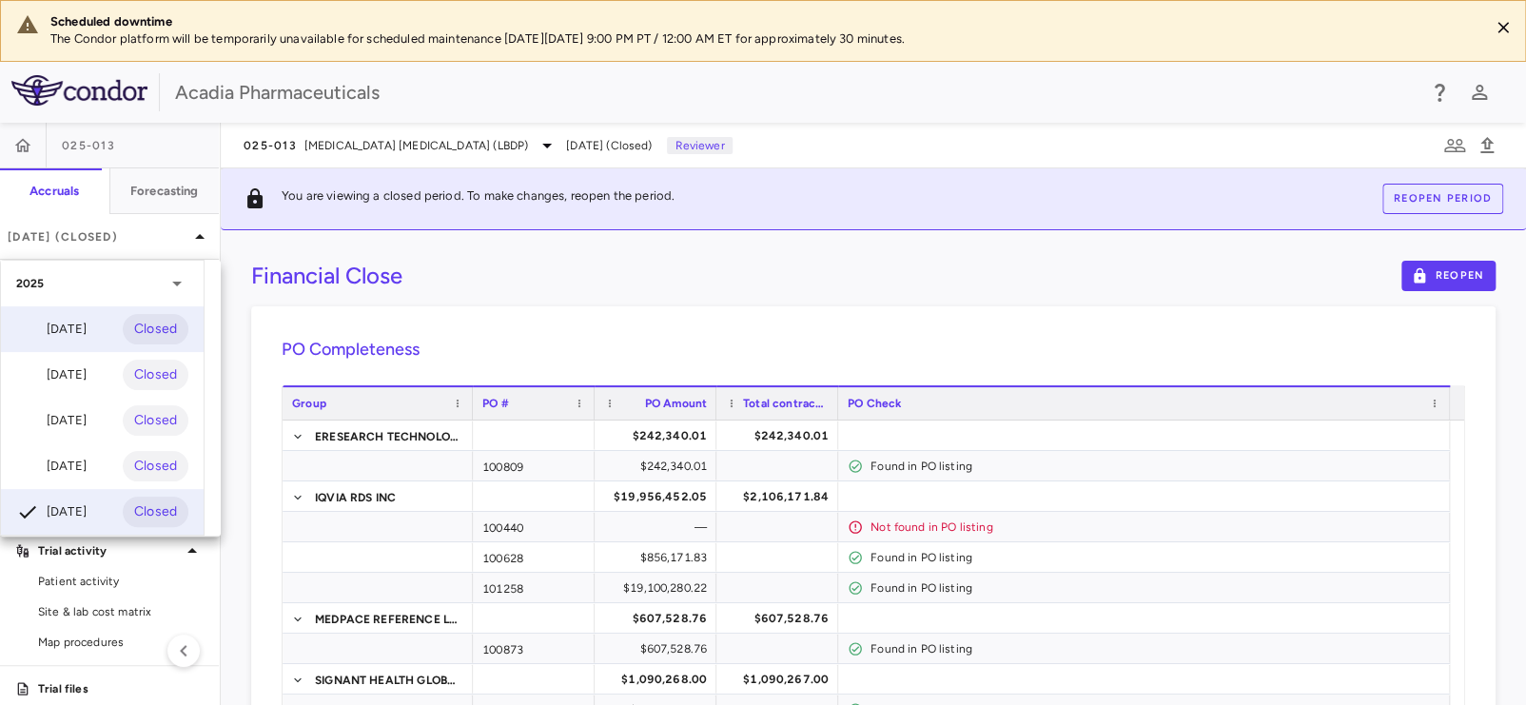
click at [71, 337] on div "Jul 2025" at bounding box center [51, 329] width 70 height 23
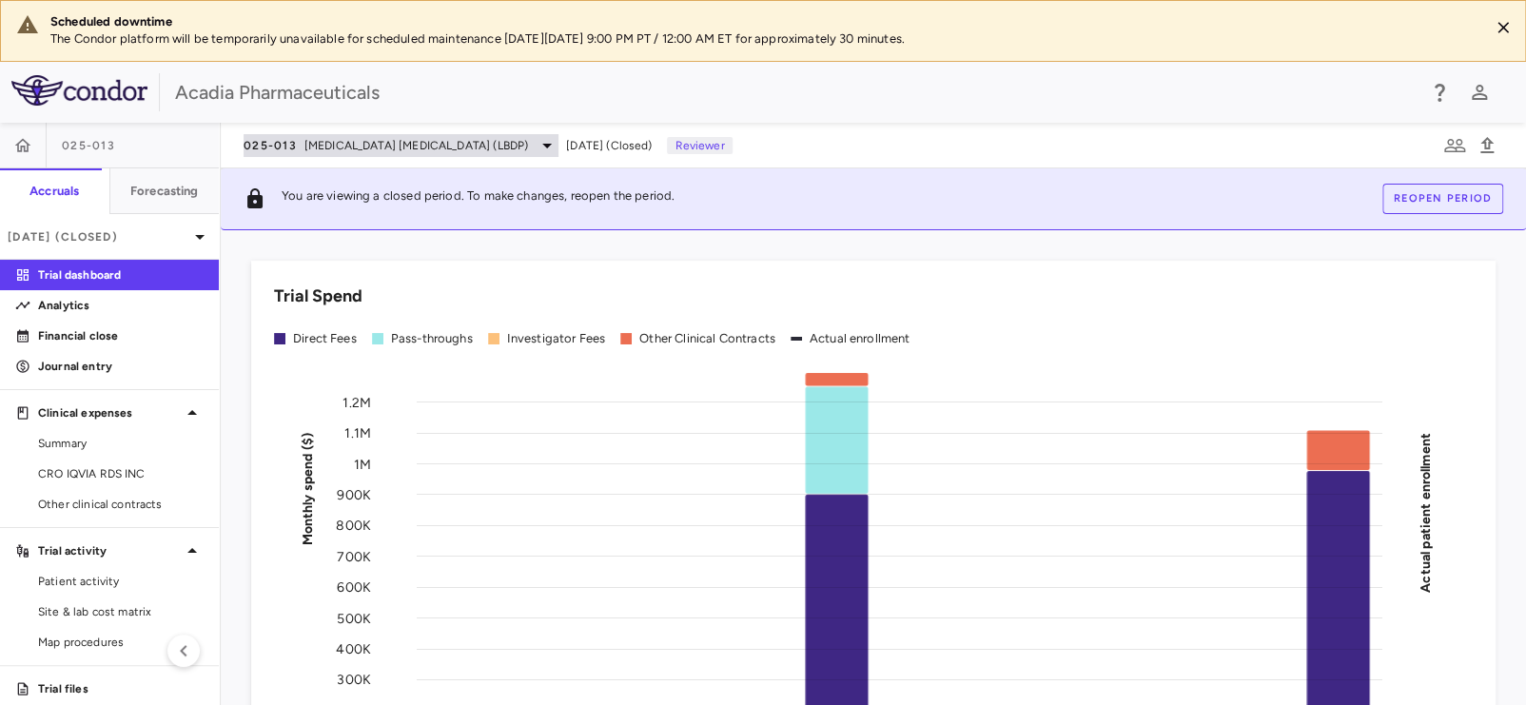
click at [445, 144] on span "Lewy Body Dementia Psychosis (LBDP)" at bounding box center [416, 145] width 224 height 17
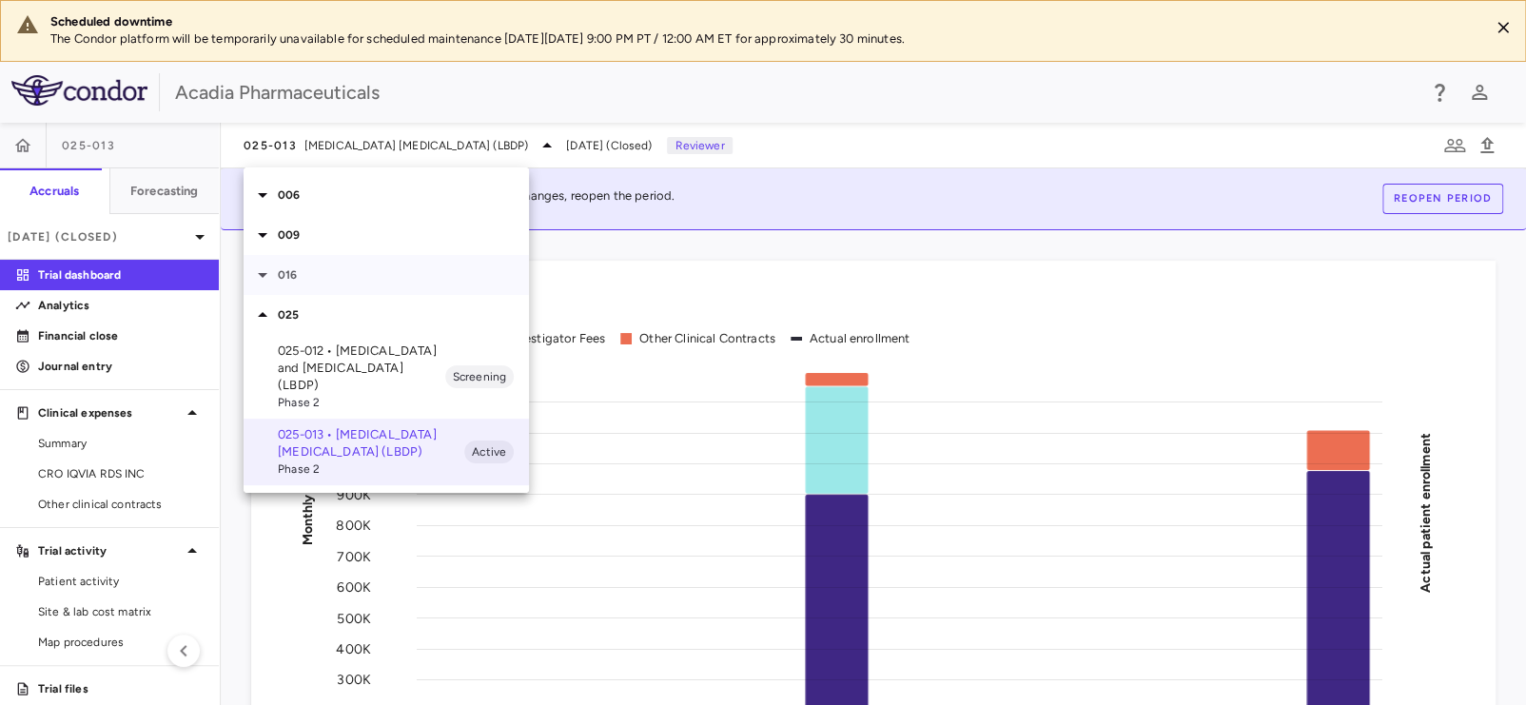
click at [261, 275] on icon at bounding box center [263, 275] width 10 height 5
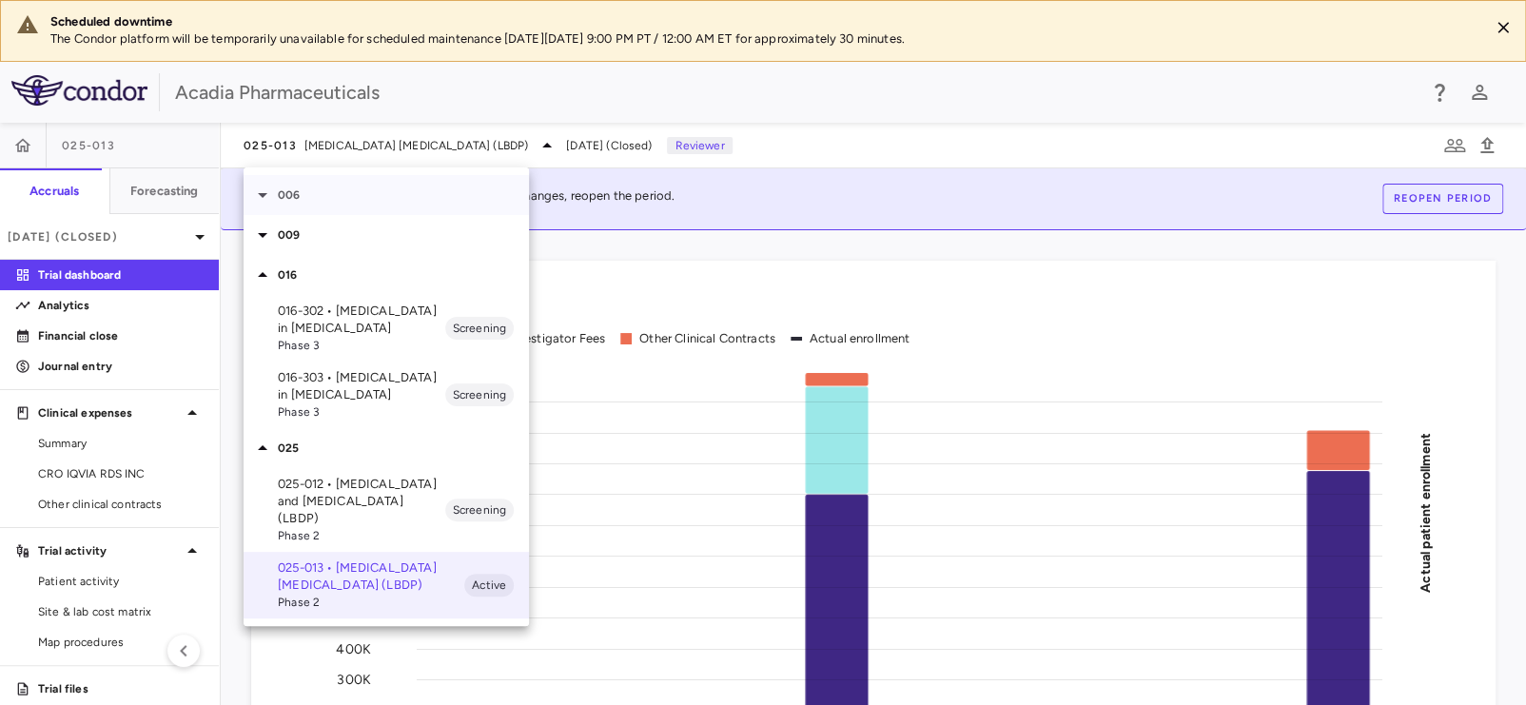
click at [263, 193] on icon at bounding box center [263, 195] width 10 height 5
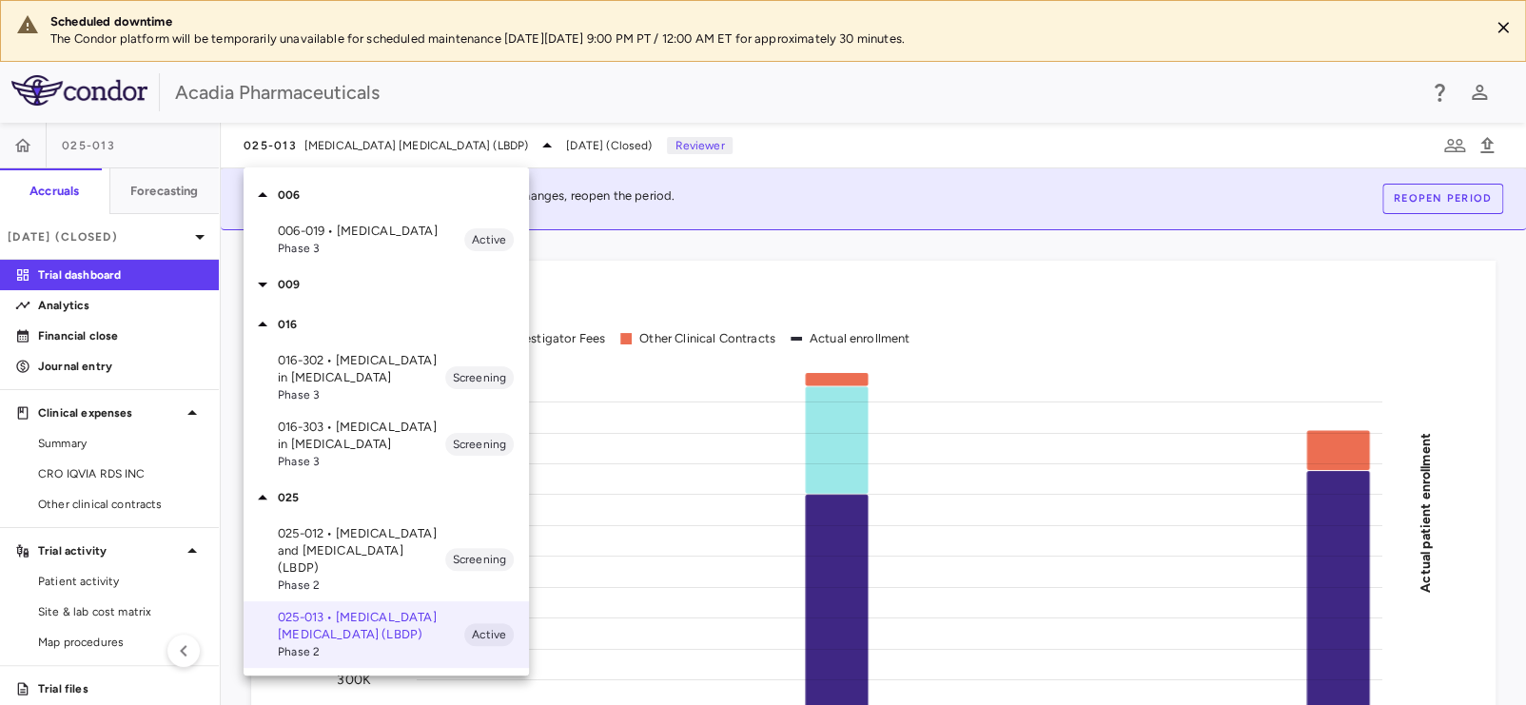
click at [332, 242] on span "Phase 3" at bounding box center [371, 248] width 186 height 17
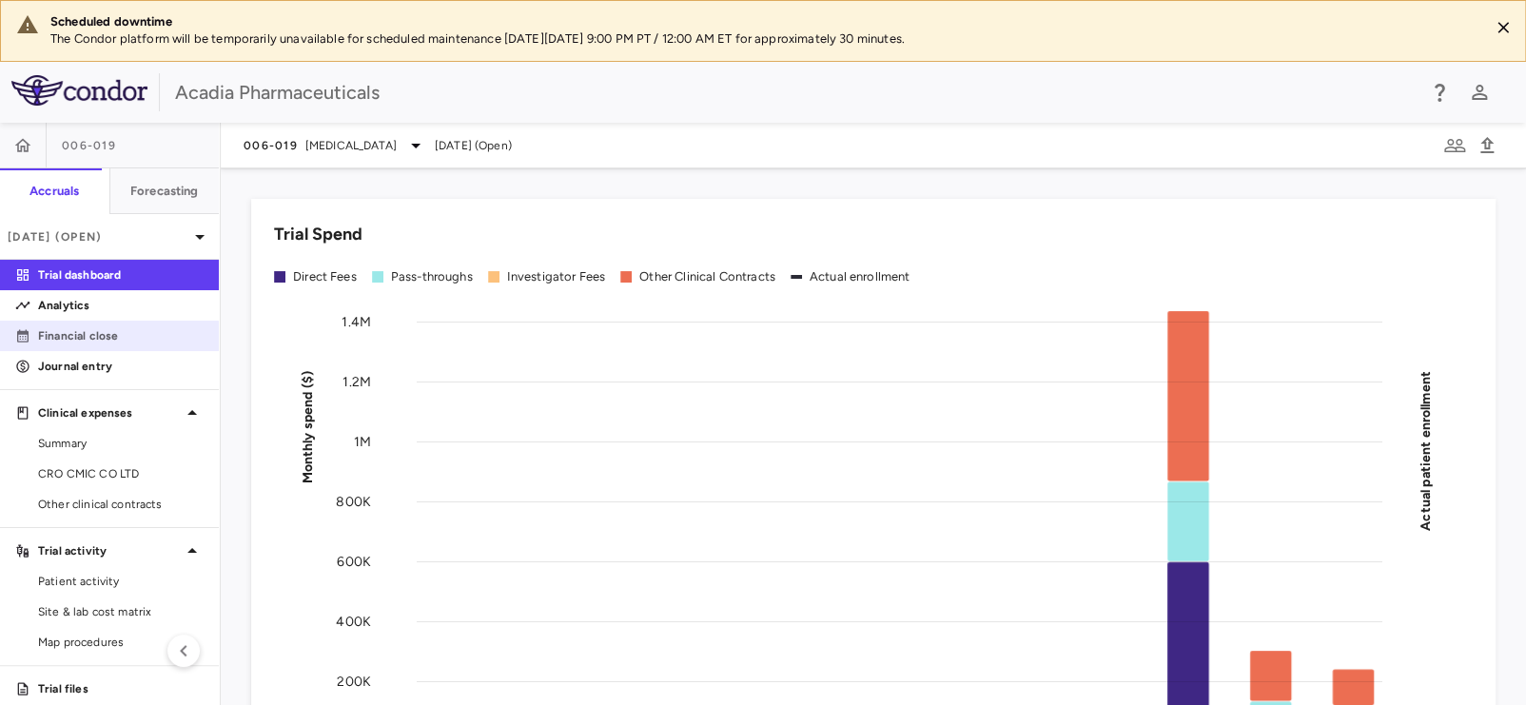
click at [115, 342] on p "Financial close" at bounding box center [121, 335] width 166 height 17
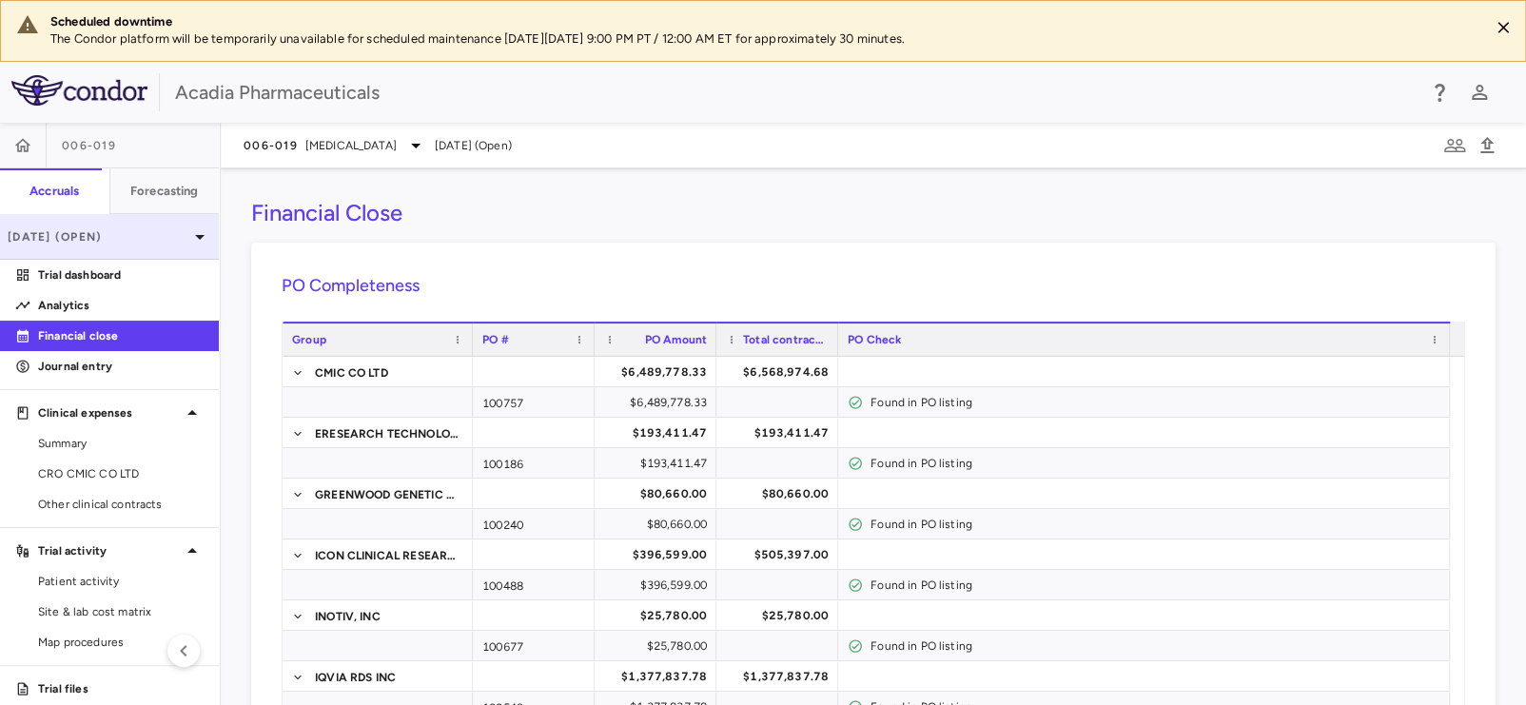
click at [129, 245] on div "Jul 2025 (Open)" at bounding box center [109, 237] width 219 height 46
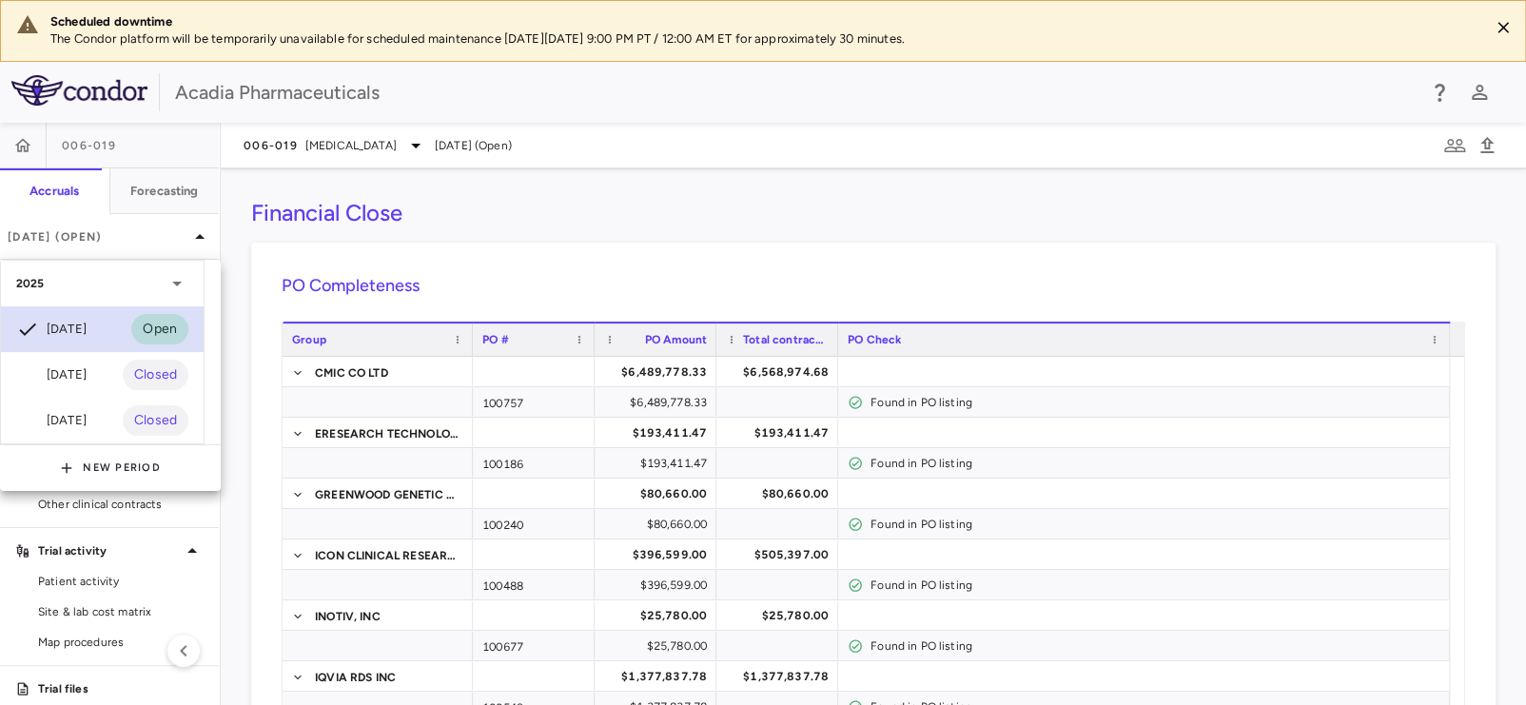
click at [98, 326] on div "Jul 2025 Open" at bounding box center [102, 329] width 203 height 46
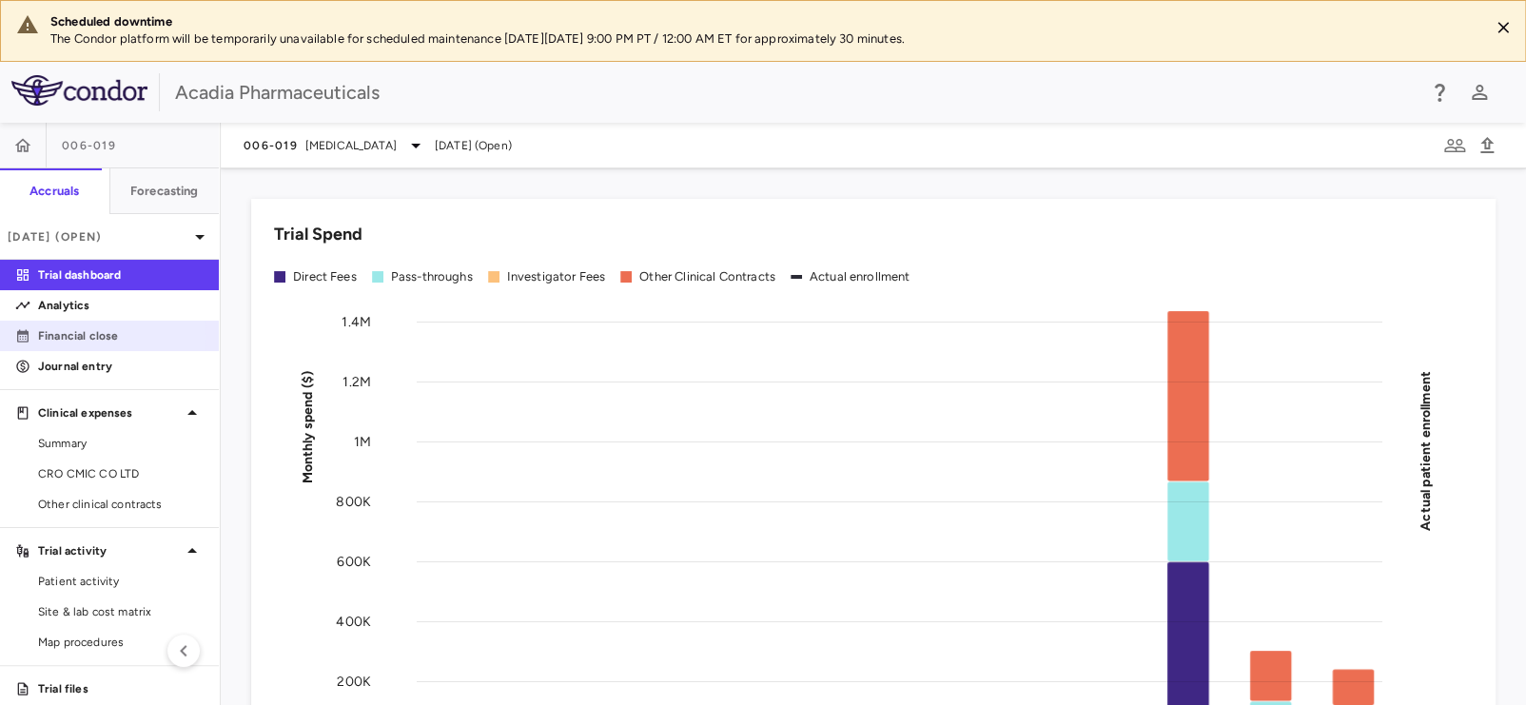
click at [102, 337] on p "Financial close" at bounding box center [121, 335] width 166 height 17
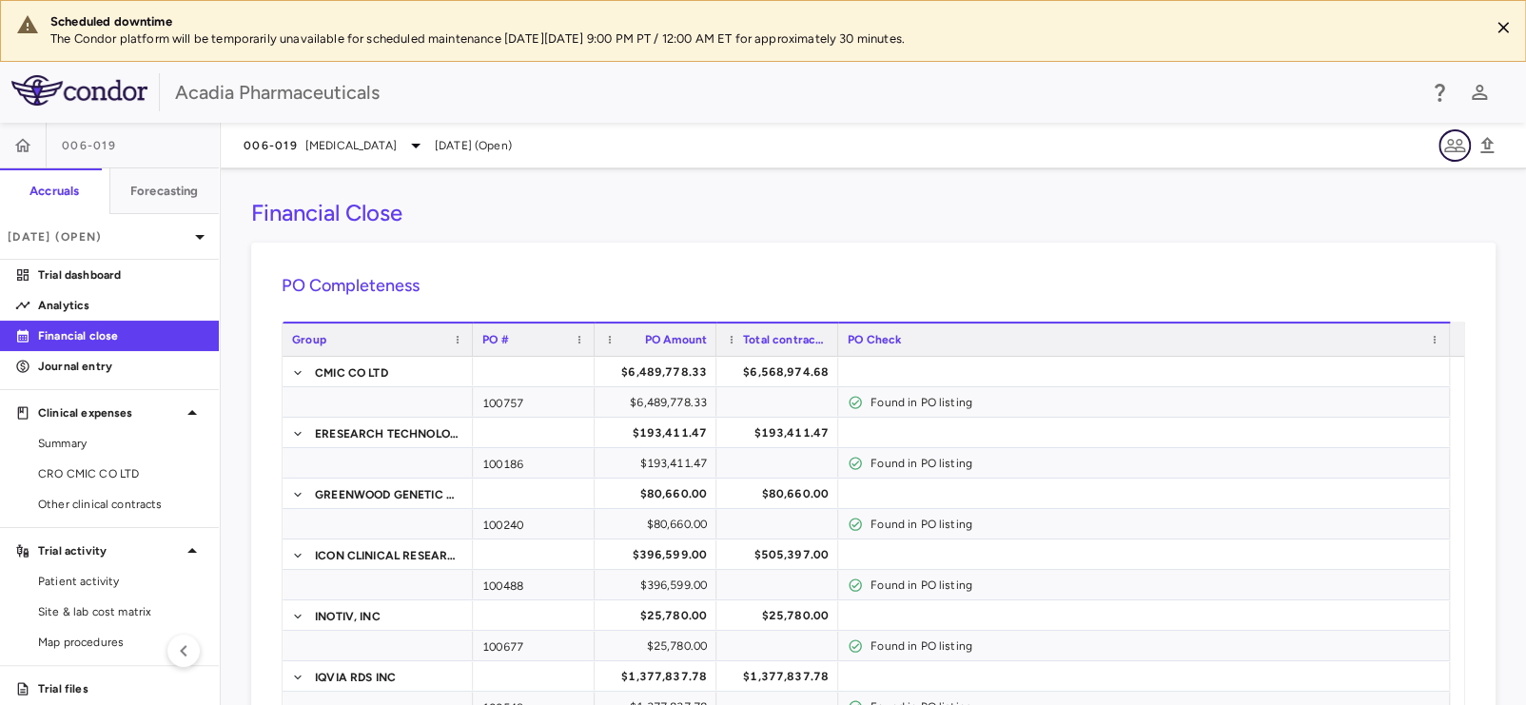
click at [1460, 147] on icon "button" at bounding box center [1454, 145] width 21 height 13
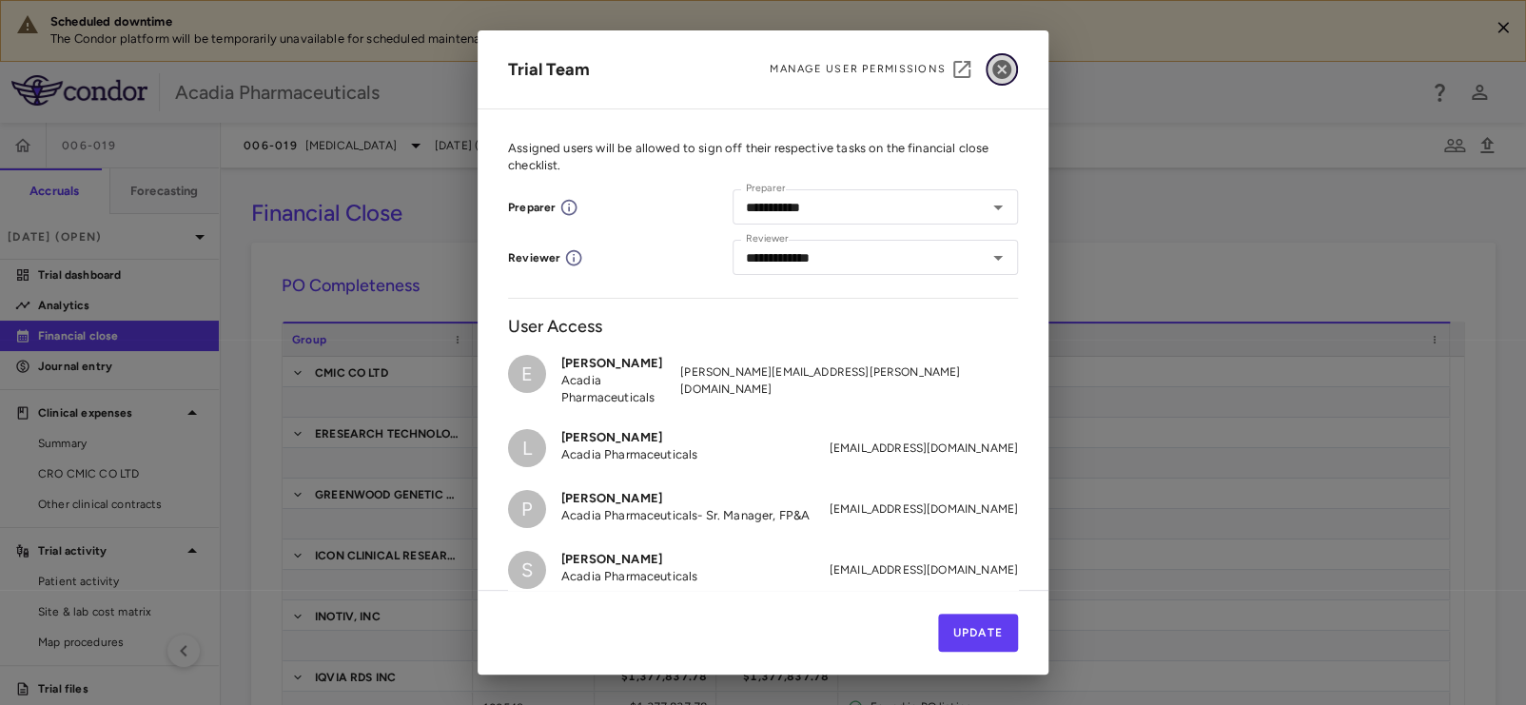
click at [1005, 72] on icon "button" at bounding box center [1001, 69] width 23 height 23
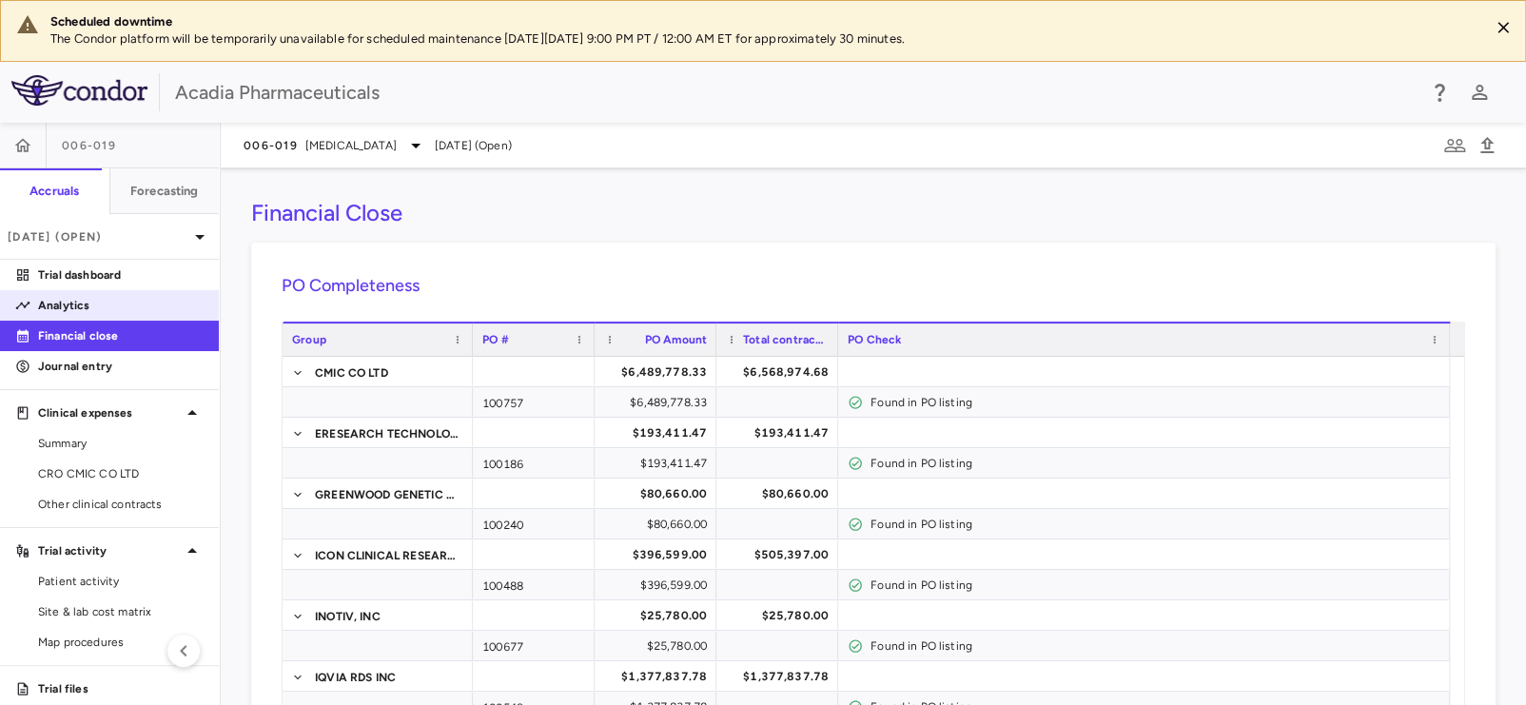
click at [66, 302] on p "Analytics" at bounding box center [121, 305] width 166 height 17
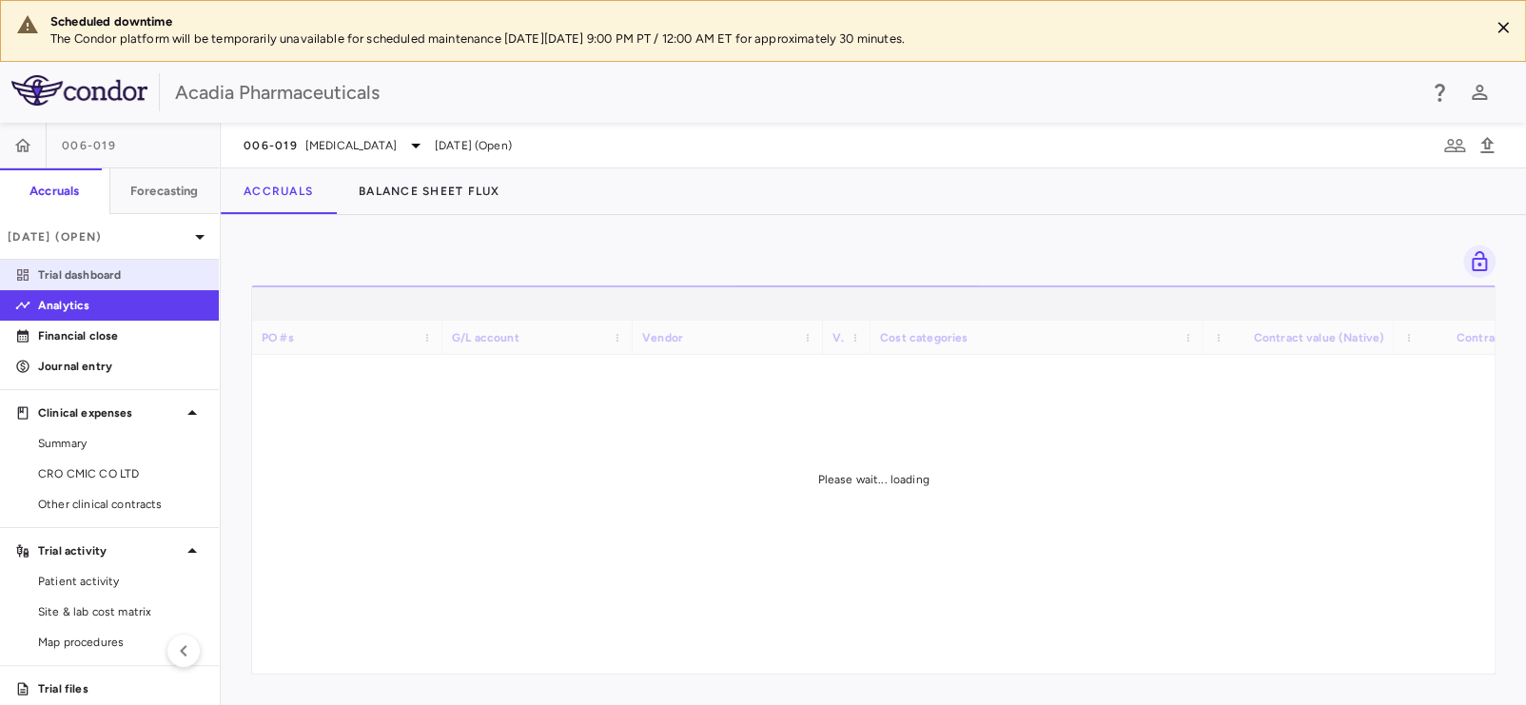
click at [70, 280] on p "Trial dashboard" at bounding box center [121, 274] width 166 height 17
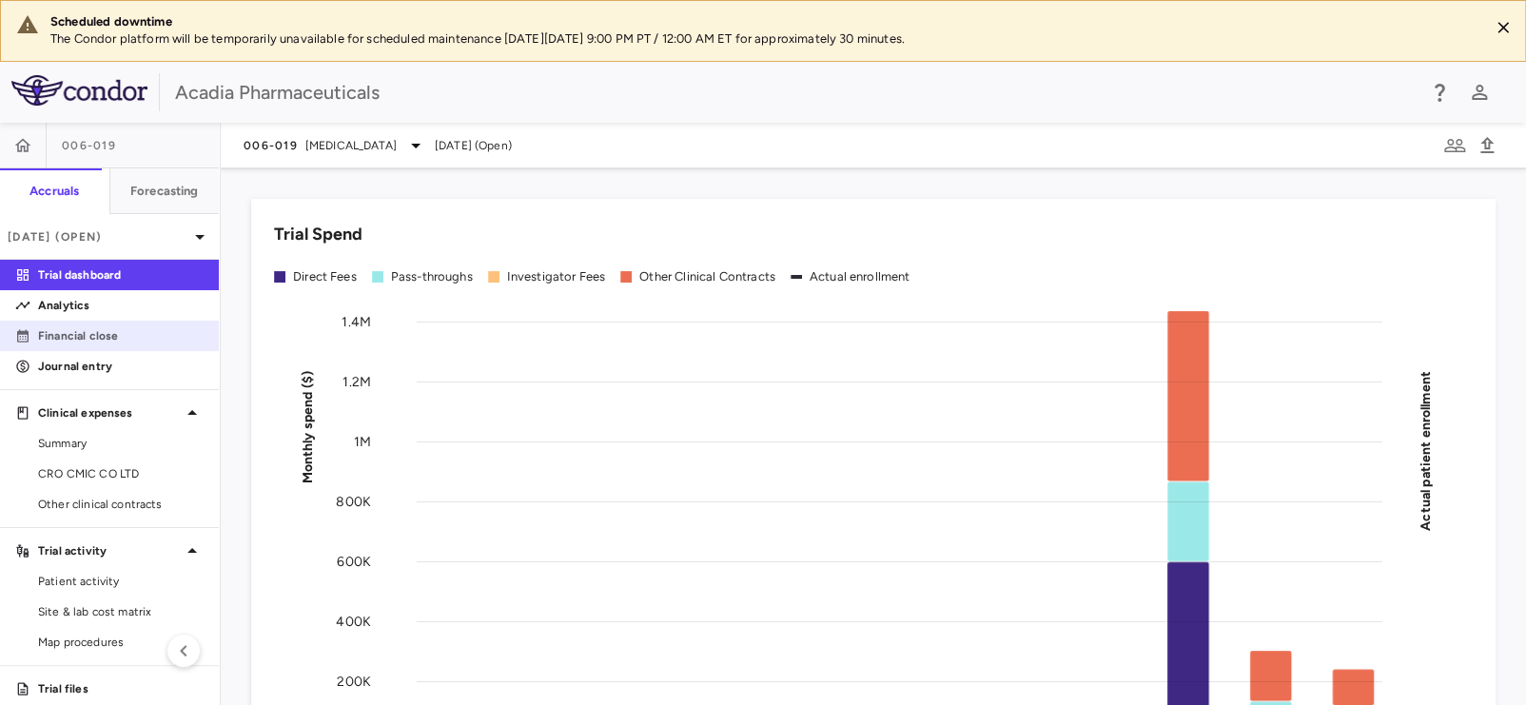
click at [68, 329] on p "Financial close" at bounding box center [121, 335] width 166 height 17
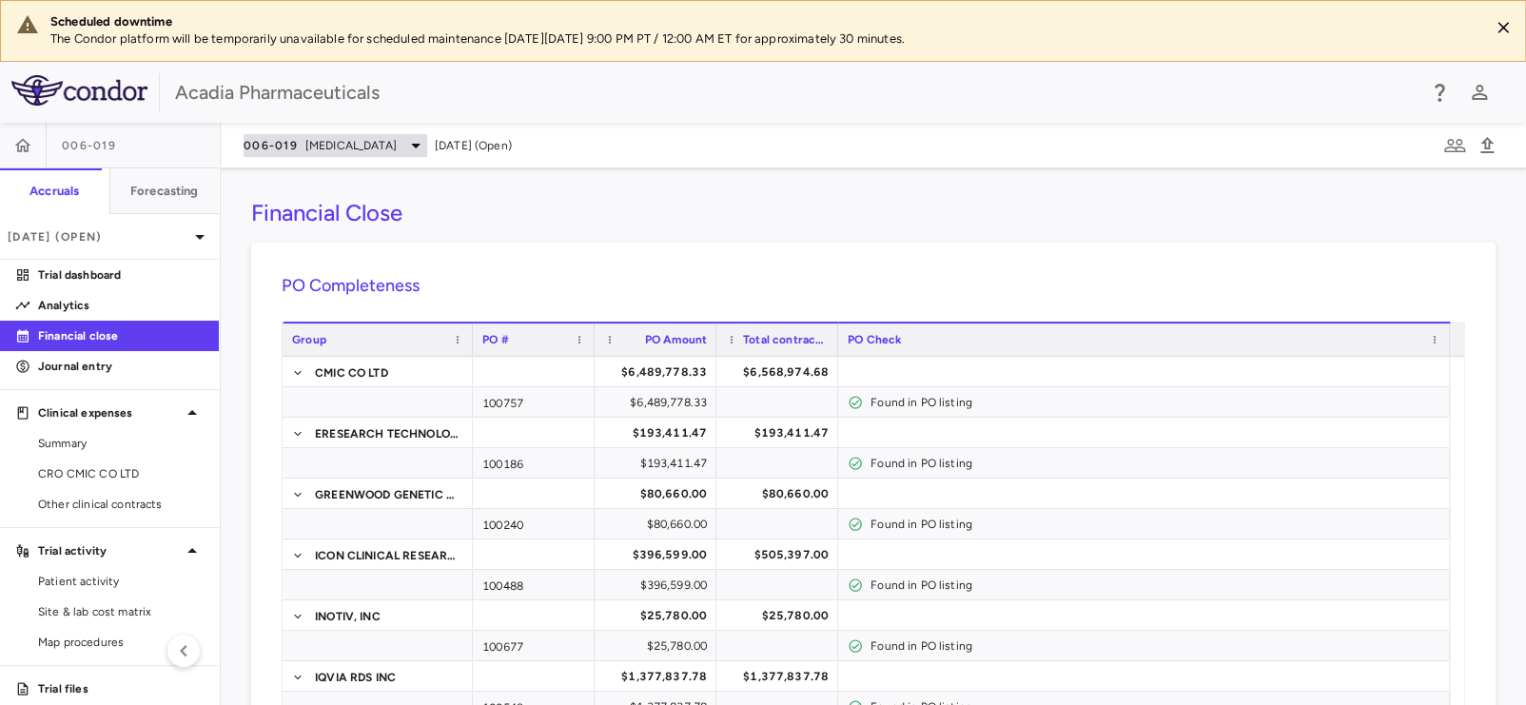
click at [301, 155] on div "006-019 Rett Syndrome" at bounding box center [336, 145] width 184 height 23
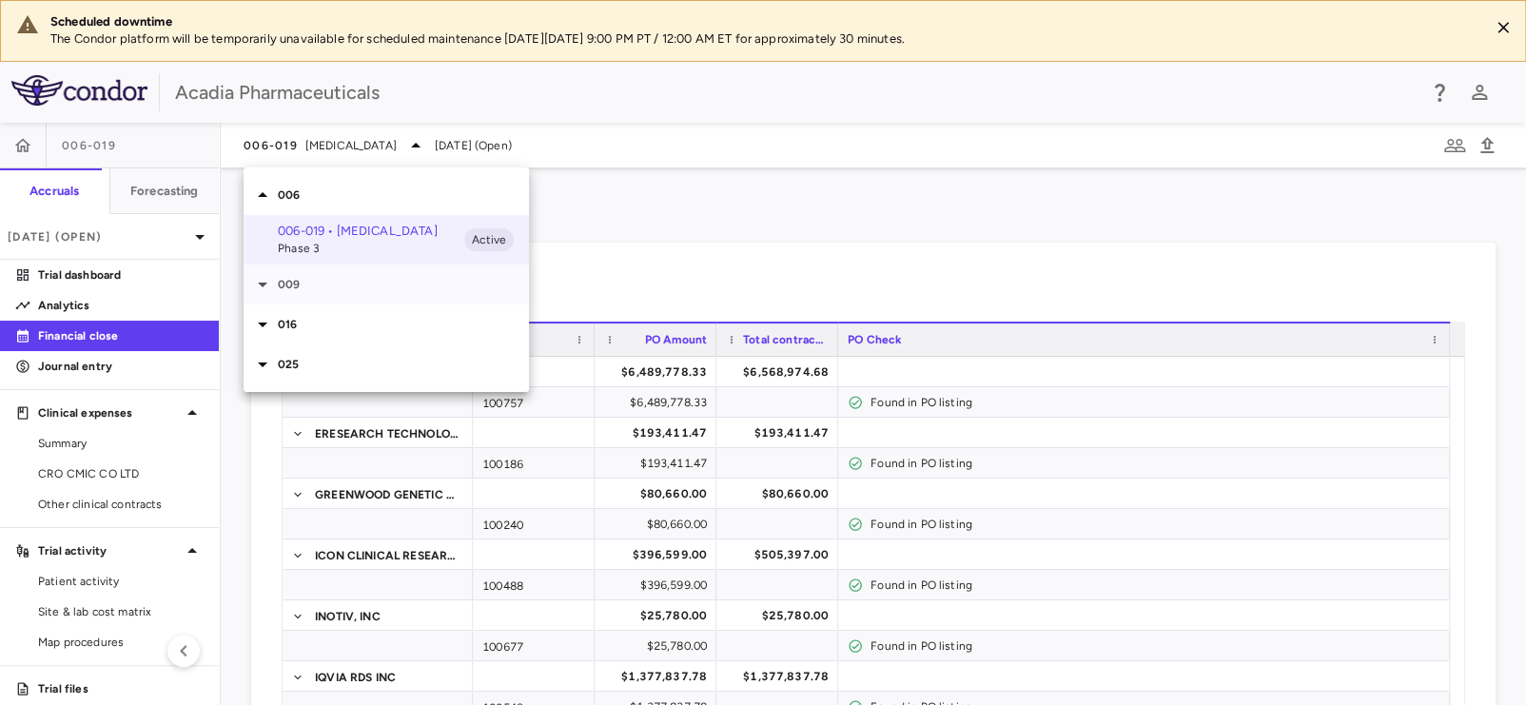
click at [262, 286] on icon at bounding box center [263, 285] width 10 height 5
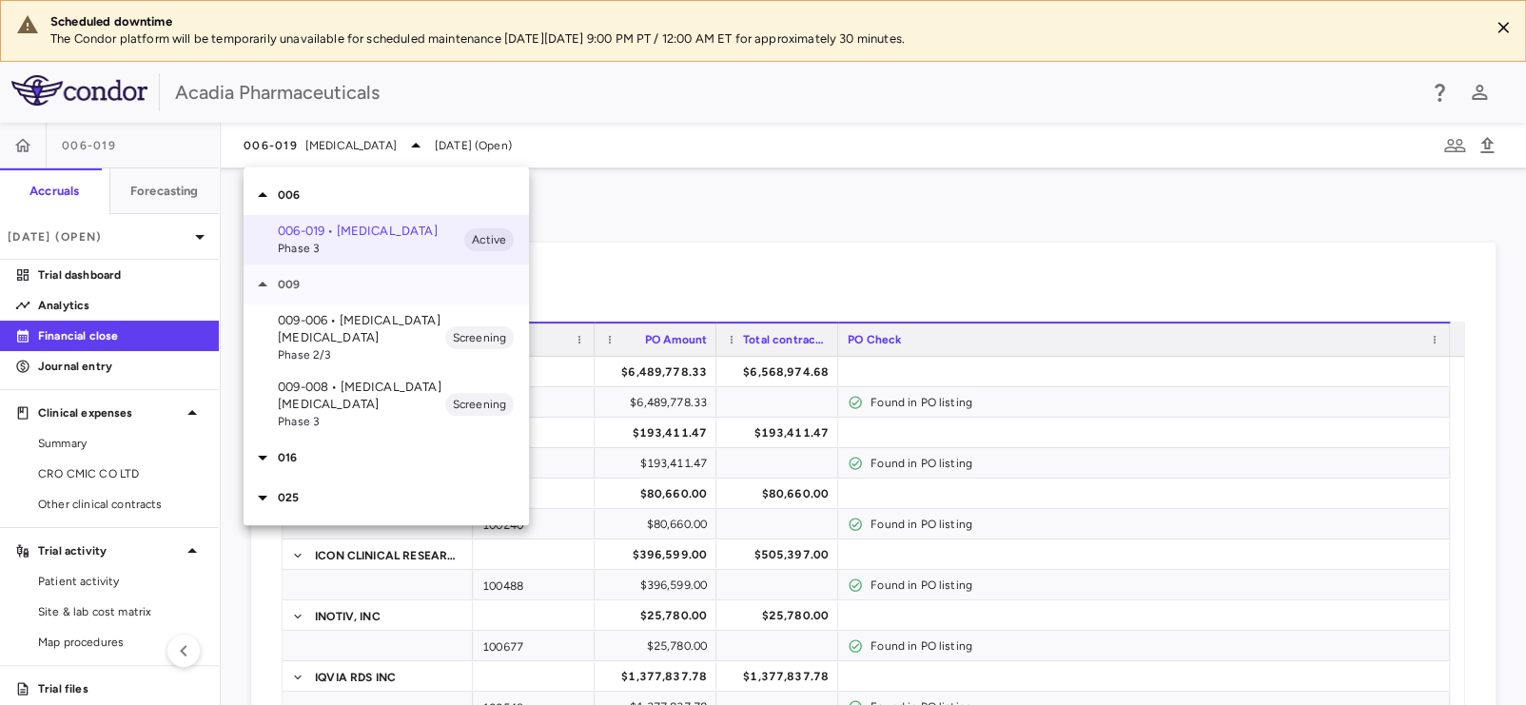
click at [262, 286] on icon at bounding box center [262, 284] width 23 height 23
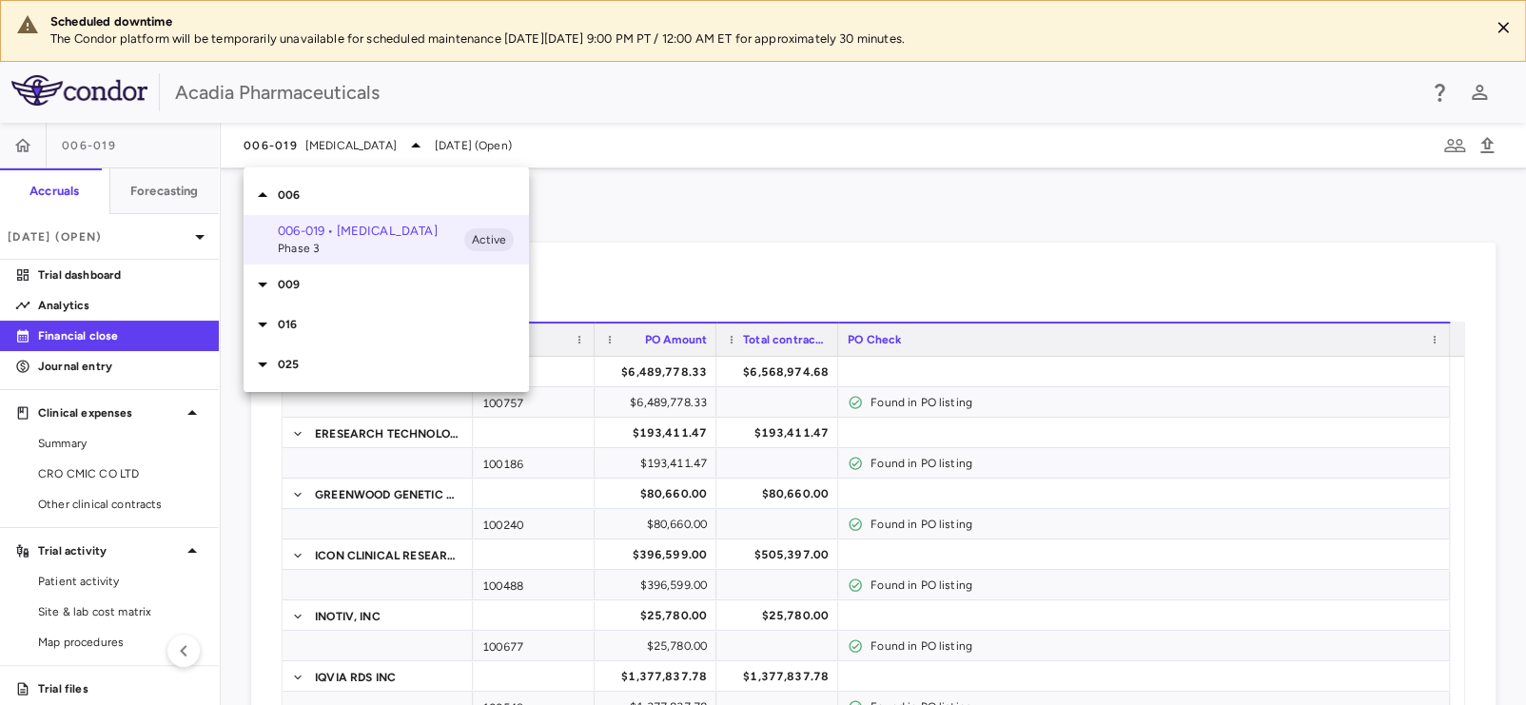
click at [262, 323] on icon at bounding box center [263, 325] width 10 height 5
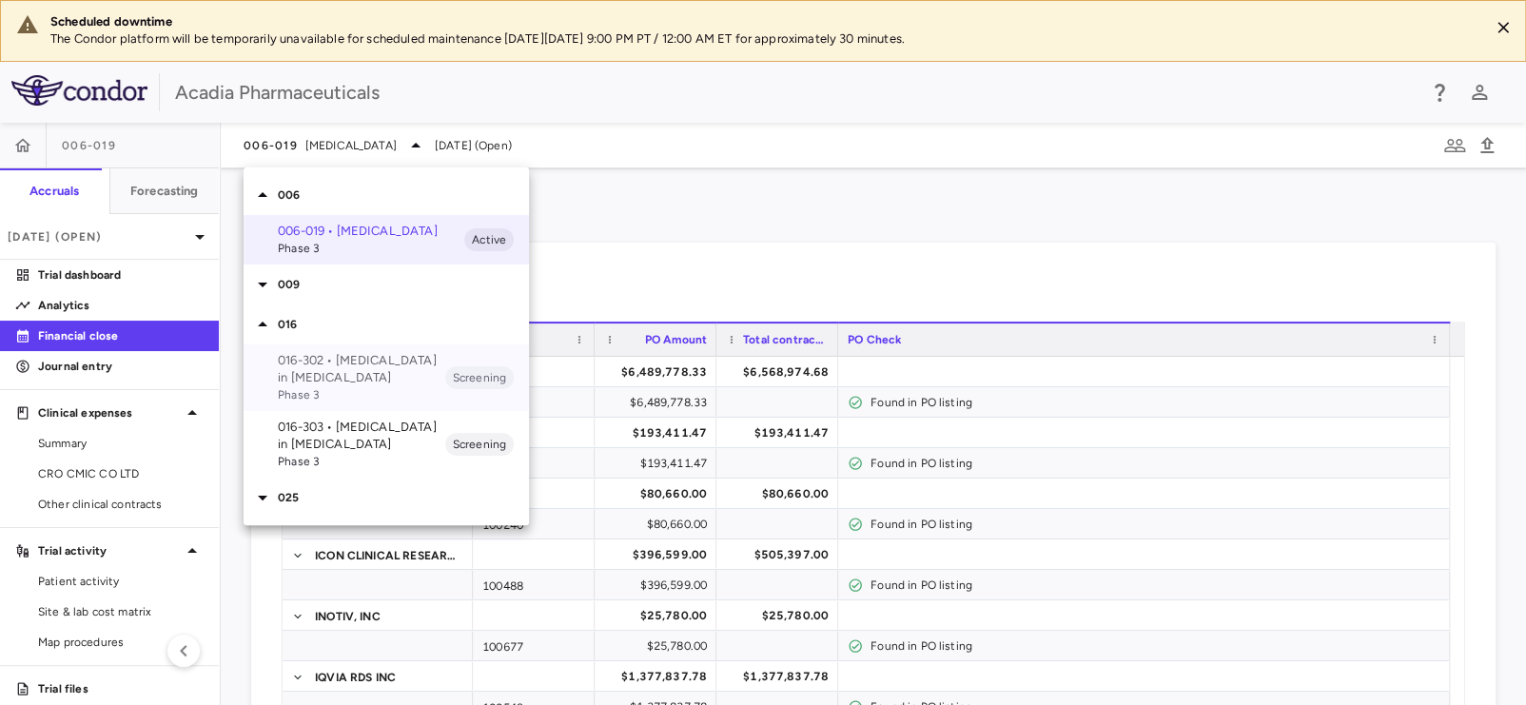
click at [304, 362] on p "016-302 • Hyperphagia in Prader-Willi Syndrome" at bounding box center [361, 369] width 167 height 34
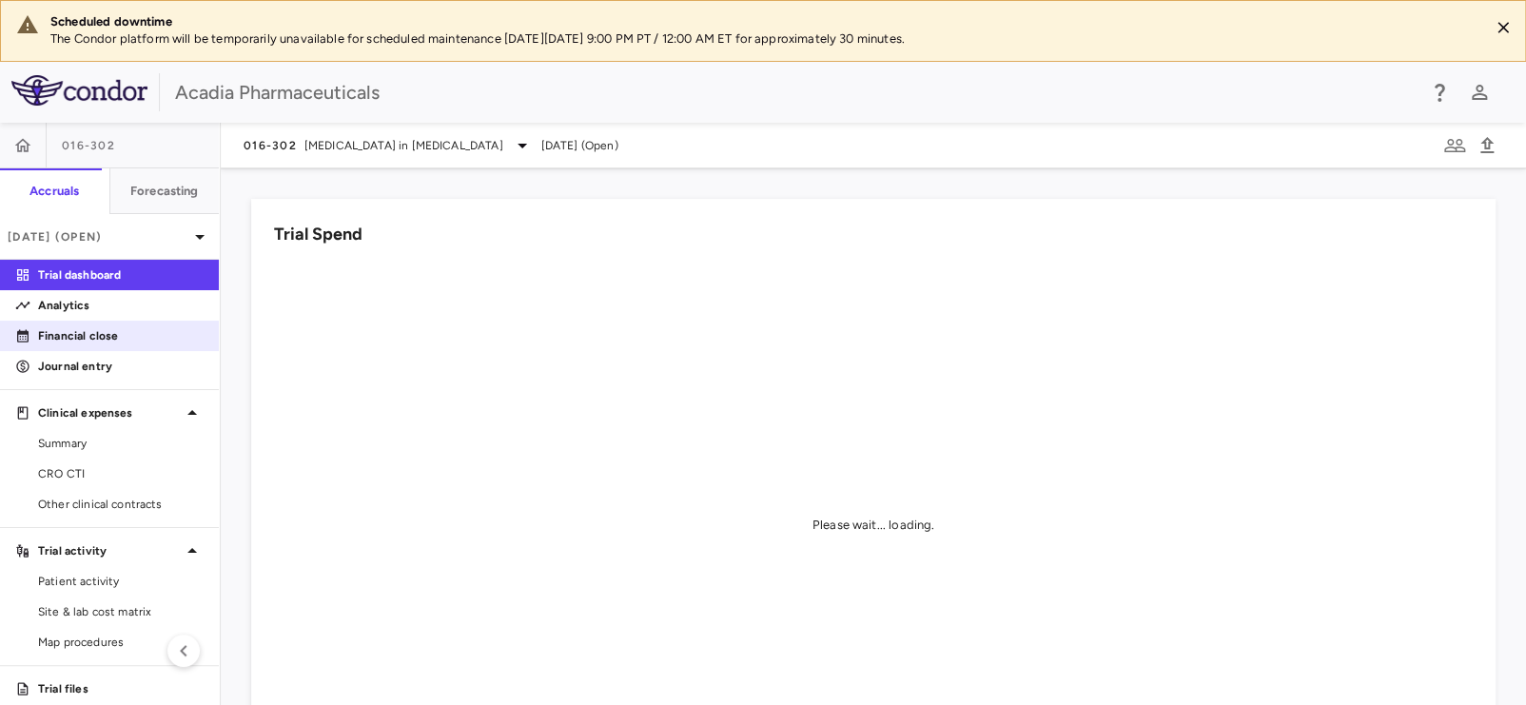
click at [86, 330] on p "Financial close" at bounding box center [121, 335] width 166 height 17
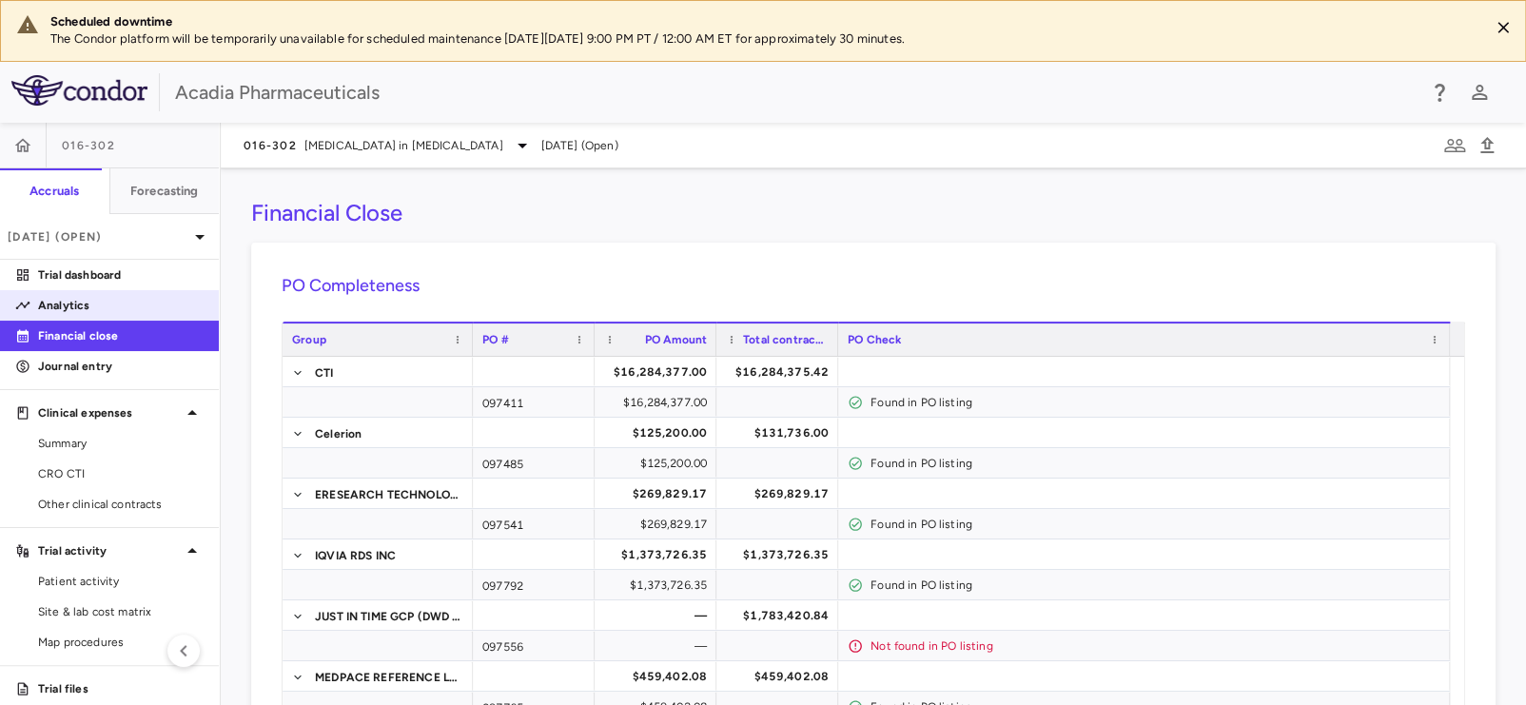
click at [86, 314] on link "Analytics" at bounding box center [109, 305] width 219 height 29
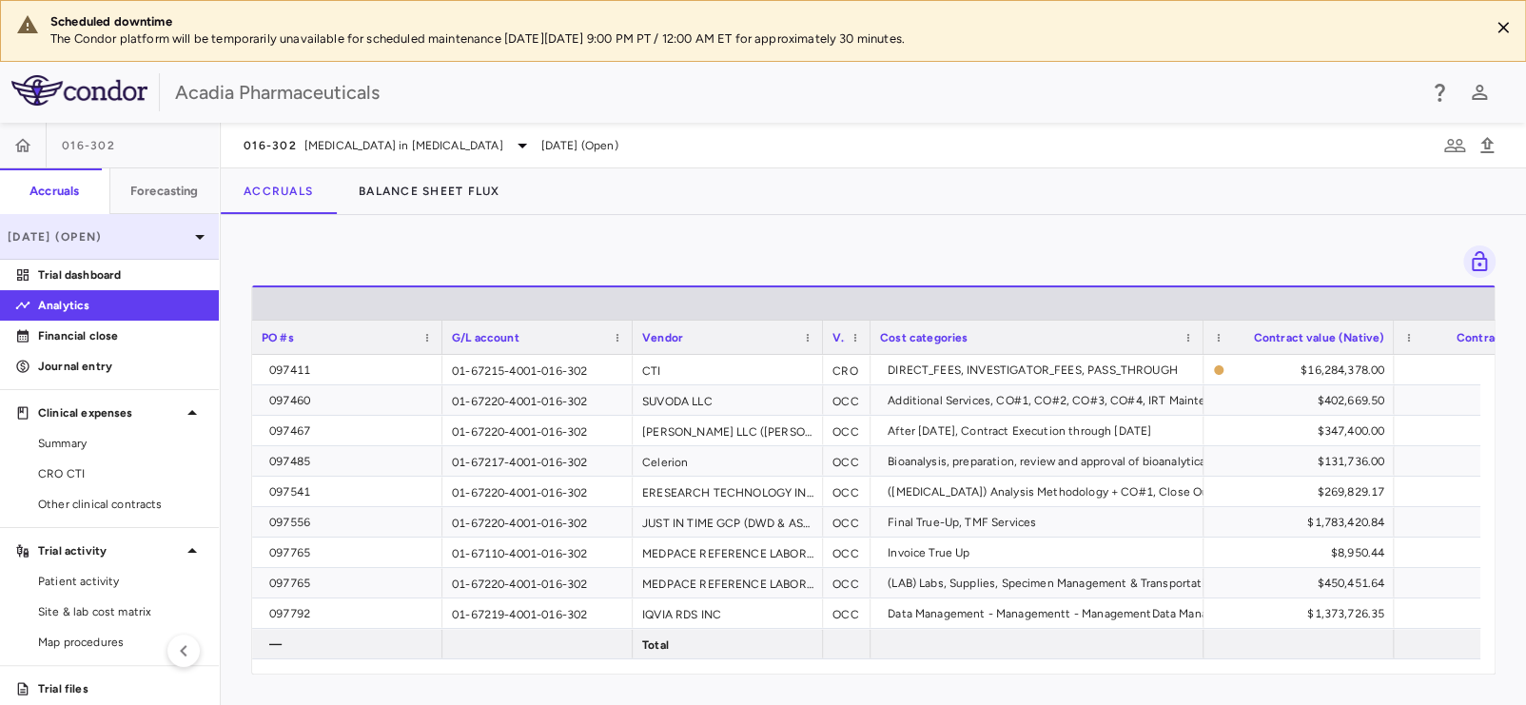
click at [101, 230] on p "Jul 2025 (Open)" at bounding box center [98, 236] width 181 height 17
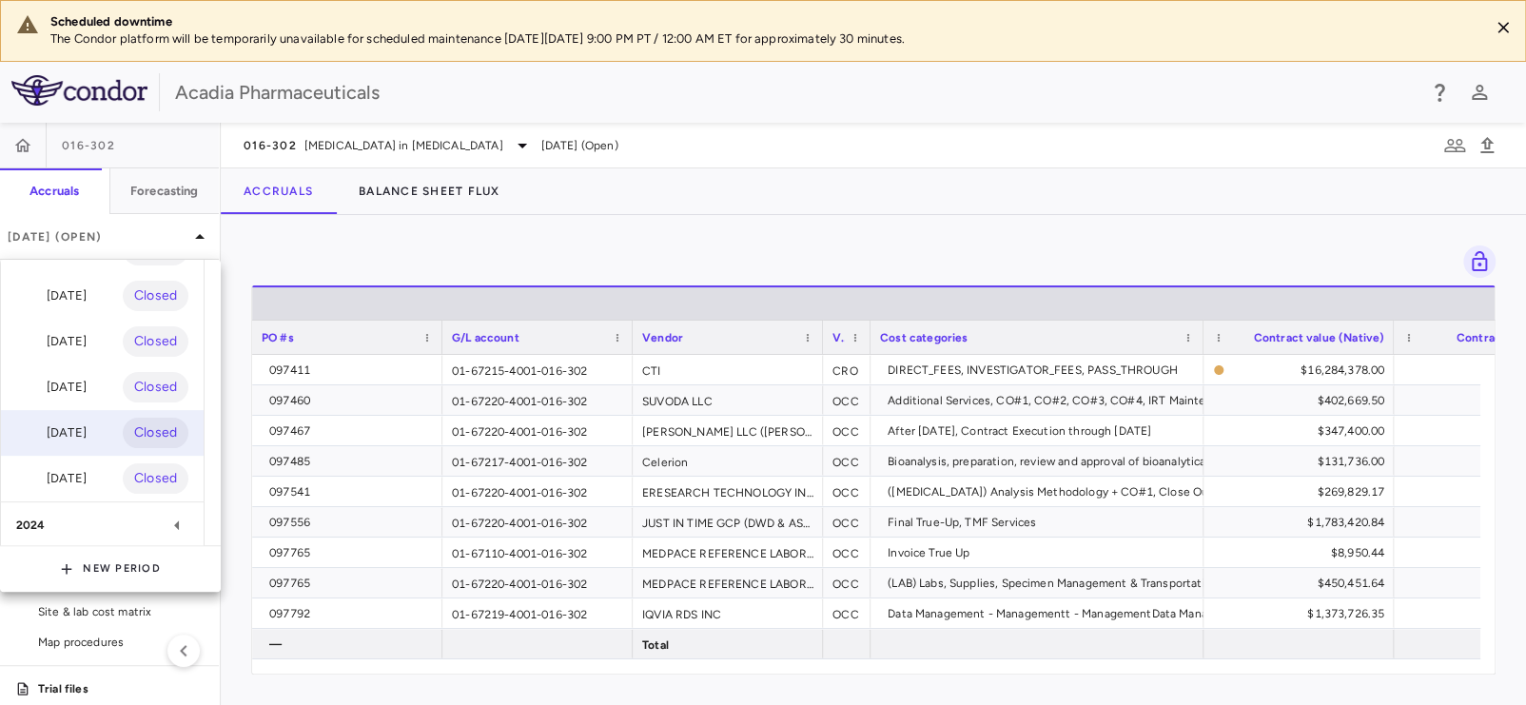
scroll to position [127, 0]
click at [81, 525] on div "2024" at bounding box center [90, 522] width 149 height 17
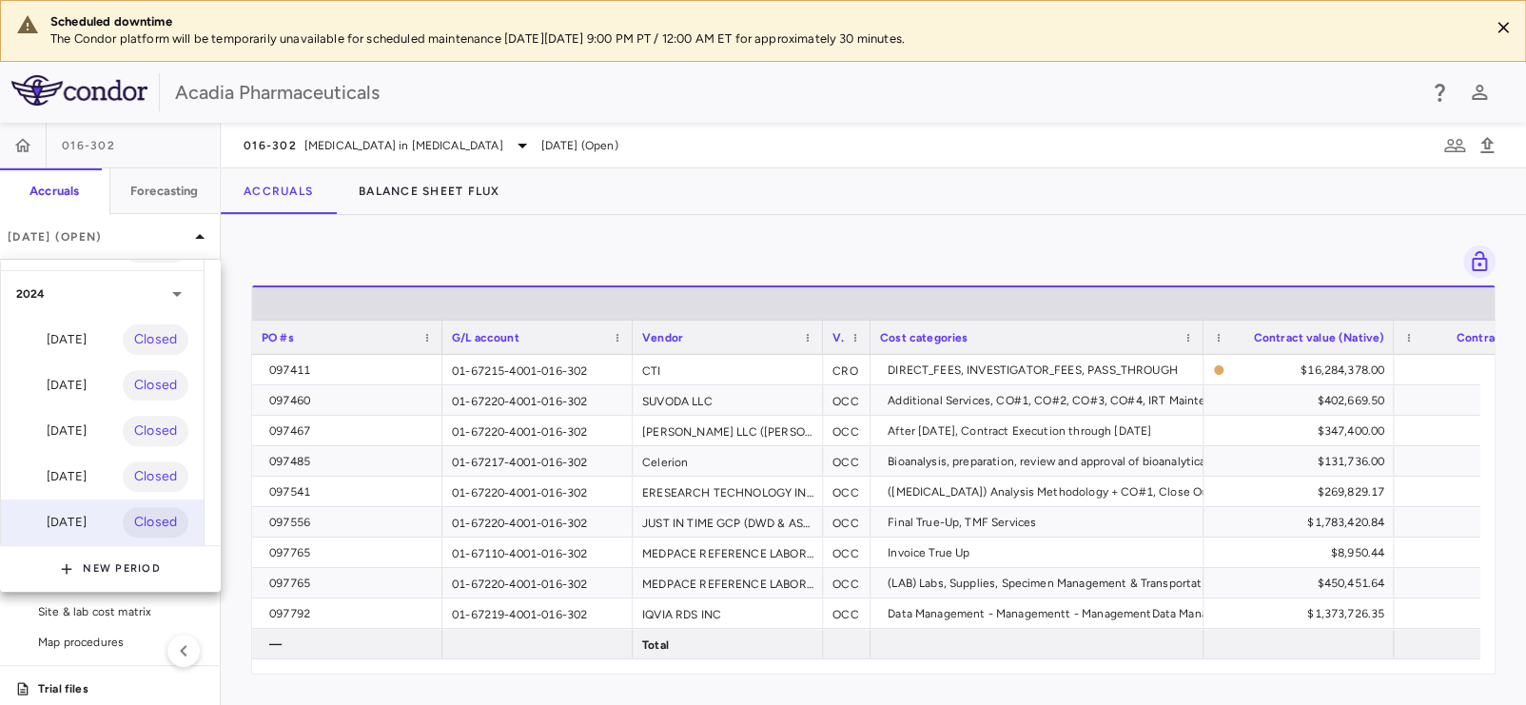
scroll to position [0, 0]
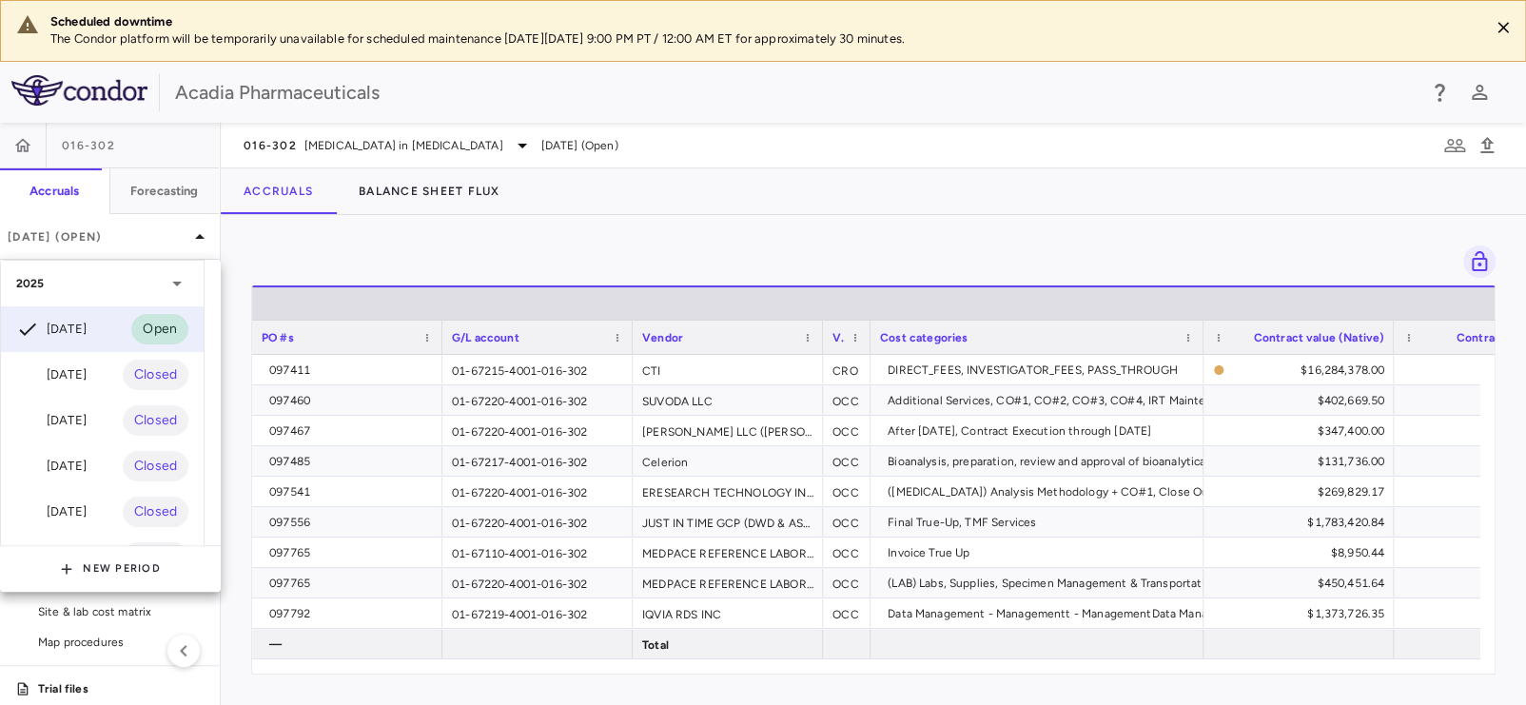
click at [308, 147] on div at bounding box center [763, 352] width 1526 height 705
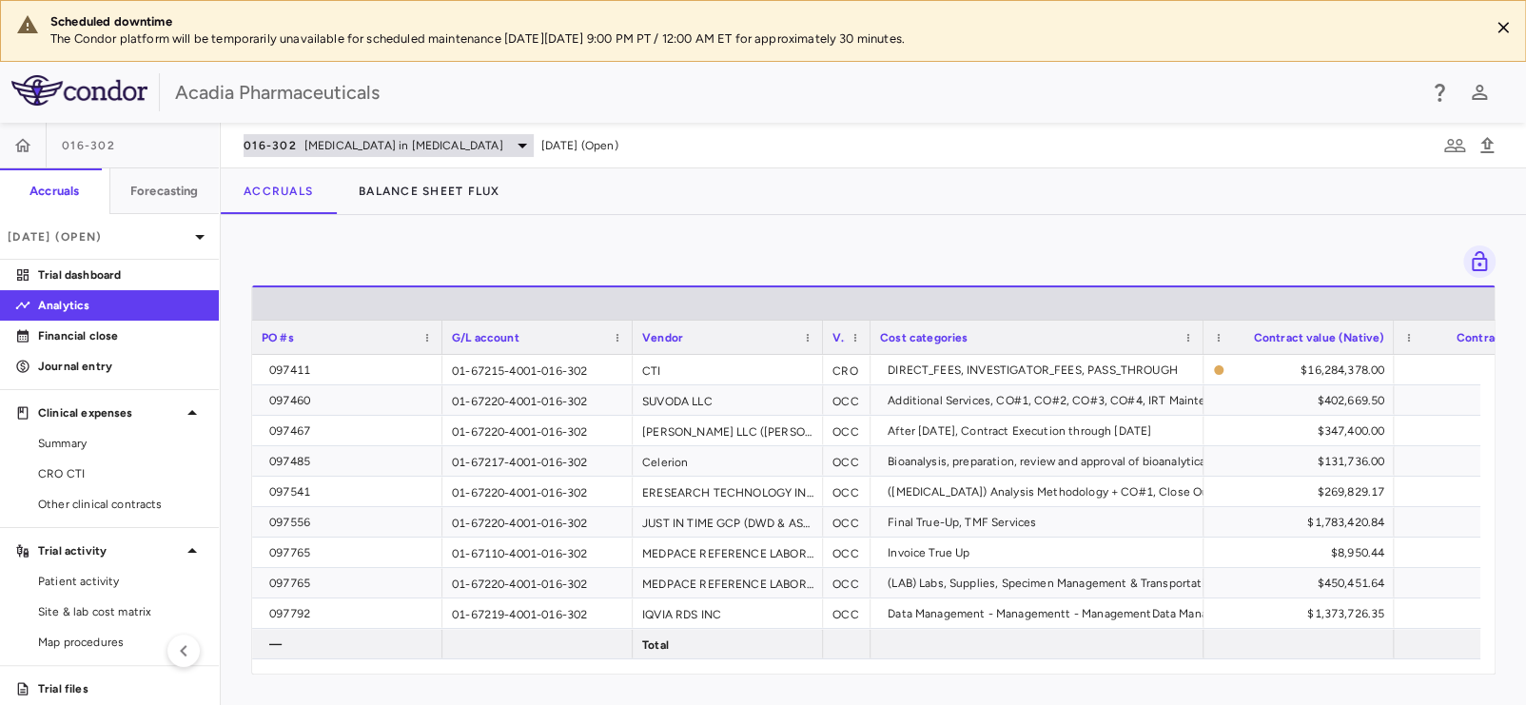
click at [309, 147] on span "Hyperphagia in Prader-Willi Syndrome" at bounding box center [403, 145] width 199 height 17
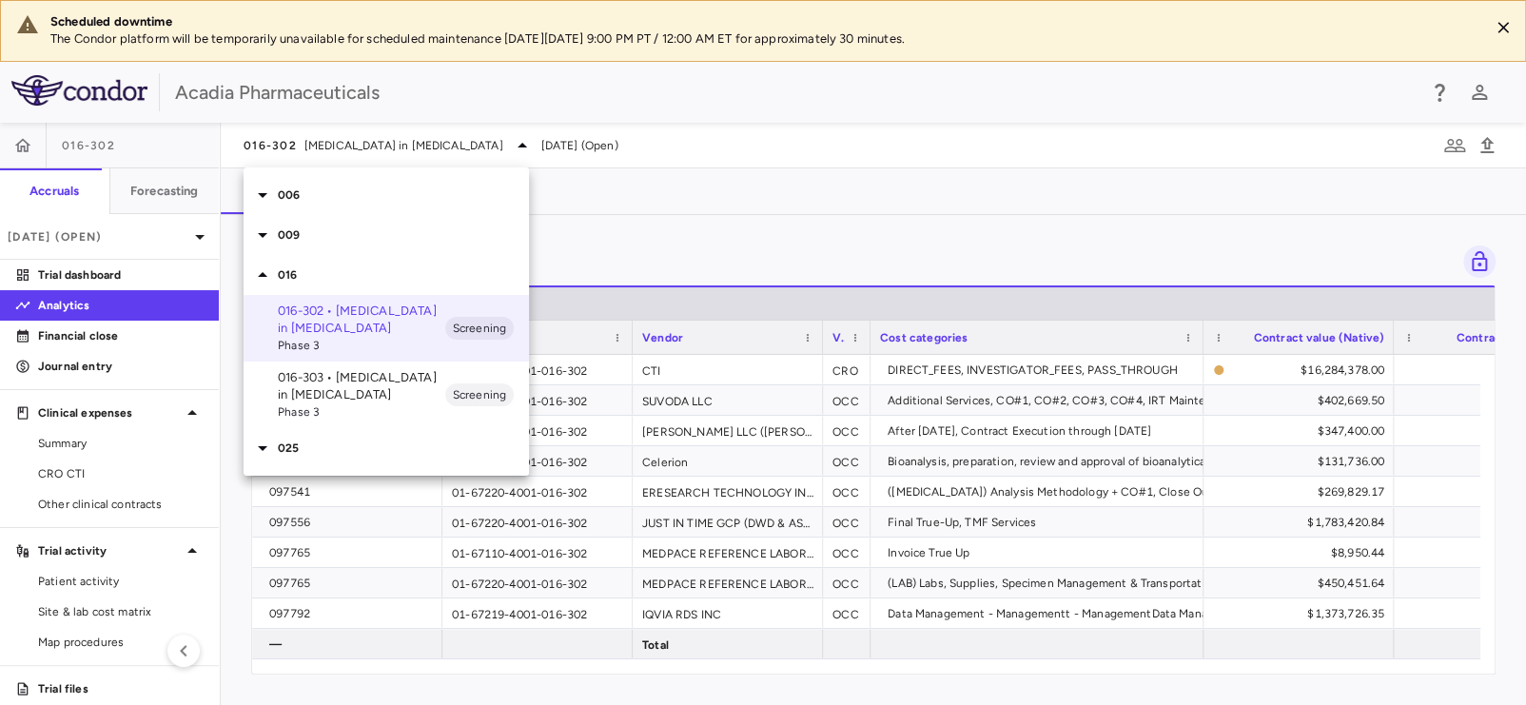
click at [315, 380] on p "016-303 • Hyperphagia in Prader-Willi Syndrome" at bounding box center [361, 386] width 167 height 34
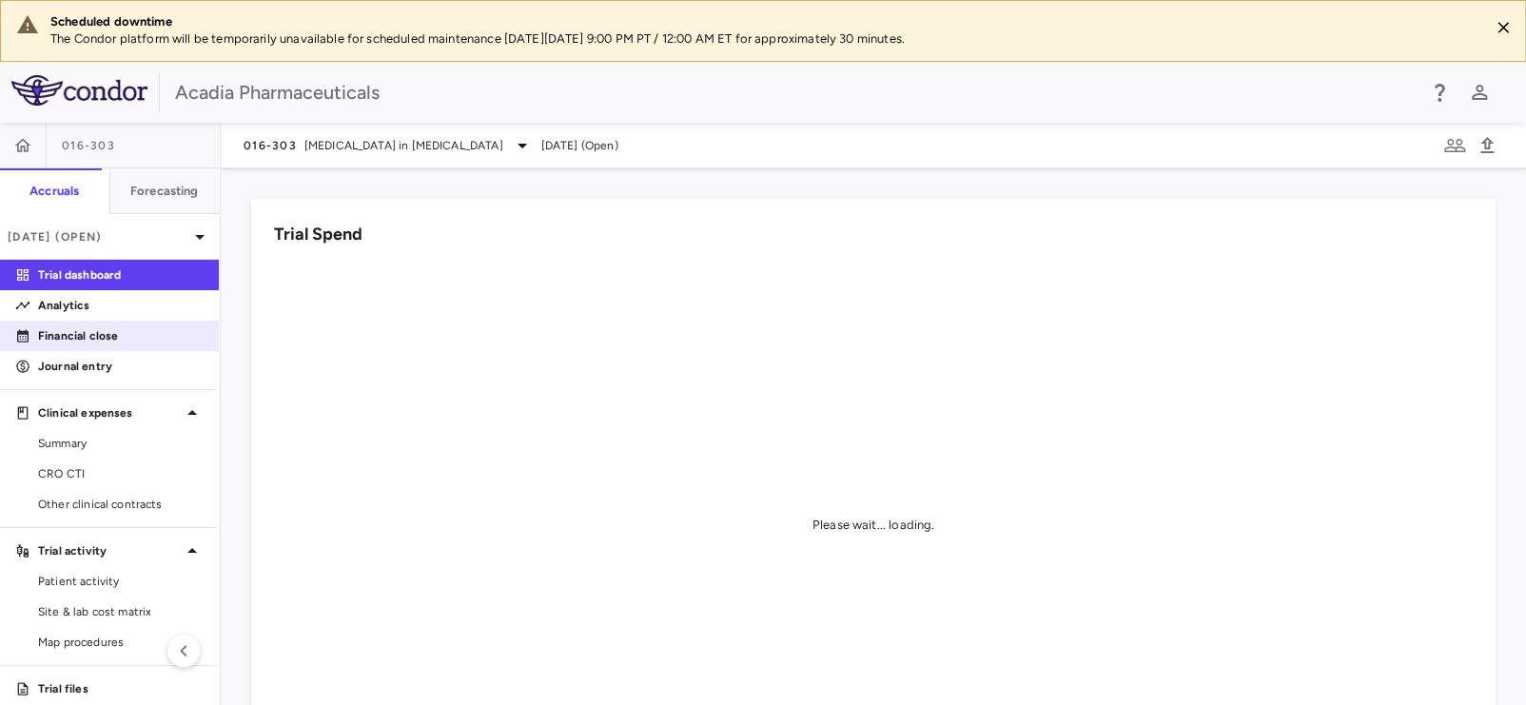
click at [99, 340] on p "Financial close" at bounding box center [121, 335] width 166 height 17
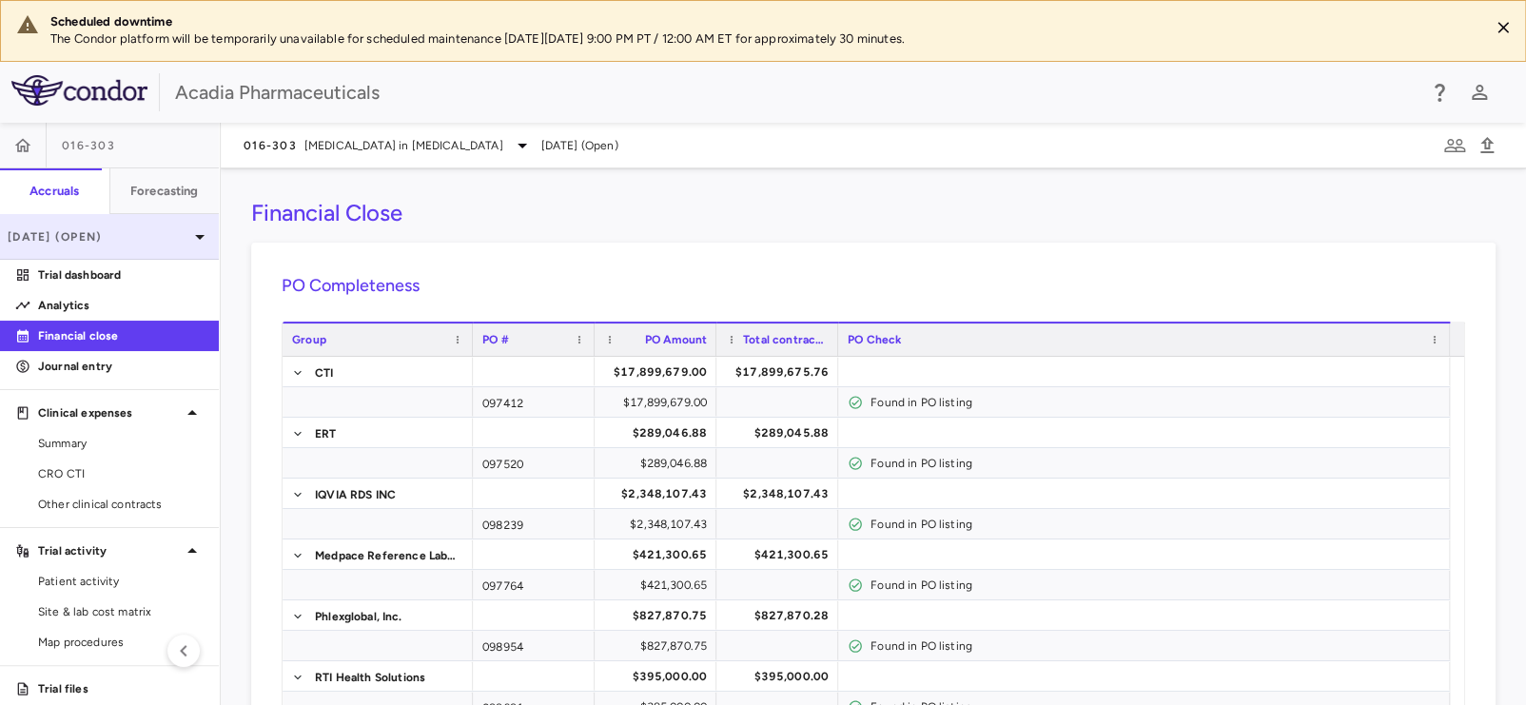
click at [162, 233] on p "Jul 2025 (Open)" at bounding box center [98, 236] width 181 height 17
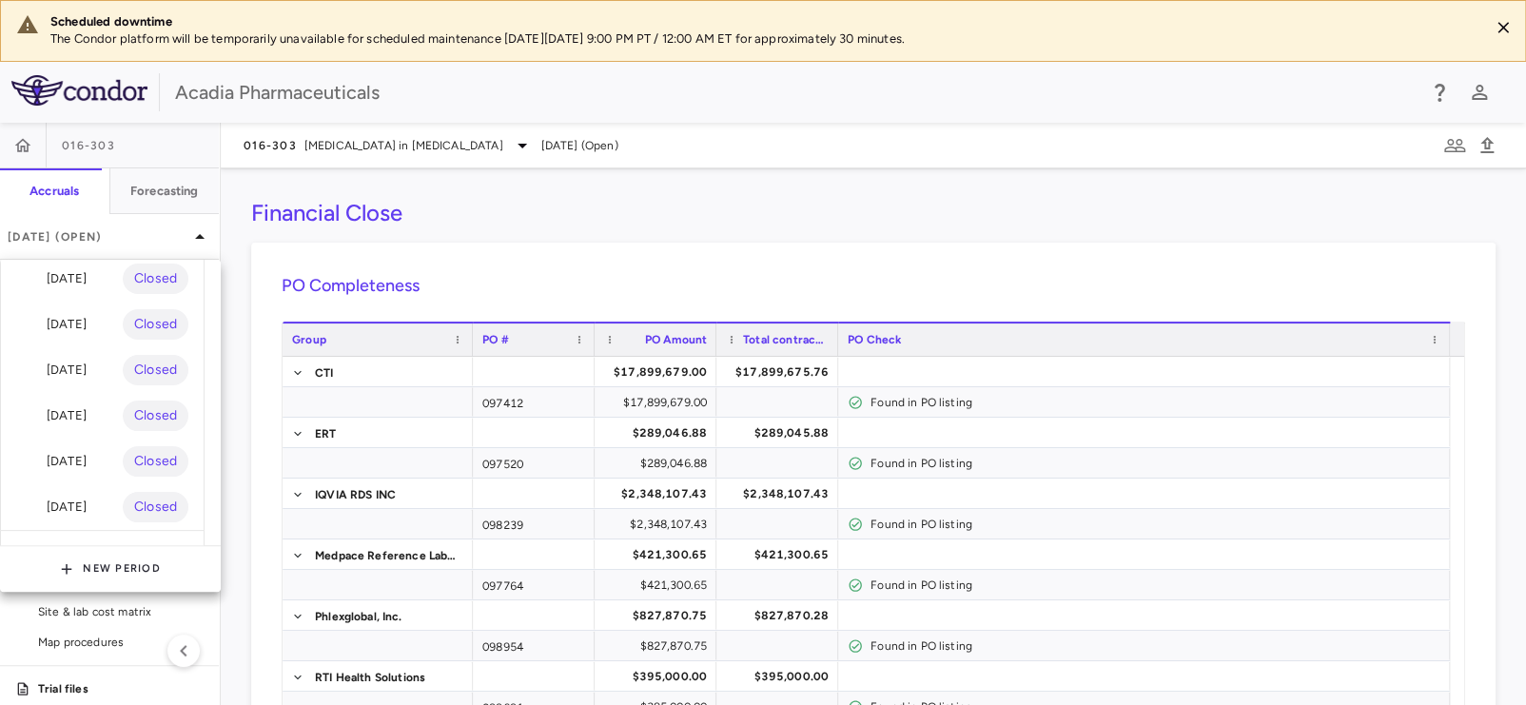
scroll to position [127, 0]
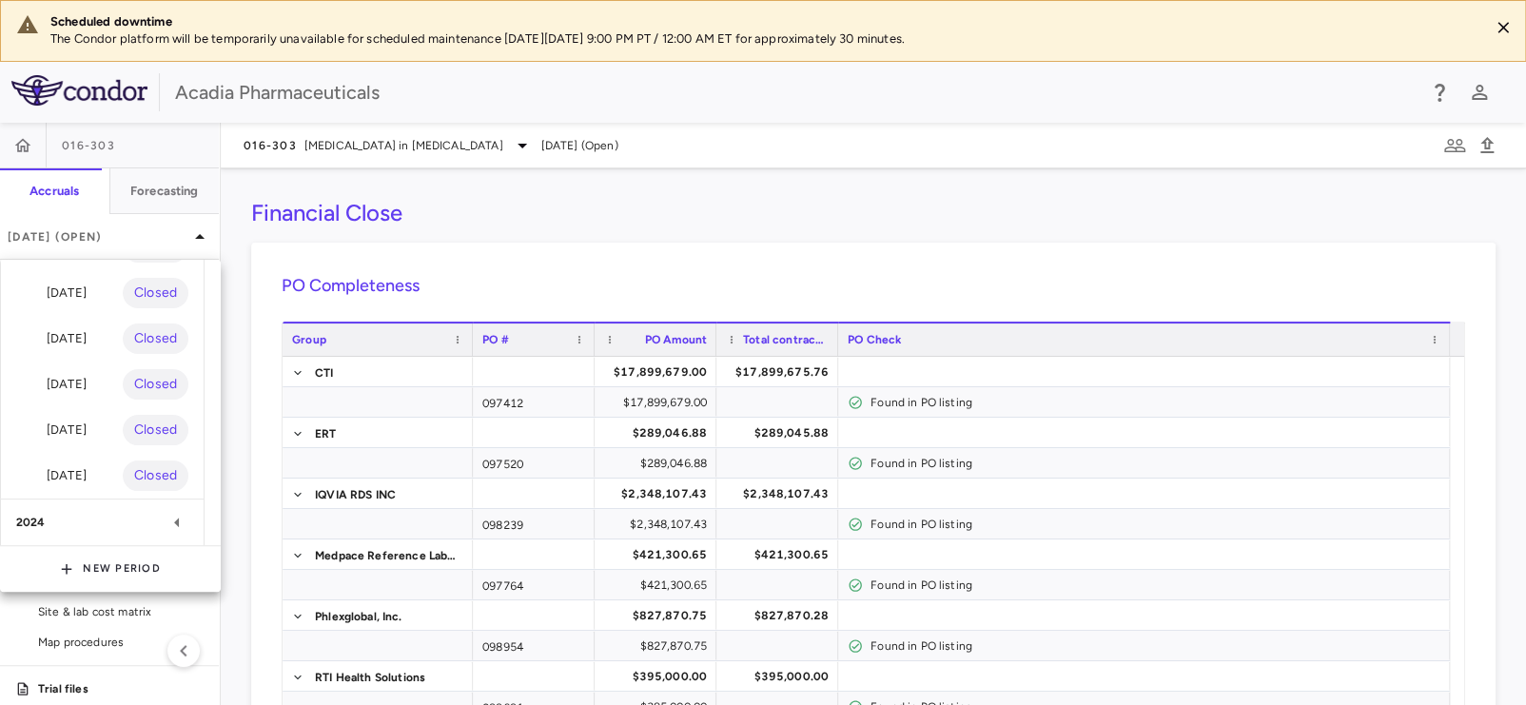
click at [115, 523] on div "2024" at bounding box center [90, 522] width 149 height 17
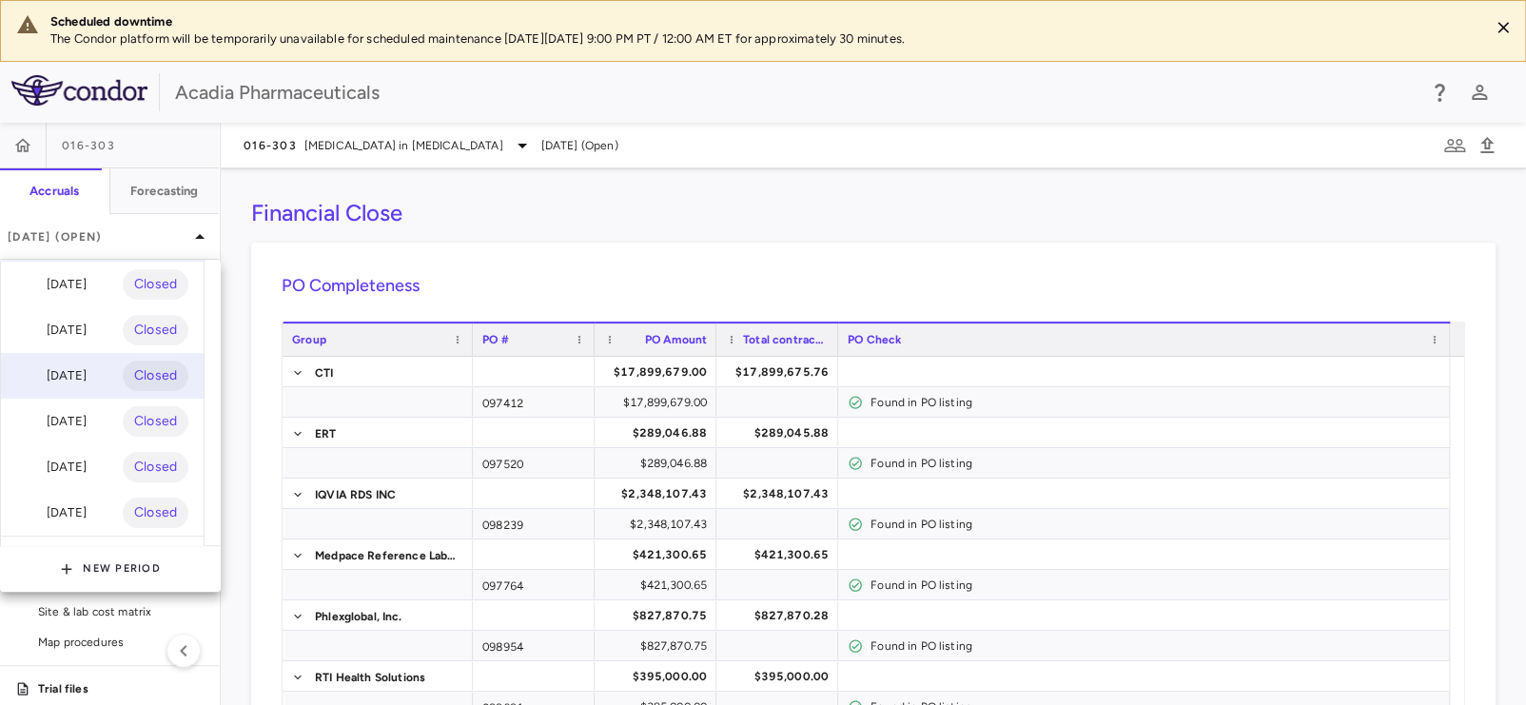
scroll to position [0, 0]
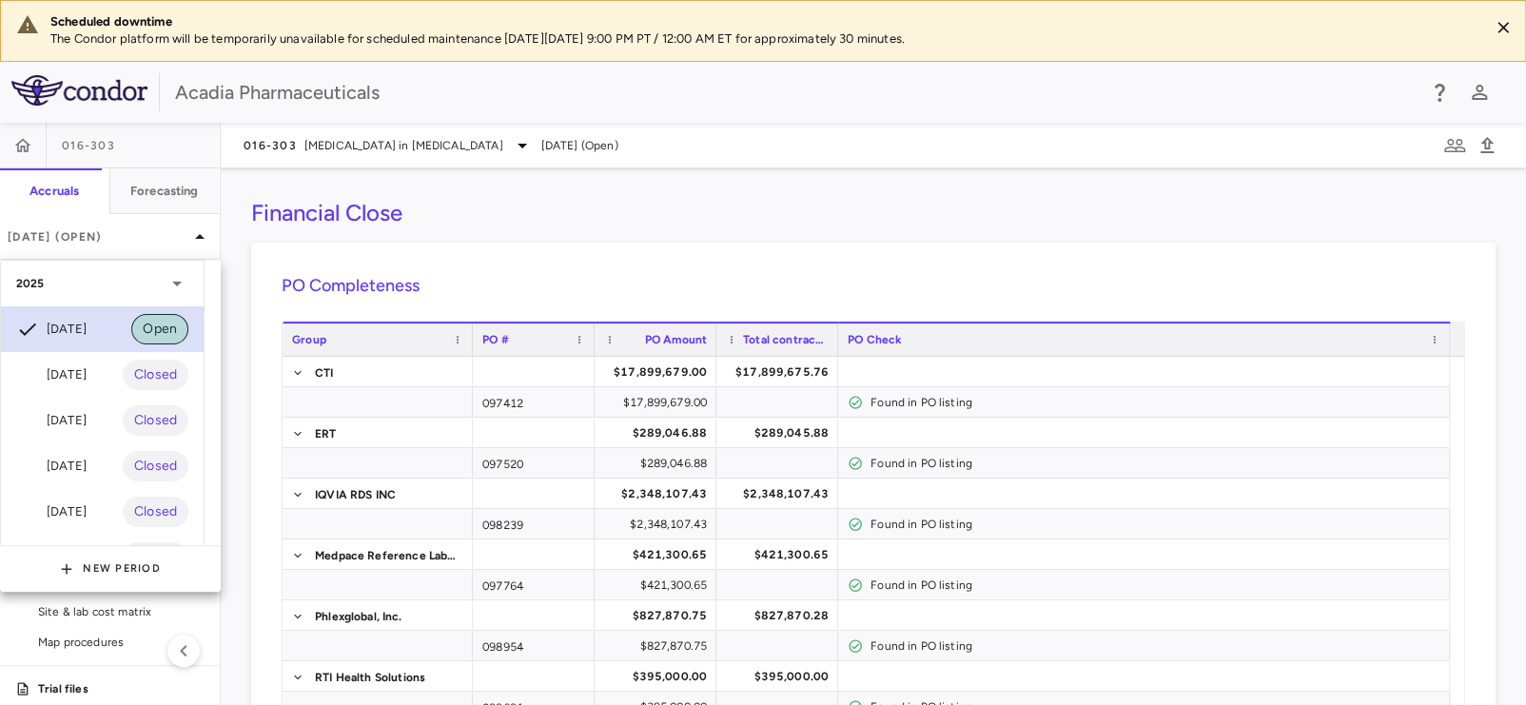
click at [162, 334] on span "Open" at bounding box center [159, 329] width 57 height 21
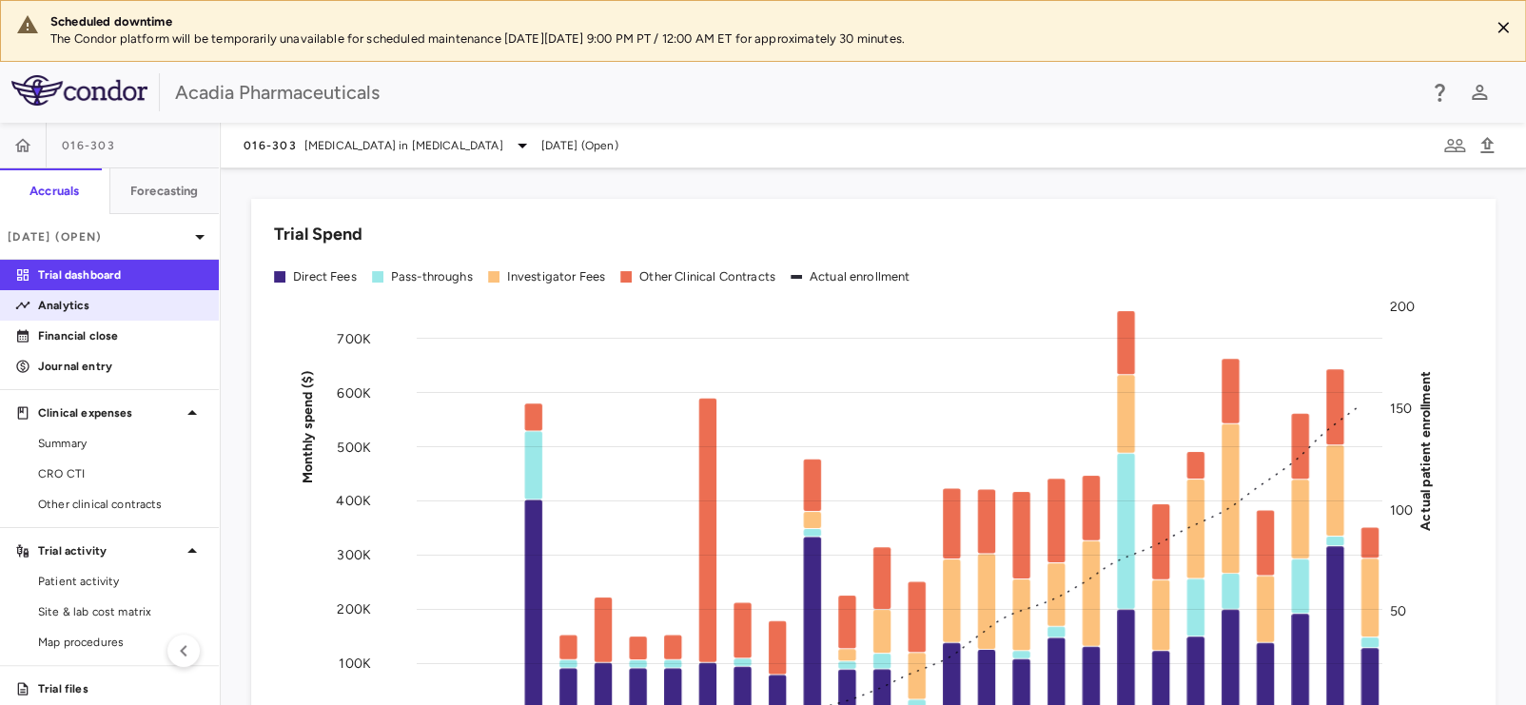
click at [137, 309] on p "Analytics" at bounding box center [121, 305] width 166 height 17
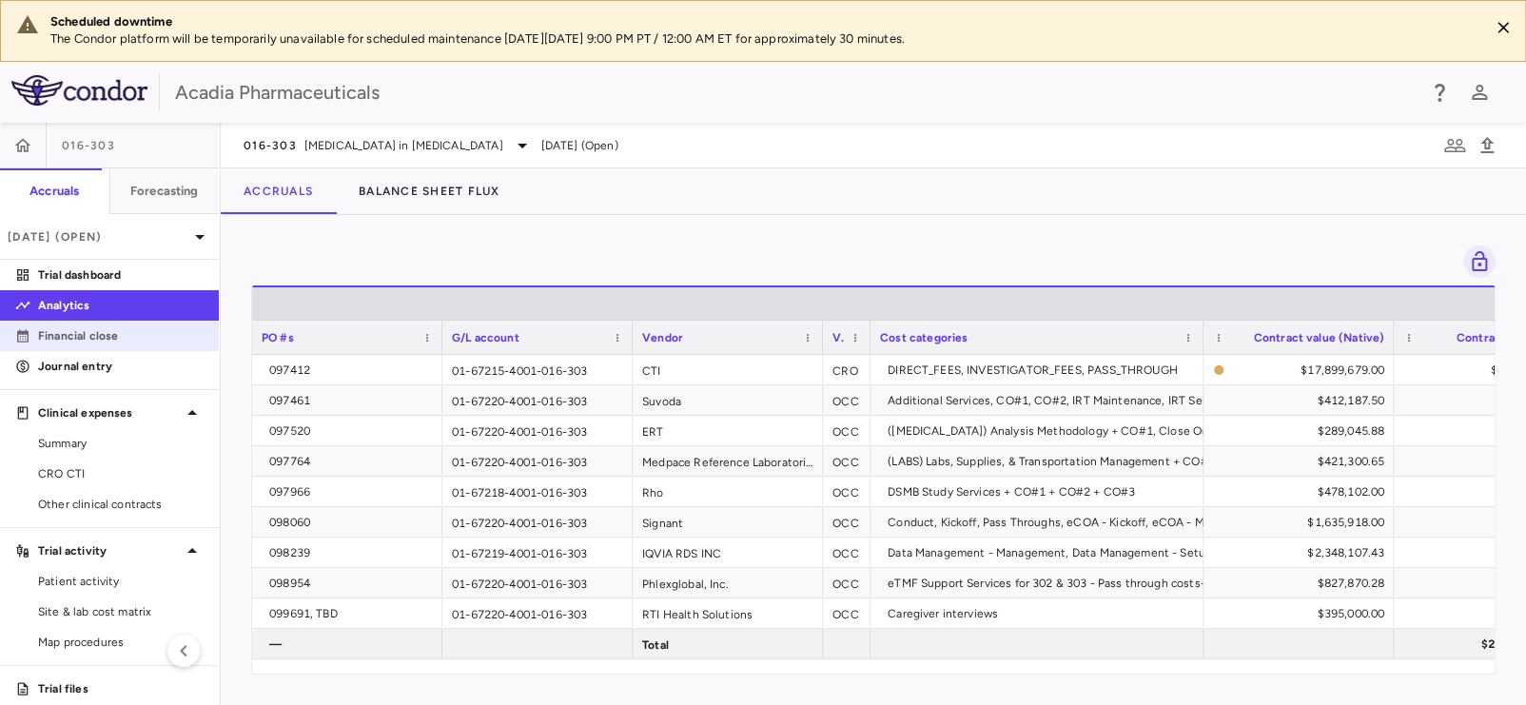
click at [122, 338] on p "Financial close" at bounding box center [121, 335] width 166 height 17
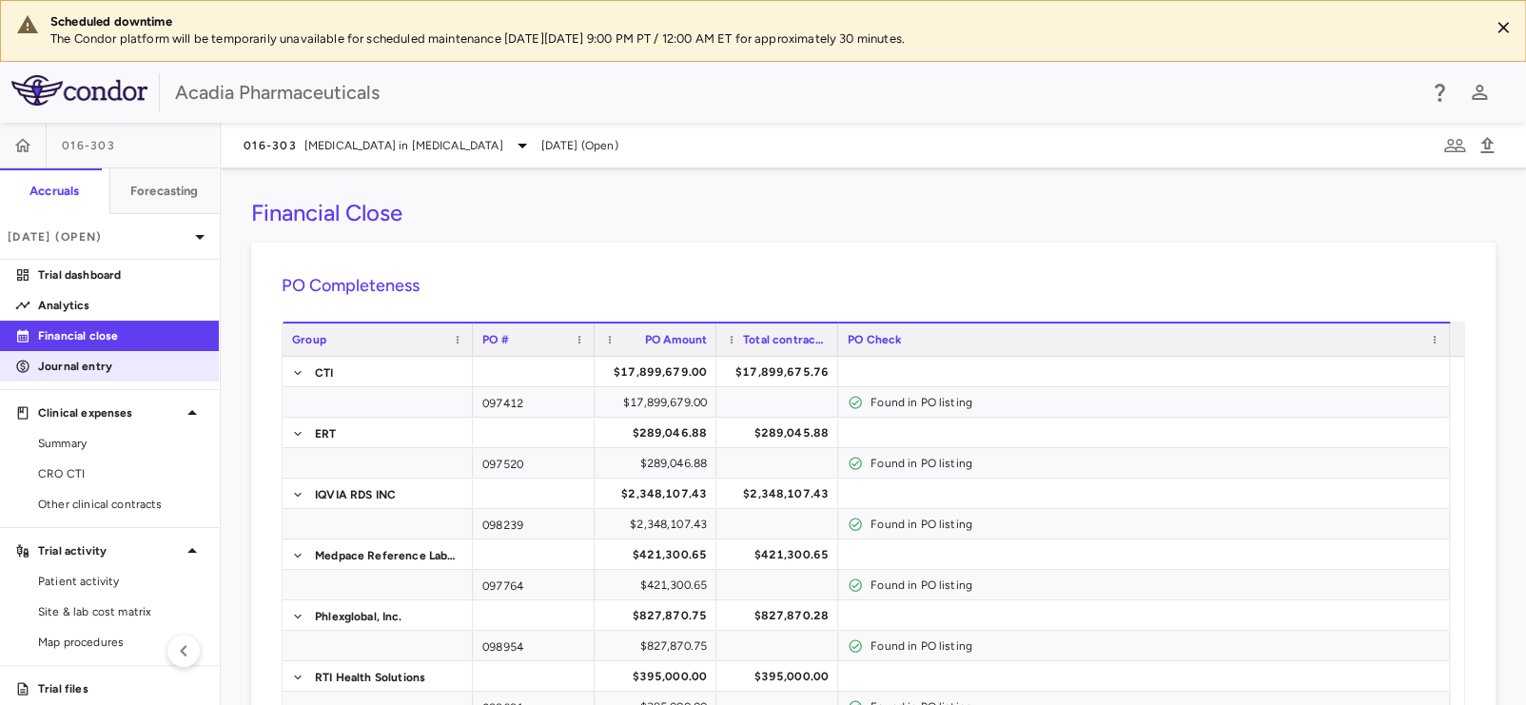
click at [88, 370] on p "Journal entry" at bounding box center [121, 366] width 166 height 17
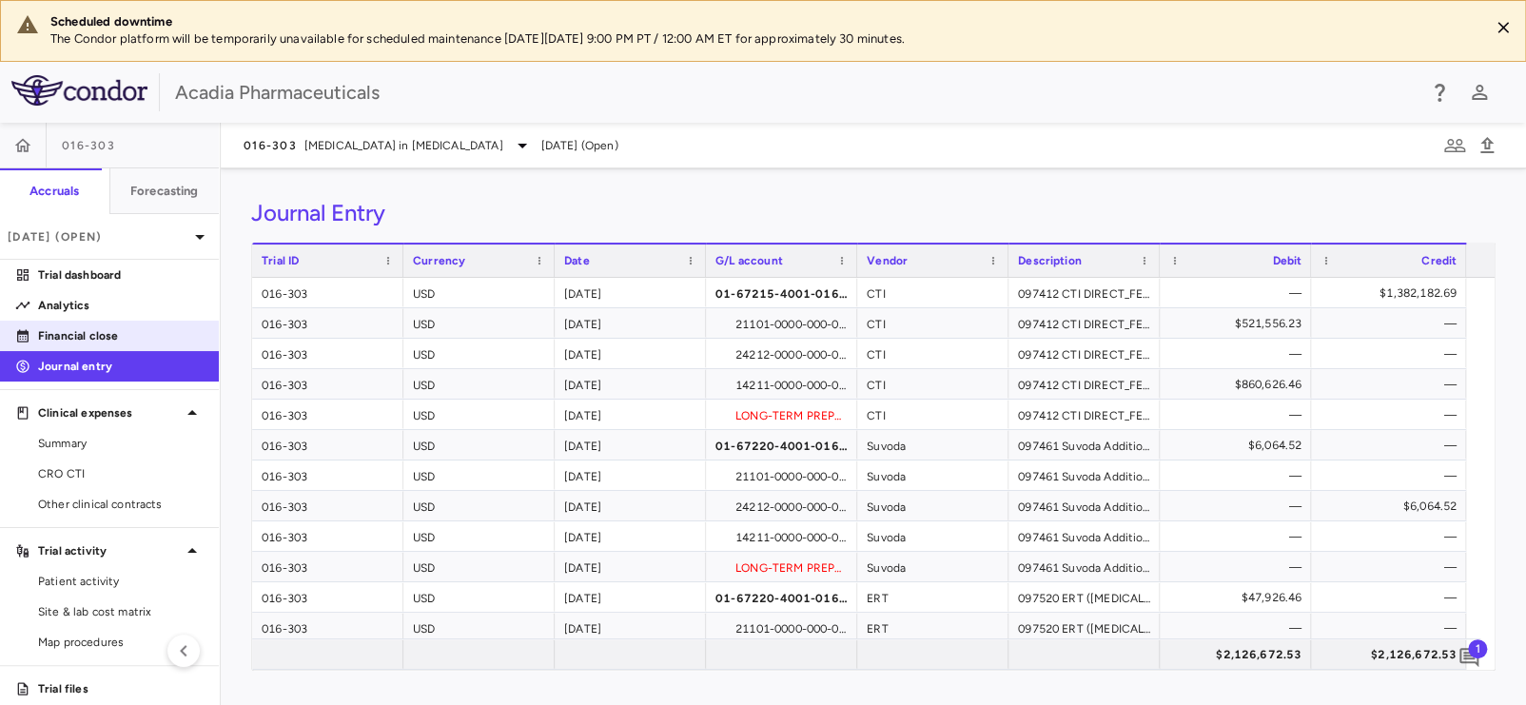
click at [83, 341] on p "Financial close" at bounding box center [121, 335] width 166 height 17
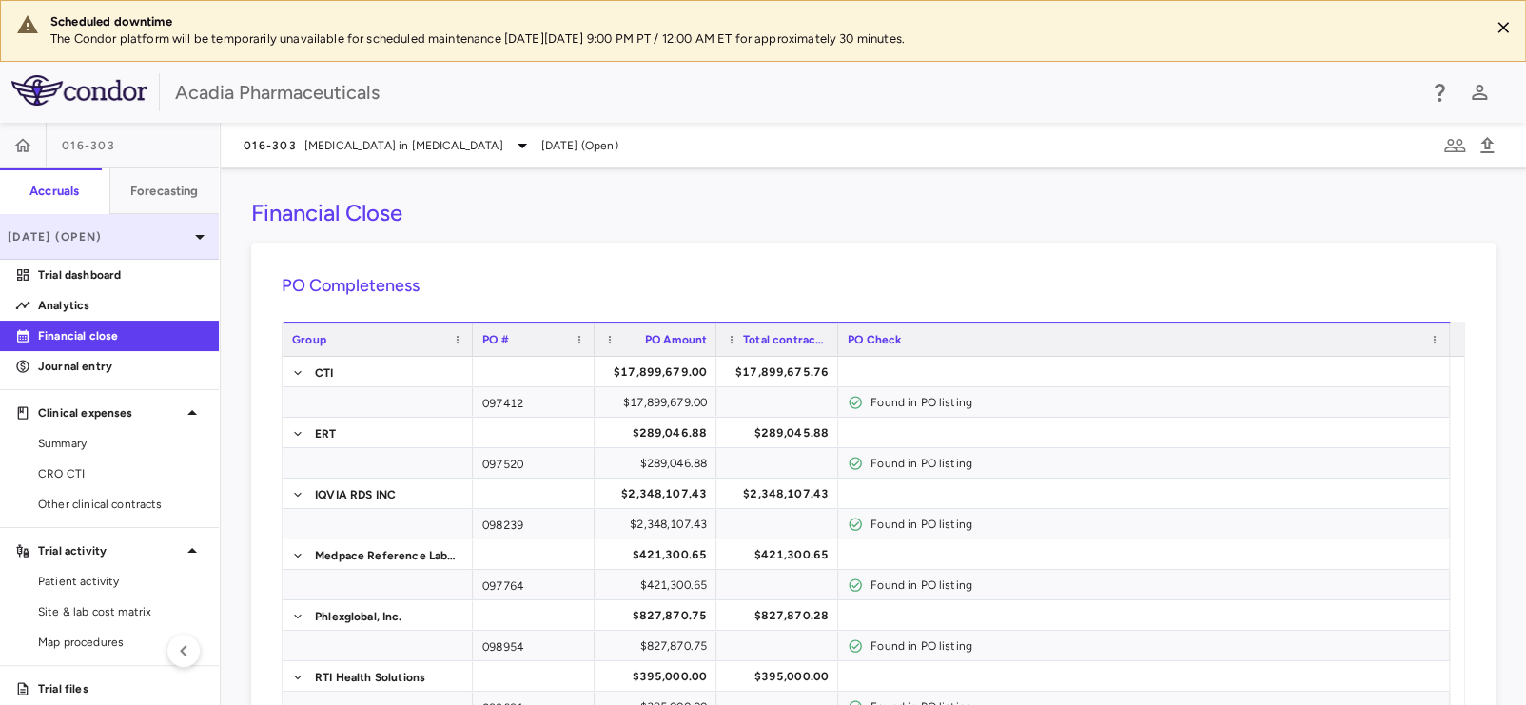
click at [141, 245] on p "Jul 2025 (Open)" at bounding box center [98, 236] width 181 height 17
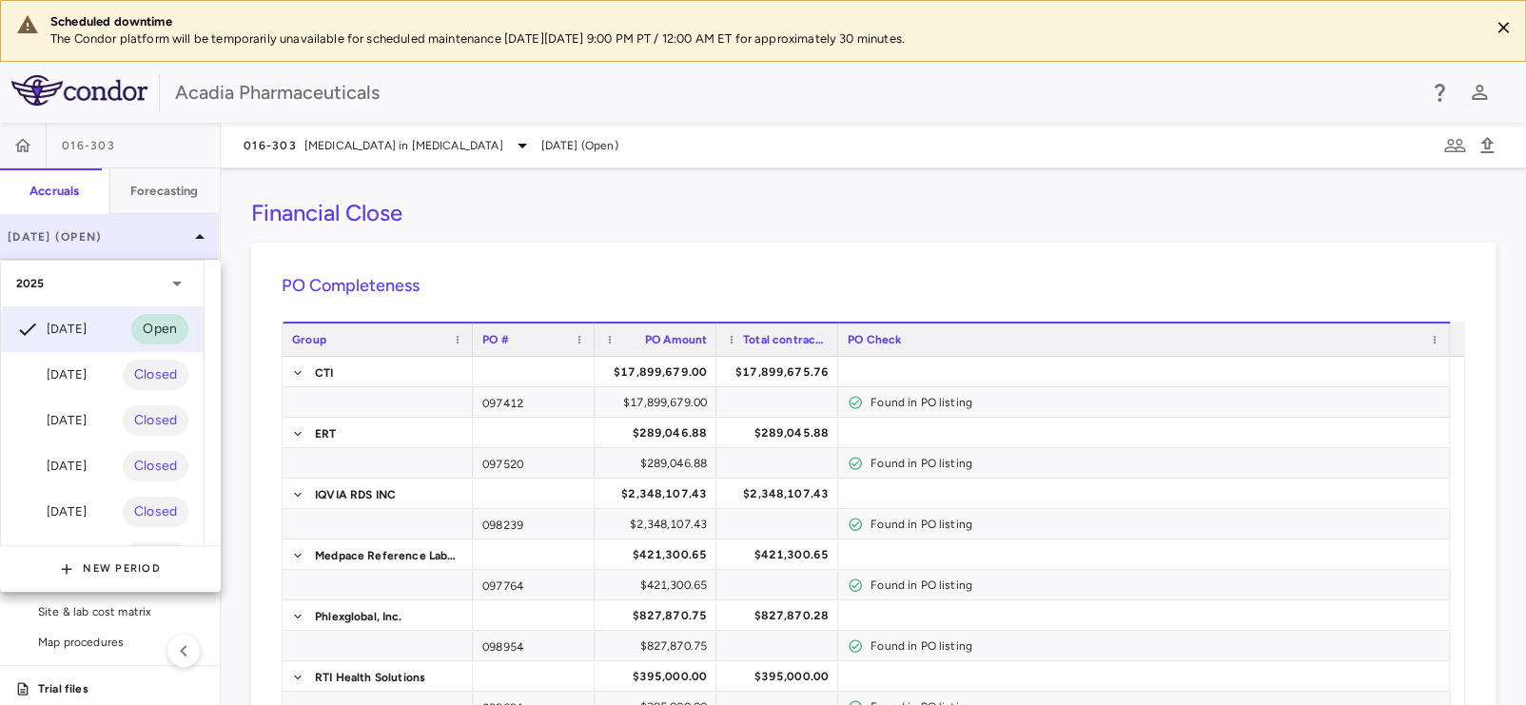
click at [141, 245] on div at bounding box center [763, 352] width 1526 height 705
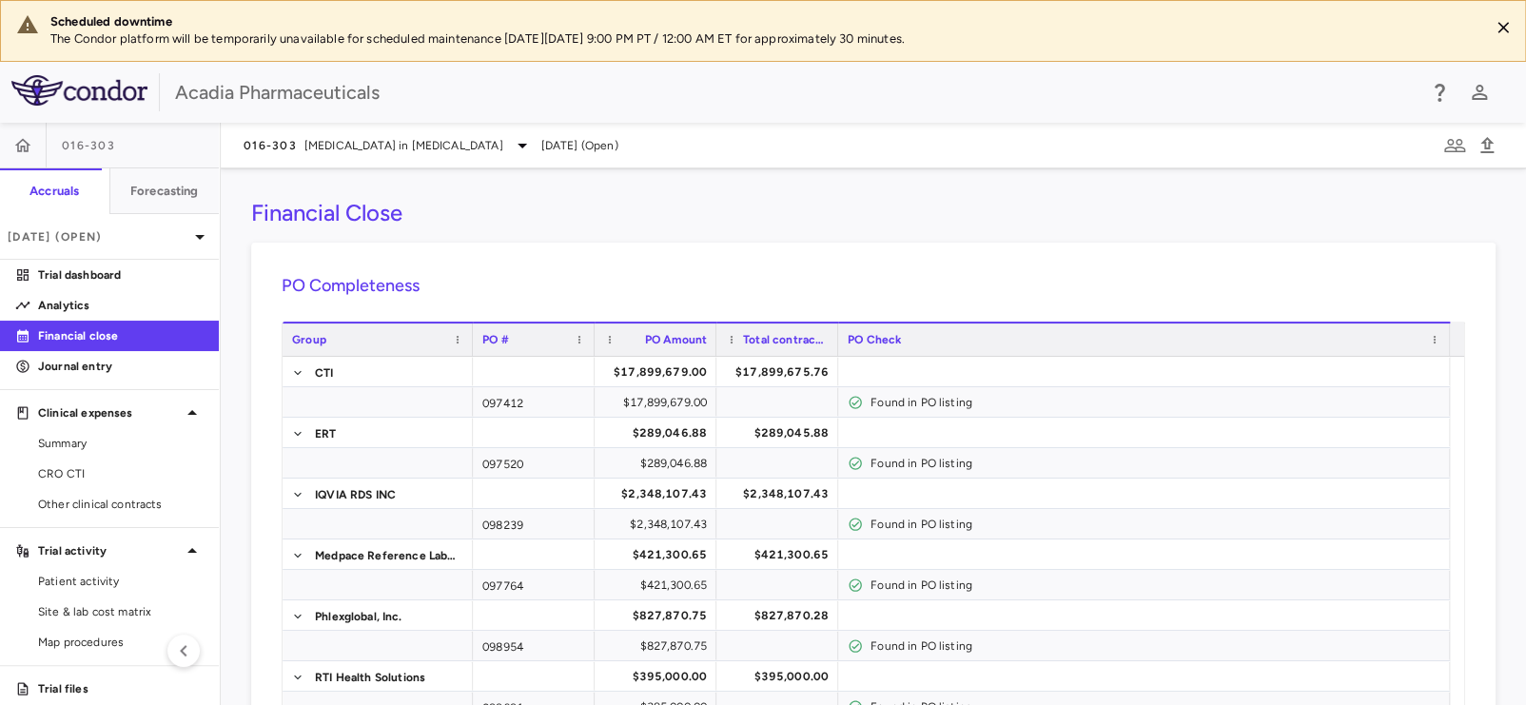
click at [960, 225] on div "Financial Close" at bounding box center [873, 213] width 1244 height 29
click at [952, 243] on div "PO Completeness Vendor Drag here to set column labels Group PO # PO Amount" at bounding box center [873, 666] width 1244 height 846
click at [1356, 217] on div "Financial Close" at bounding box center [873, 213] width 1244 height 29
click at [1449, 142] on icon "button" at bounding box center [1454, 145] width 23 height 23
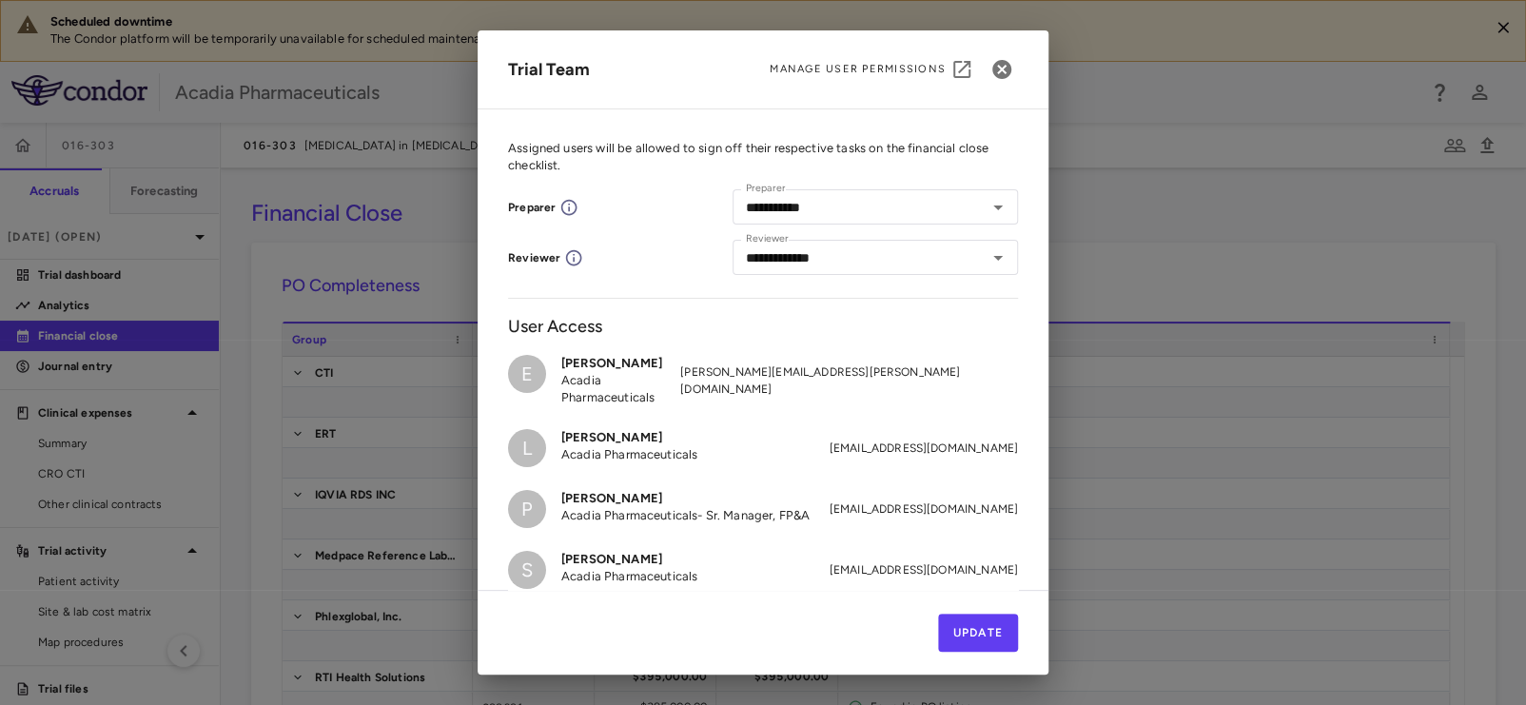
click at [1448, 142] on div "**********" at bounding box center [763, 352] width 1526 height 705
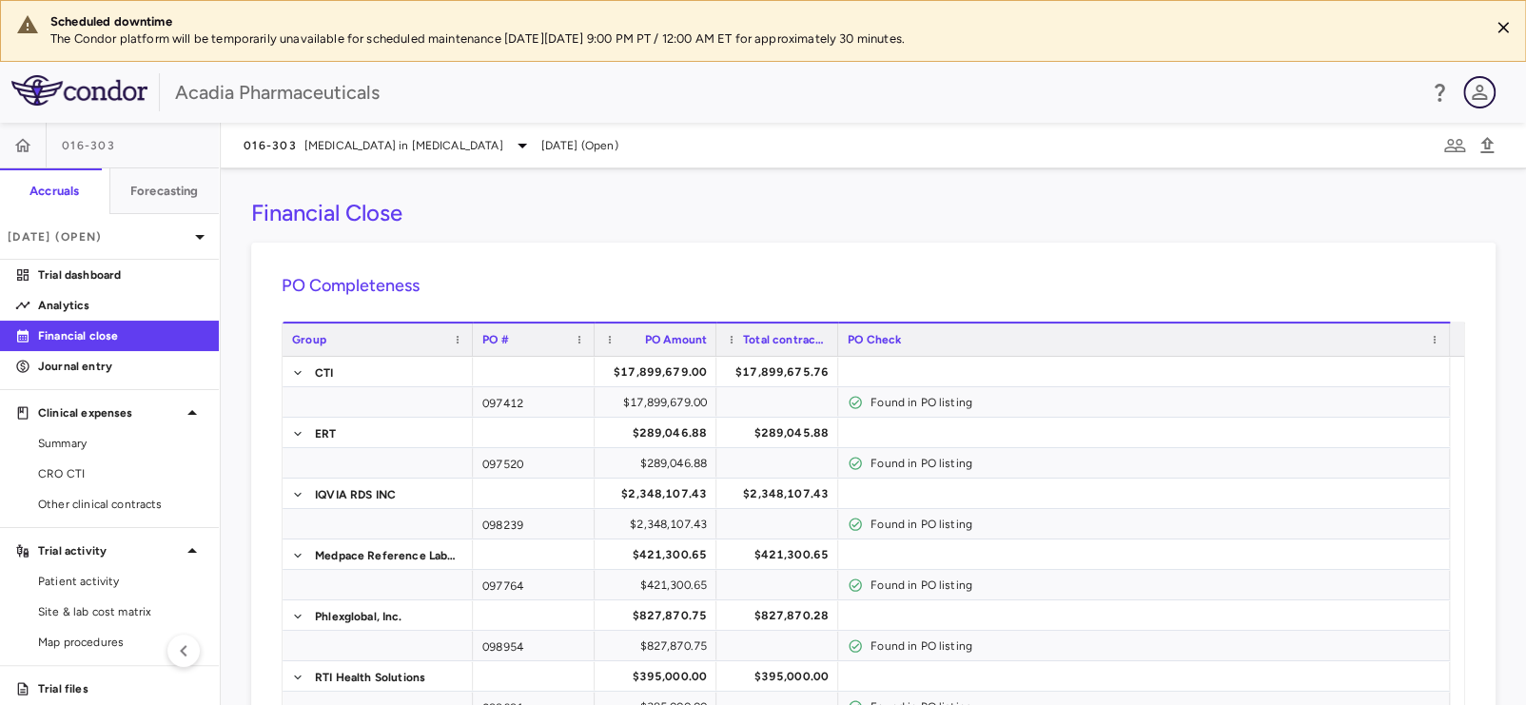
click at [1472, 95] on icon "button" at bounding box center [1479, 92] width 15 height 15
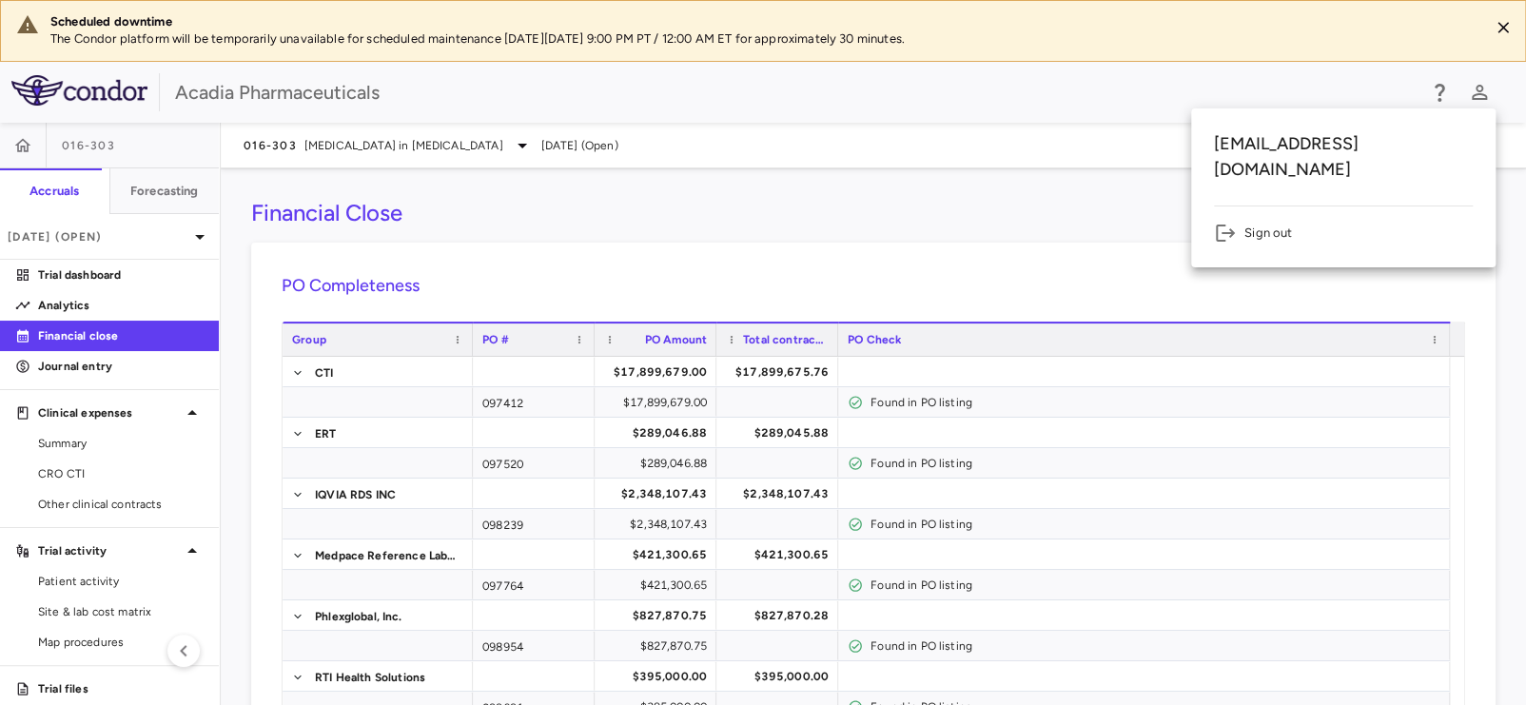
click at [1257, 222] on li "Sign out" at bounding box center [1343, 233] width 259 height 23
